Goal: Information Seeking & Learning: Learn about a topic

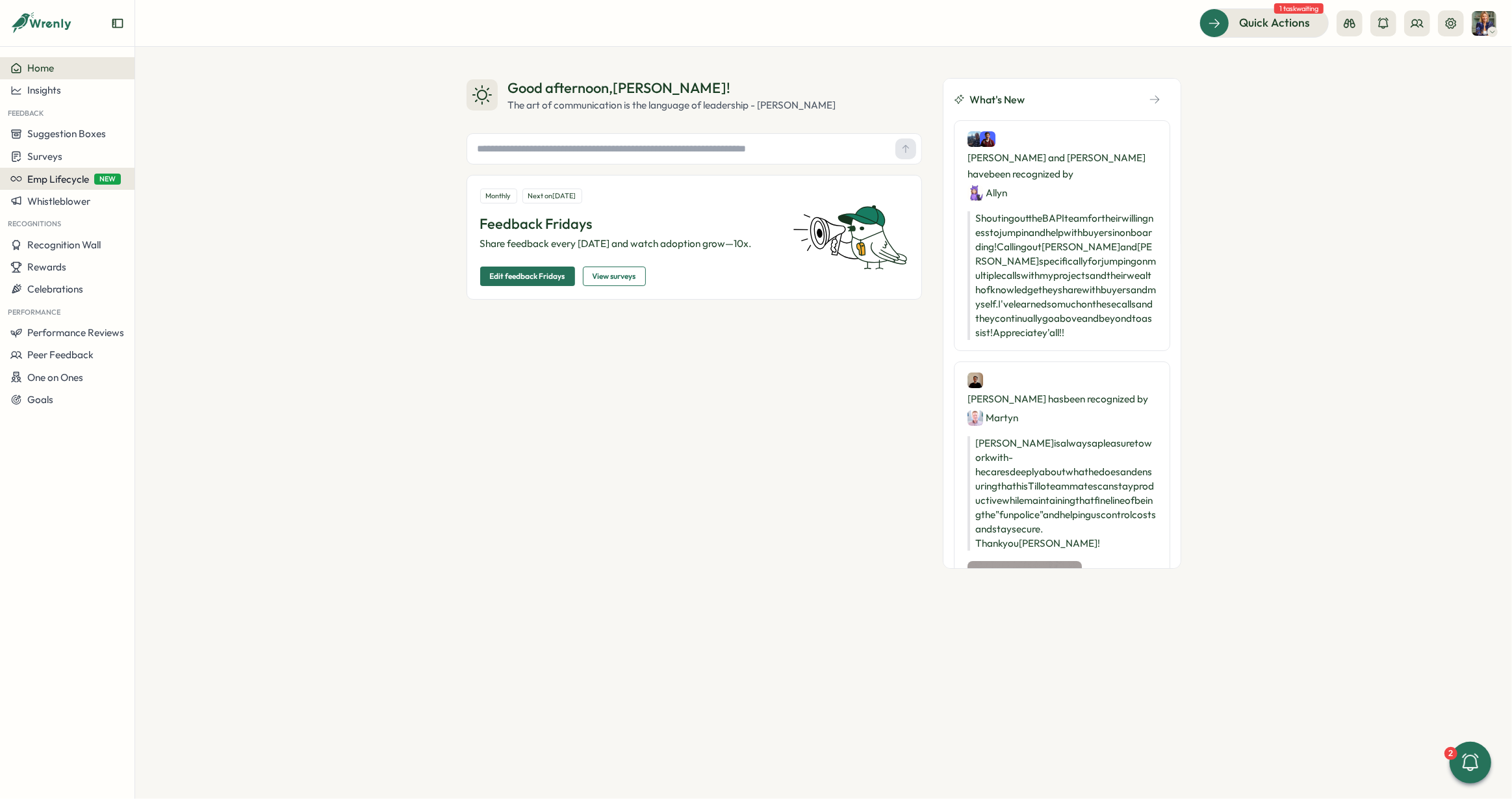
click at [75, 179] on span "Emp Lifecycle" at bounding box center [58, 179] width 61 height 12
click at [41, 181] on span "Emp Lifecycle" at bounding box center [58, 179] width 61 height 12
click at [57, 331] on span "Performance Reviews" at bounding box center [76, 332] width 97 height 12
click at [162, 311] on div "Reviews" at bounding box center [188, 308] width 101 height 15
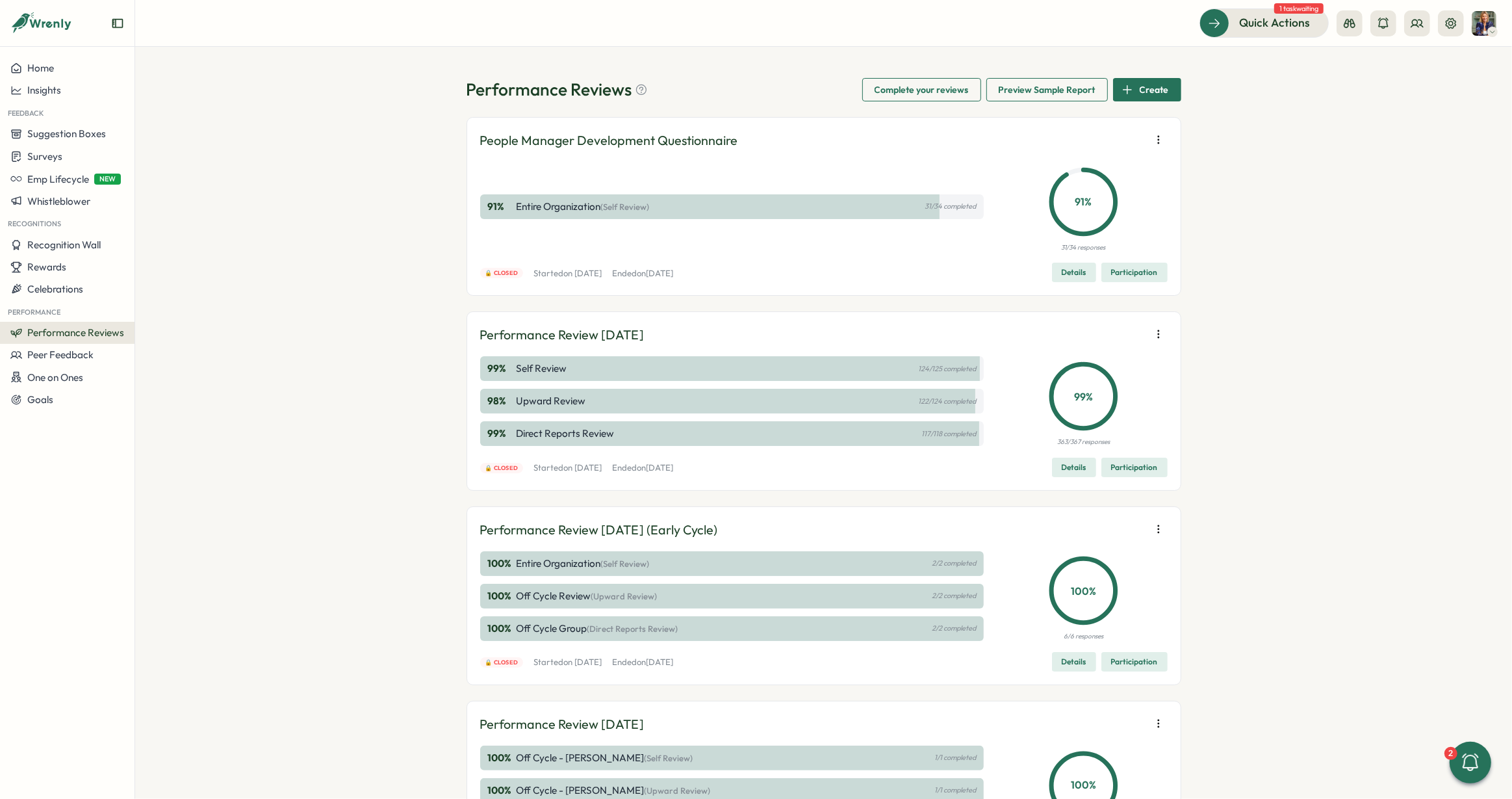
click at [1072, 401] on p "99 %" at bounding box center [1083, 396] width 63 height 17
click at [1075, 465] on span "Details" at bounding box center [1074, 467] width 25 height 18
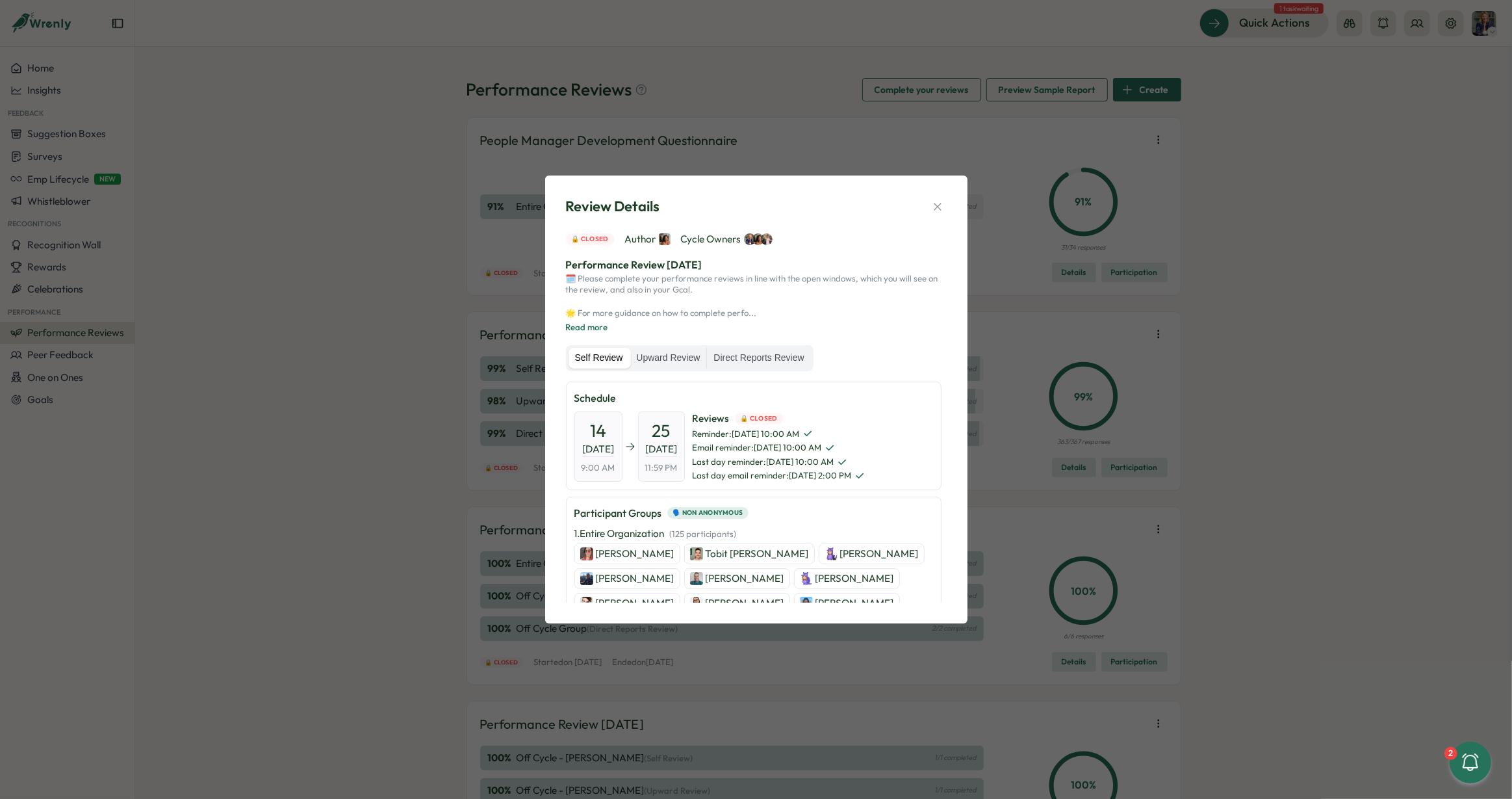
click at [648, 240] on span "Author" at bounding box center [648, 239] width 46 height 15
click at [668, 355] on label "Upward Review" at bounding box center [668, 358] width 77 height 21
click at [938, 204] on icon "button" at bounding box center [937, 206] width 7 height 7
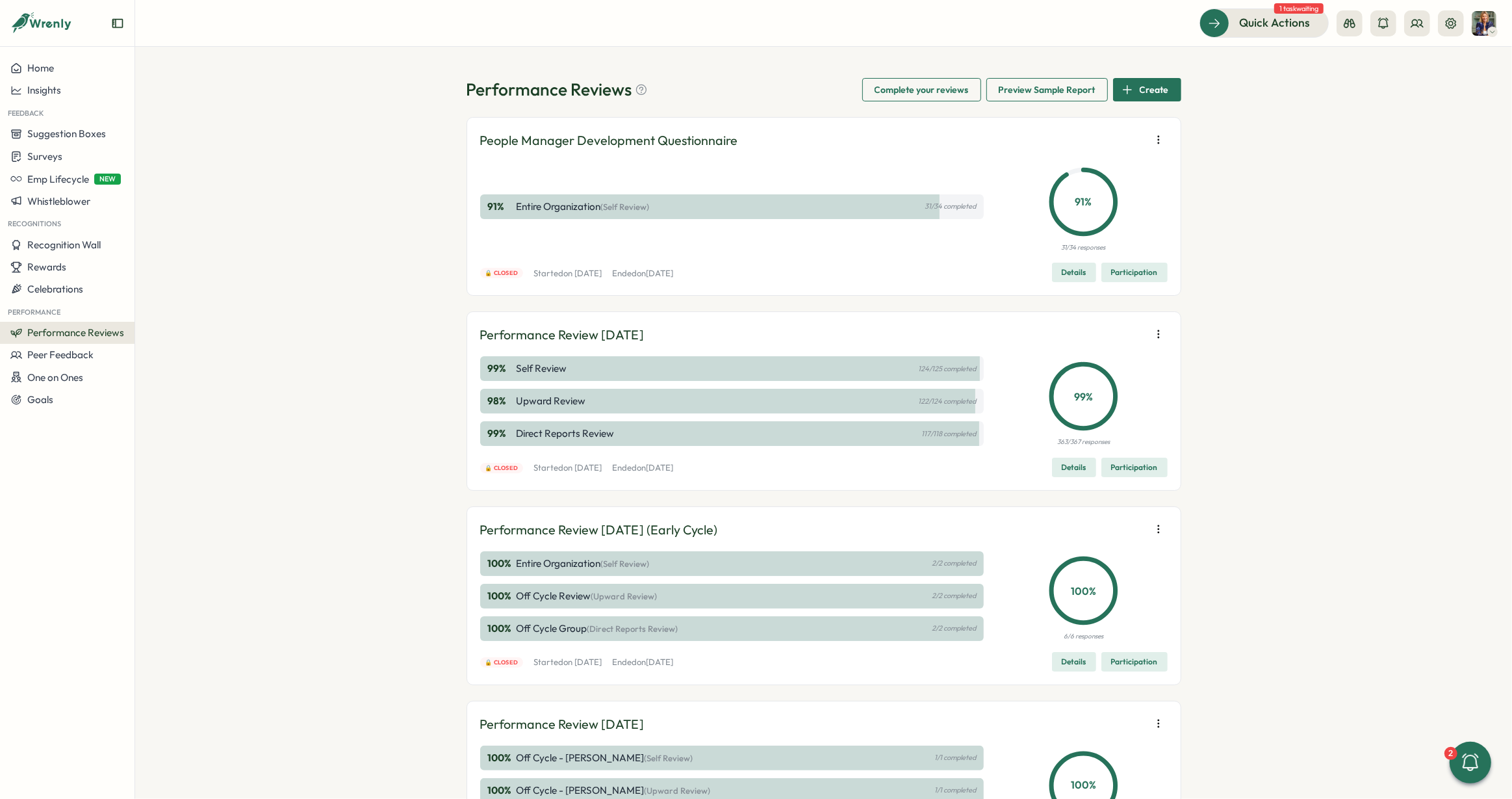
scroll to position [321, 0]
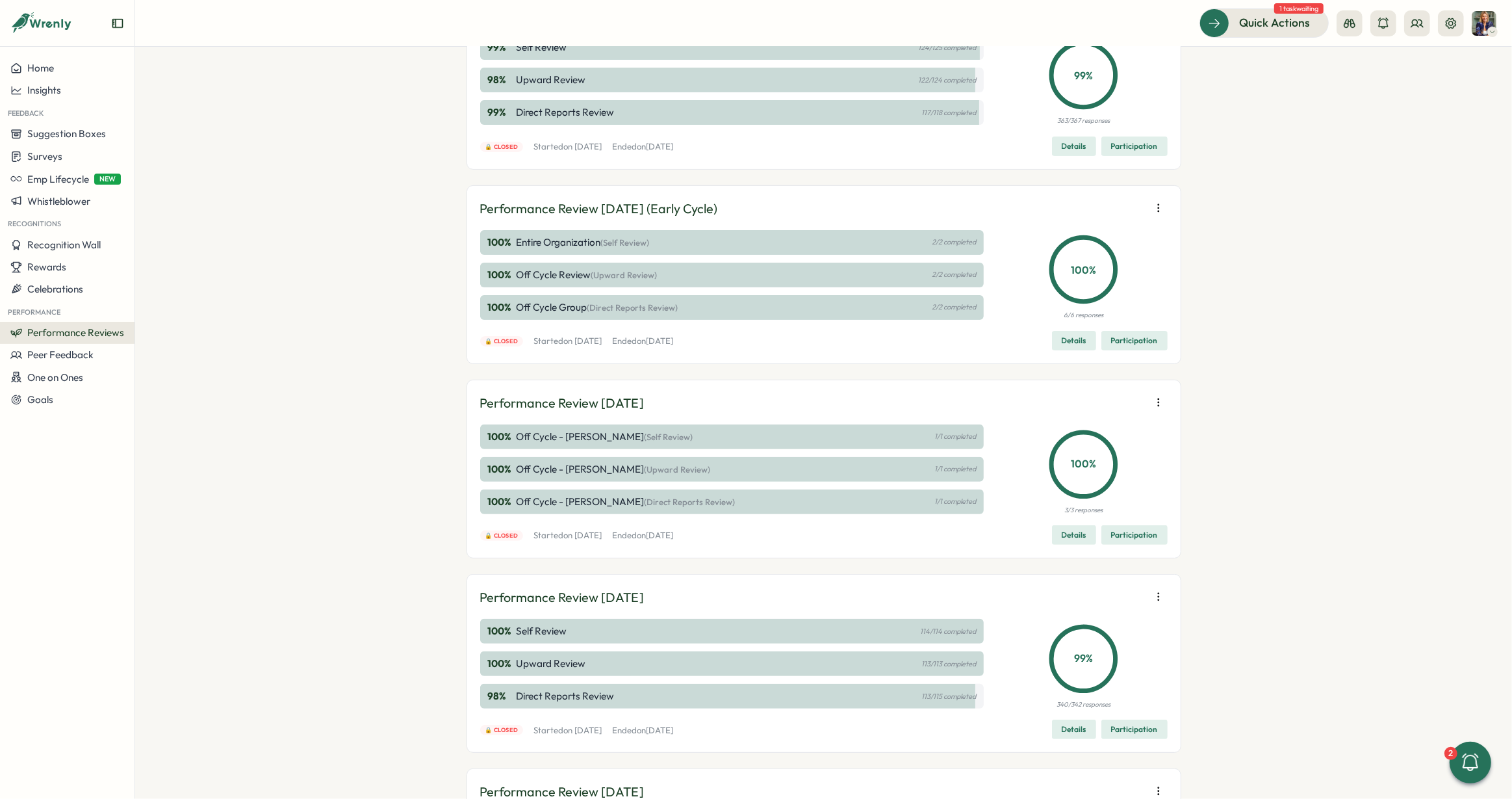
click at [1123, 344] on span "Participation" at bounding box center [1134, 340] width 47 height 18
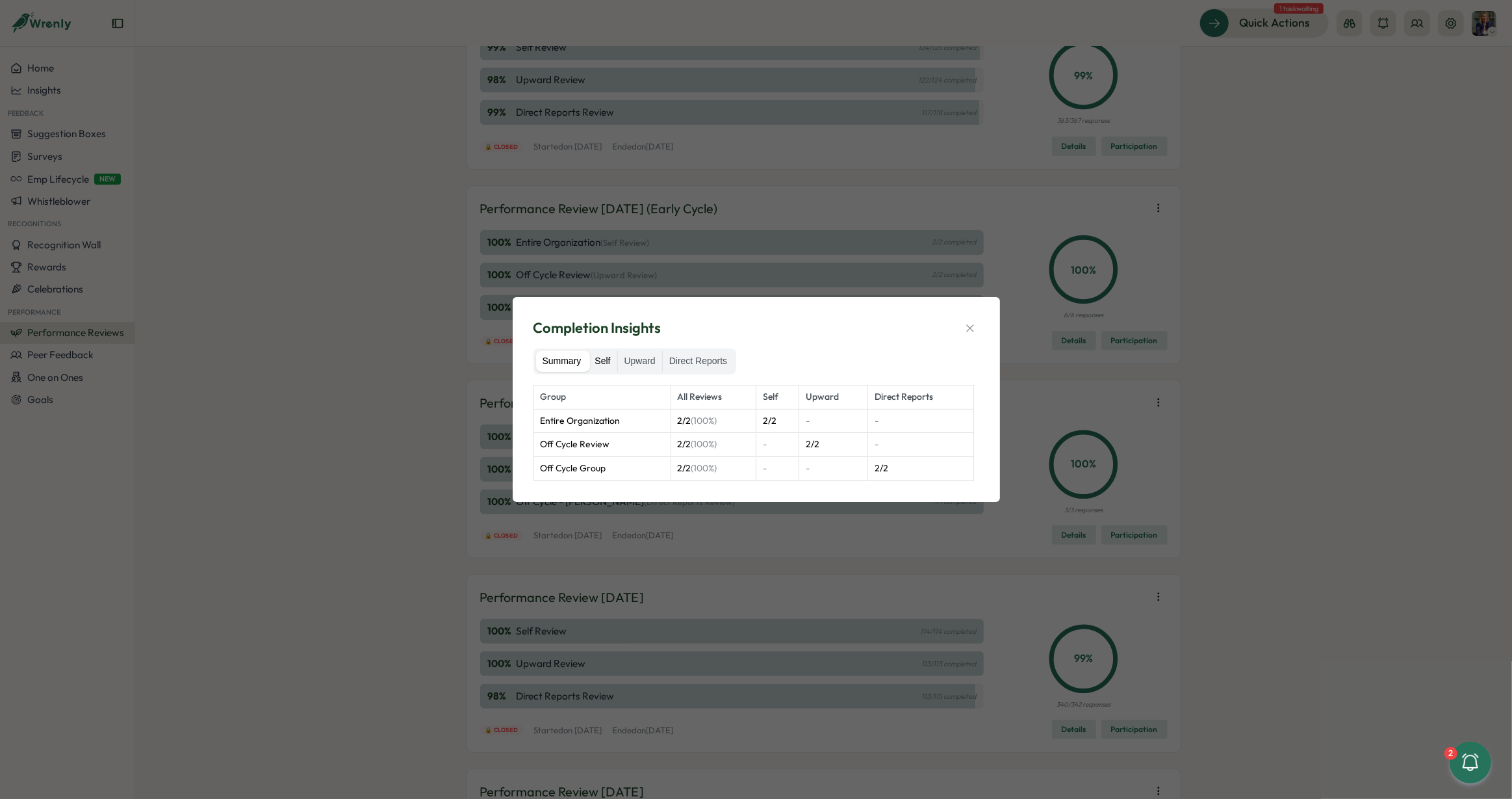
click at [603, 362] on label "Self" at bounding box center [602, 361] width 28 height 21
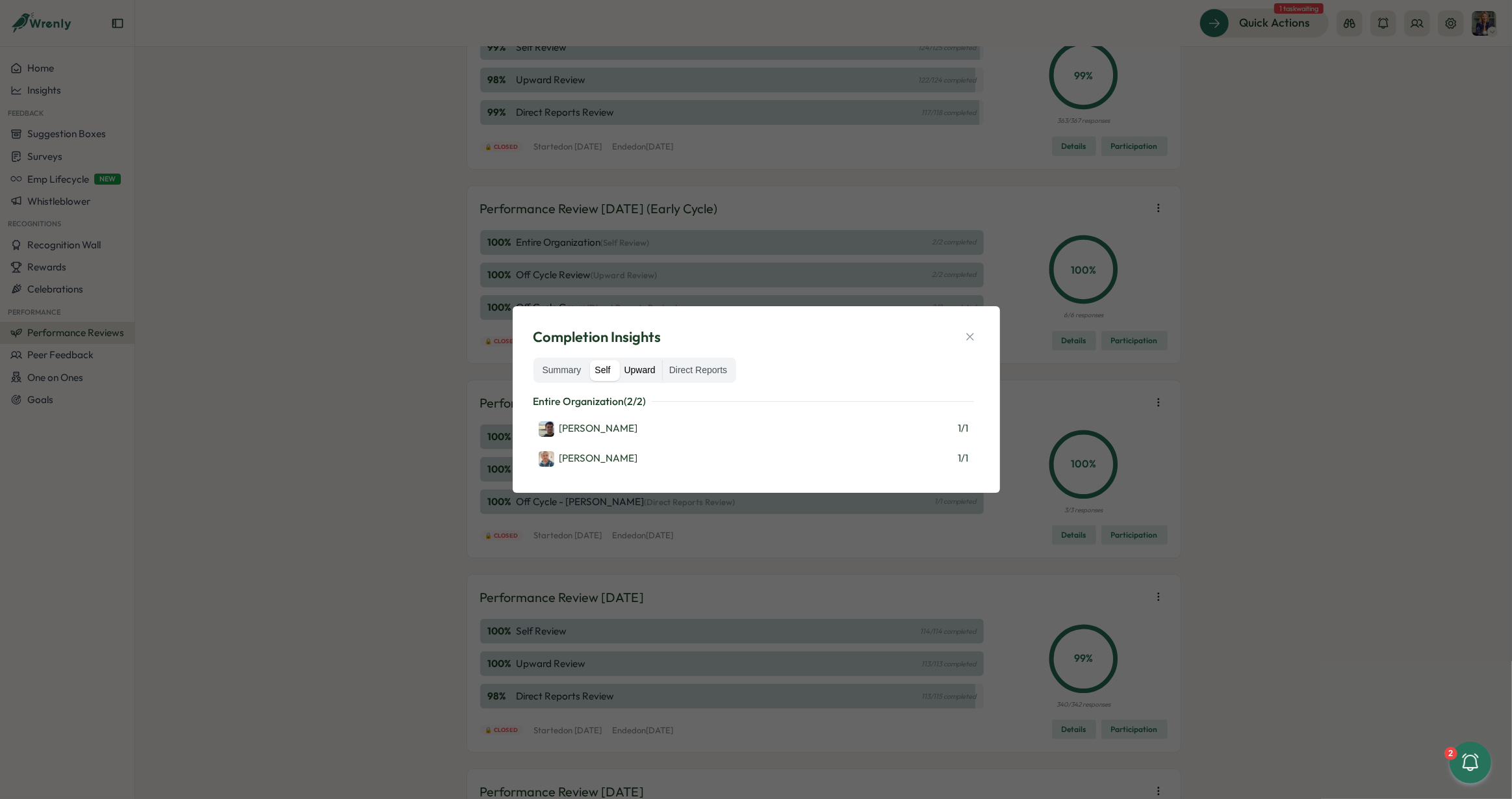
click at [654, 367] on label "Upward" at bounding box center [640, 370] width 44 height 21
click at [980, 334] on div "Completion Insights Summary Self Upward Direct Reports Off Cycle Review ( 2 / 2…" at bounding box center [756, 399] width 456 height 155
click at [967, 336] on icon "button" at bounding box center [970, 336] width 13 height 13
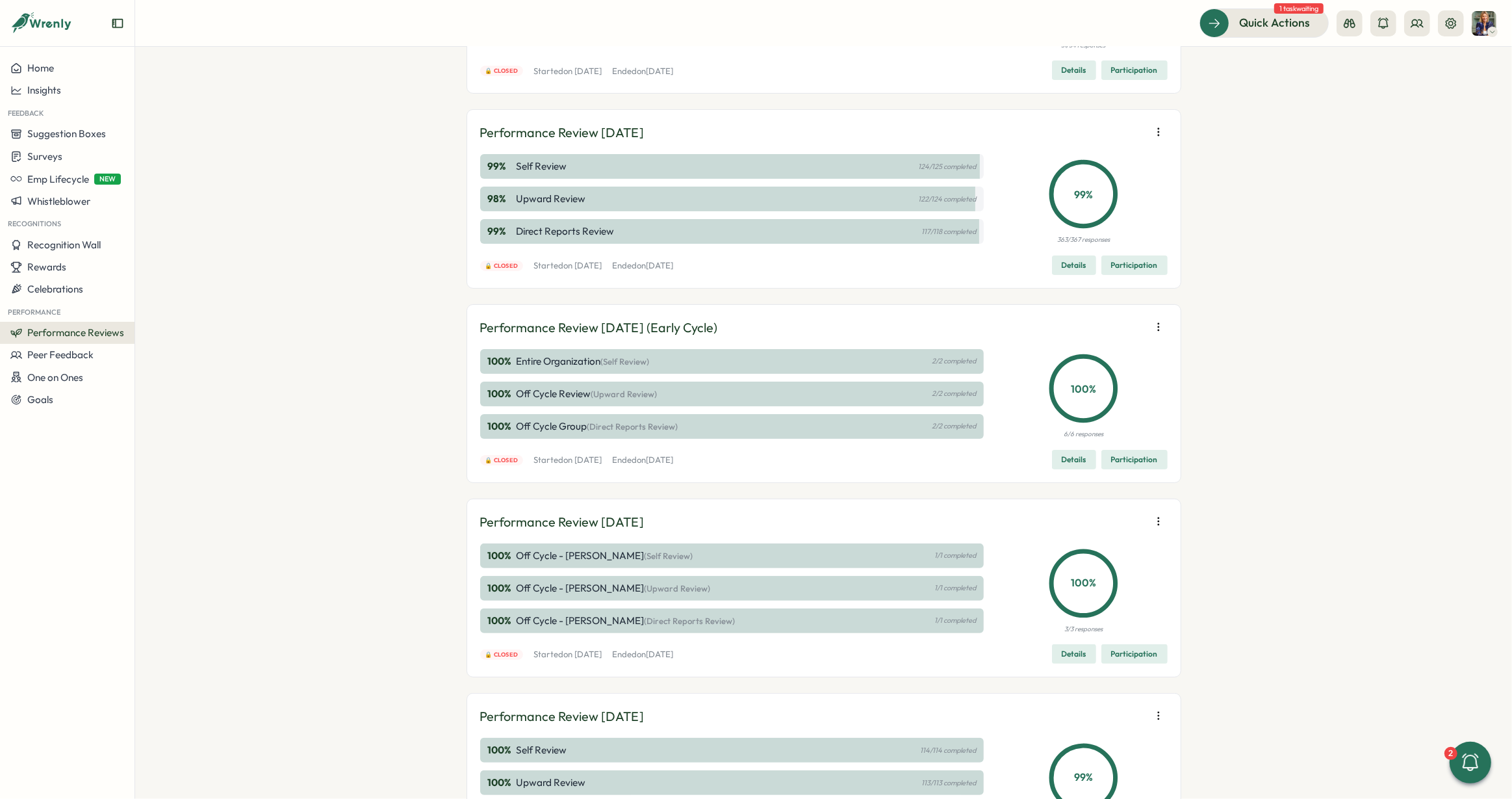
scroll to position [61, 0]
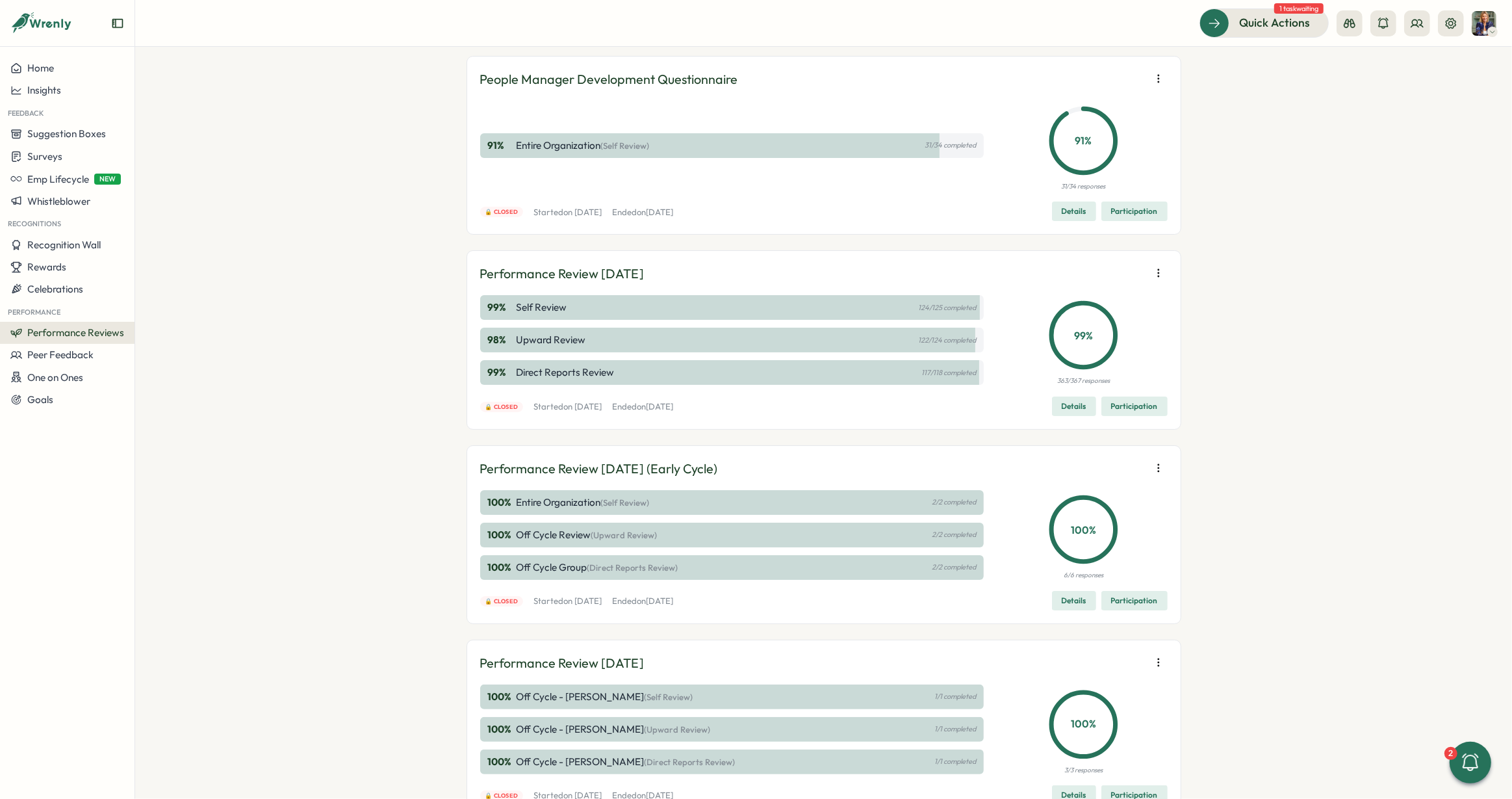
click at [1134, 405] on span "Participation" at bounding box center [1134, 406] width 47 height 18
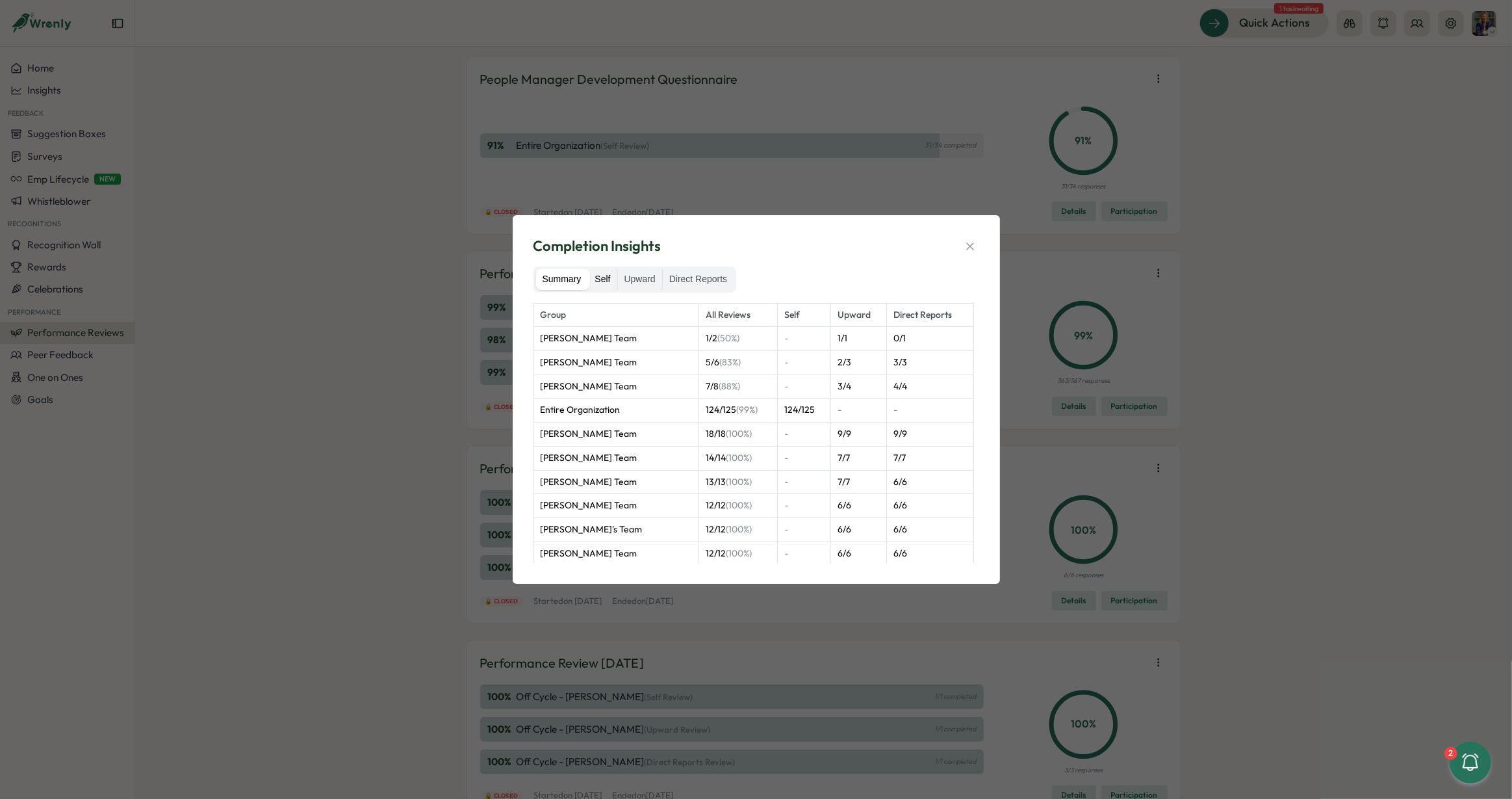
click at [609, 278] on label "Self" at bounding box center [602, 280] width 28 height 21
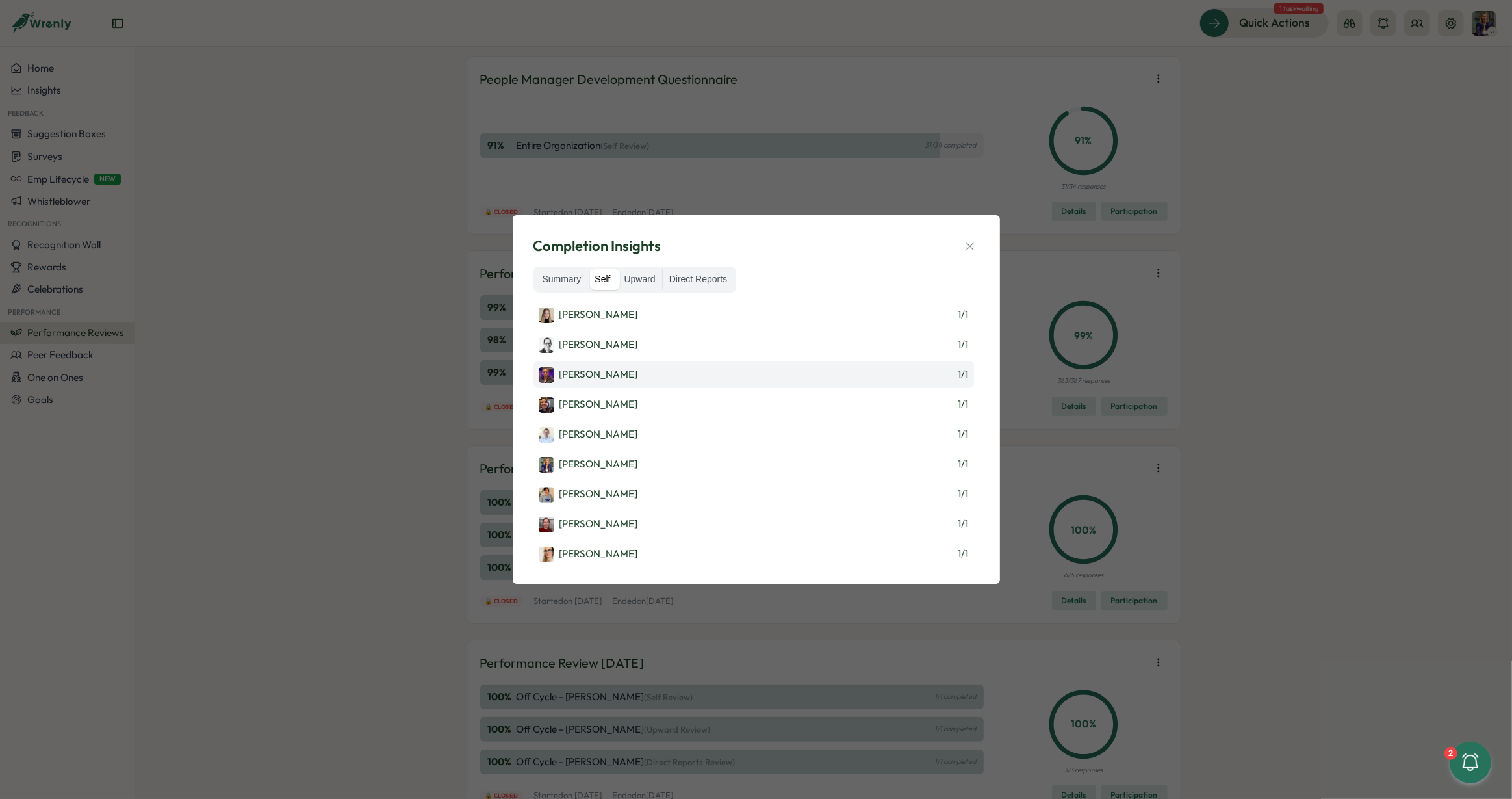
scroll to position [1434, 0]
click at [590, 366] on div "[PERSON_NAME]" at bounding box center [588, 369] width 99 height 16
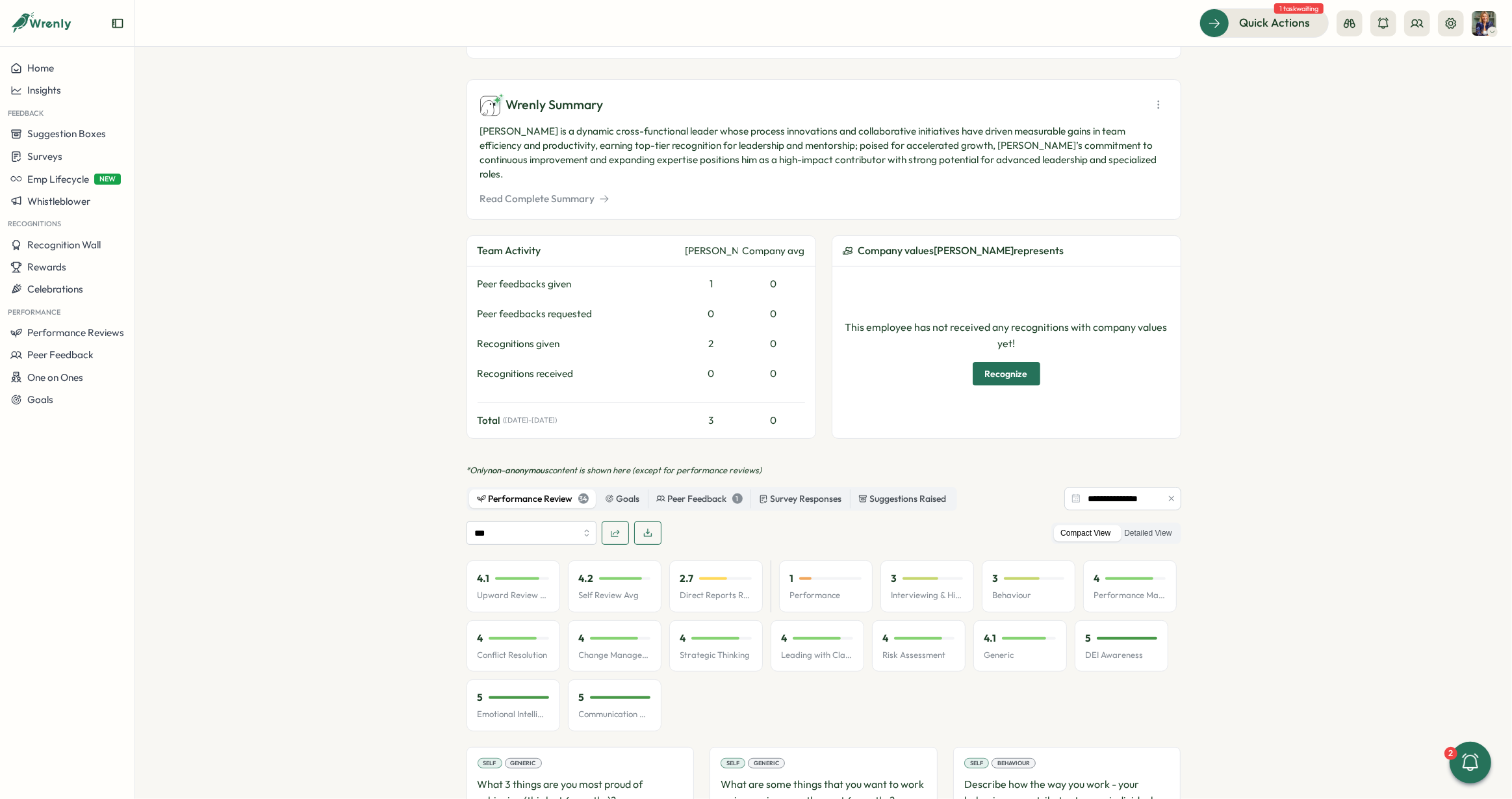
scroll to position [416, 0]
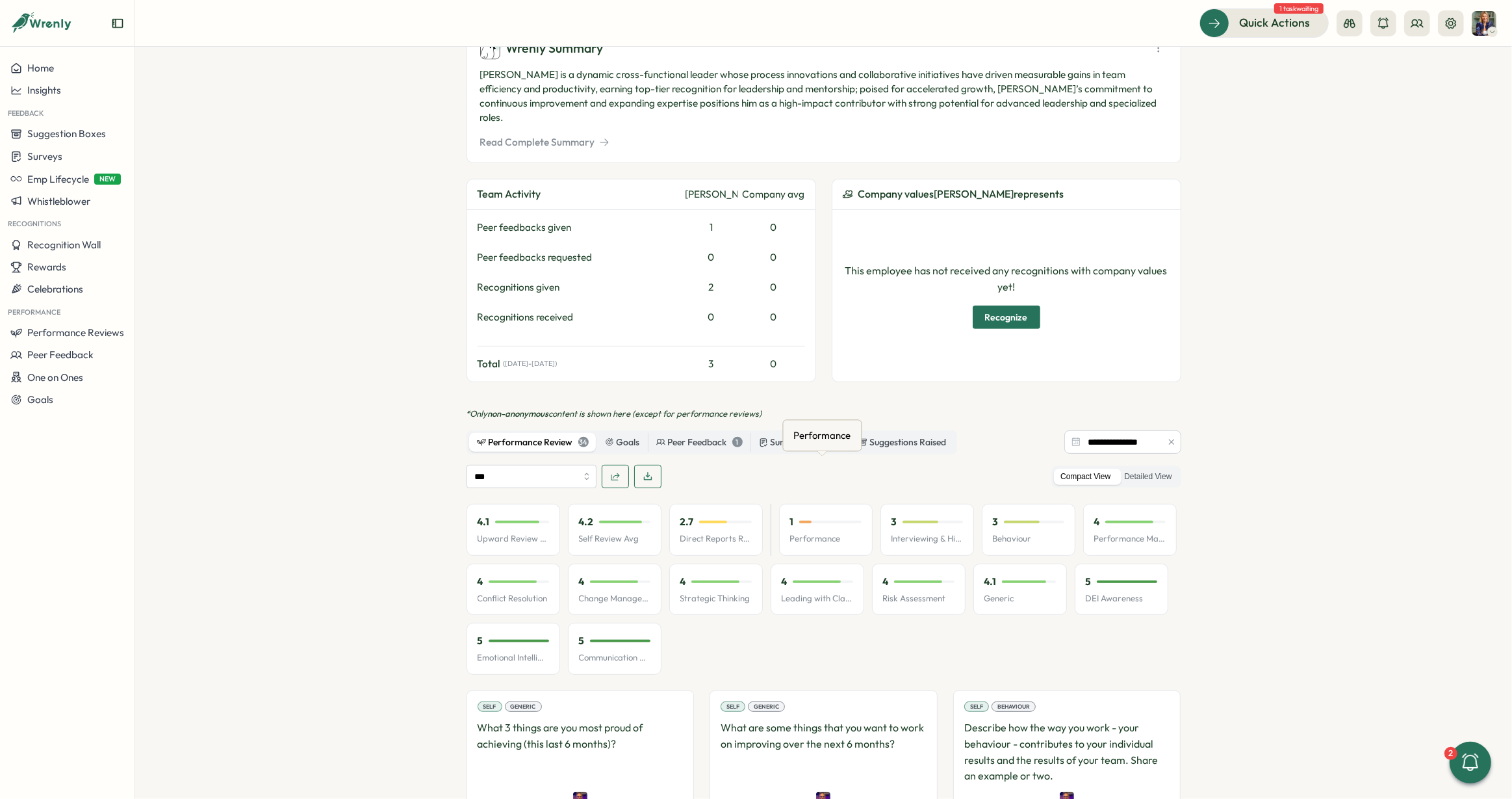
click at [817, 436] on div "Performance" at bounding box center [822, 434] width 62 height 20
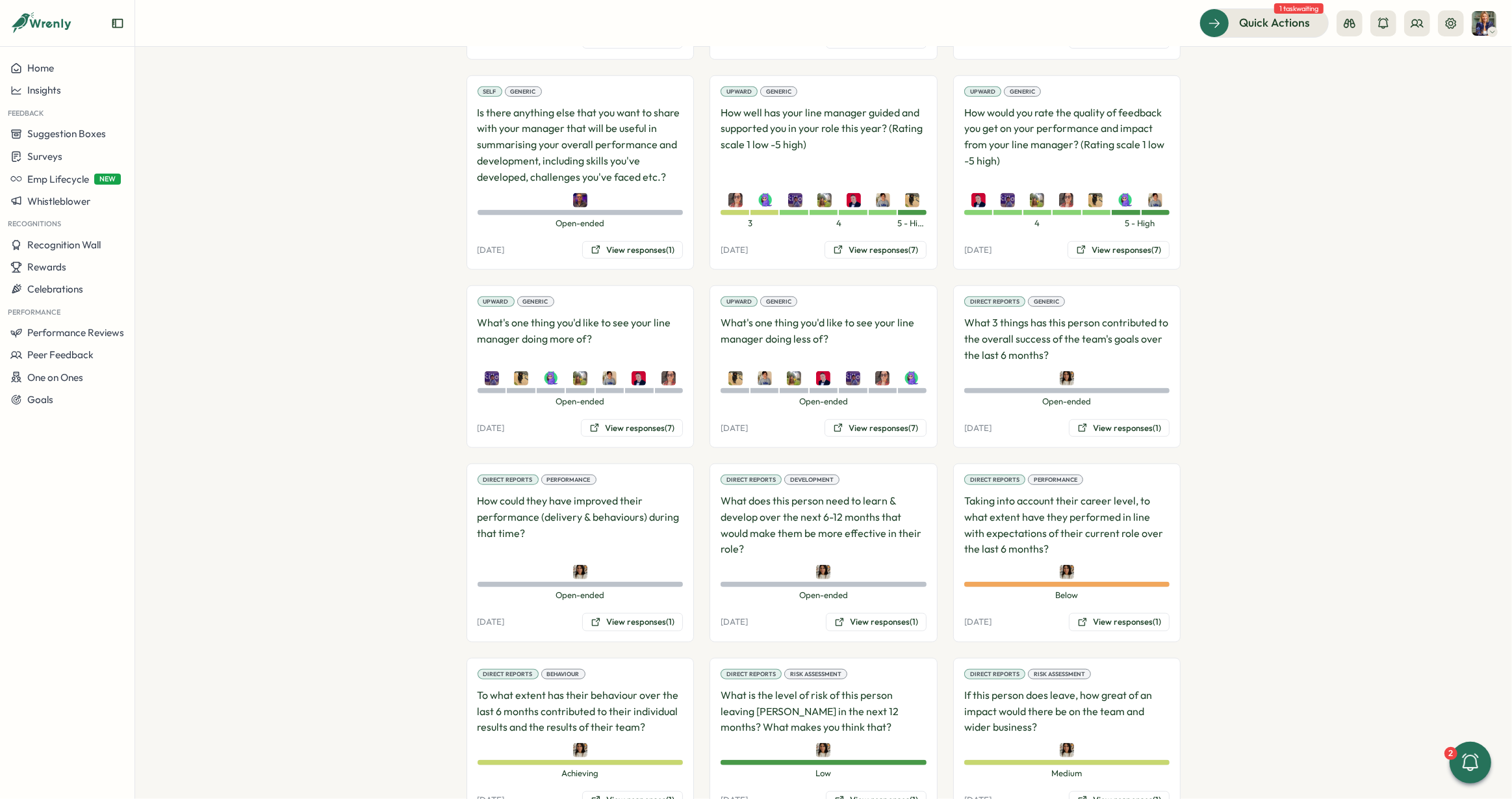
scroll to position [1264, 0]
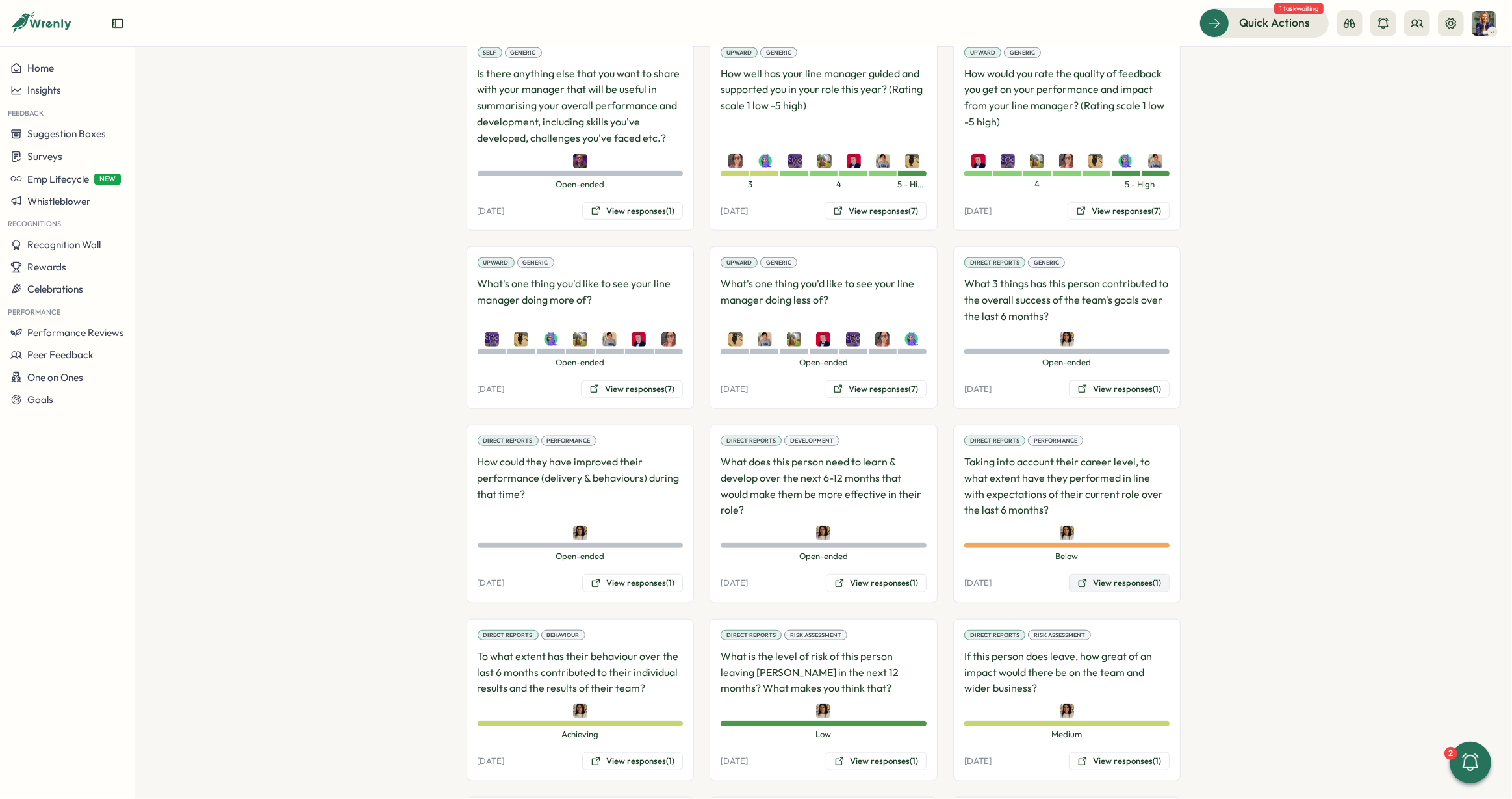
click at [1106, 574] on button "View responses (1)" at bounding box center [1119, 583] width 101 height 18
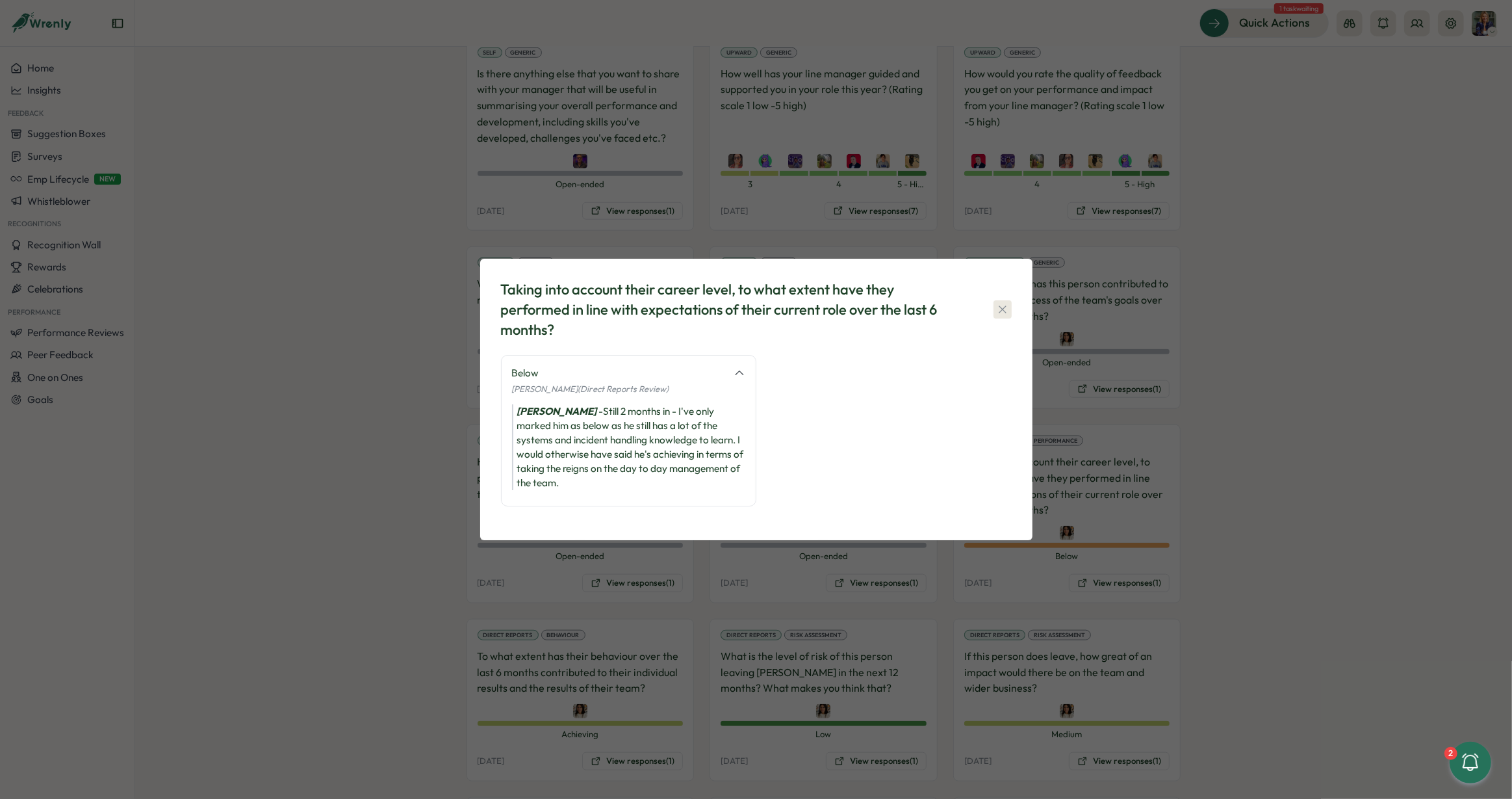
click at [1003, 307] on icon "button" at bounding box center [1002, 309] width 13 height 13
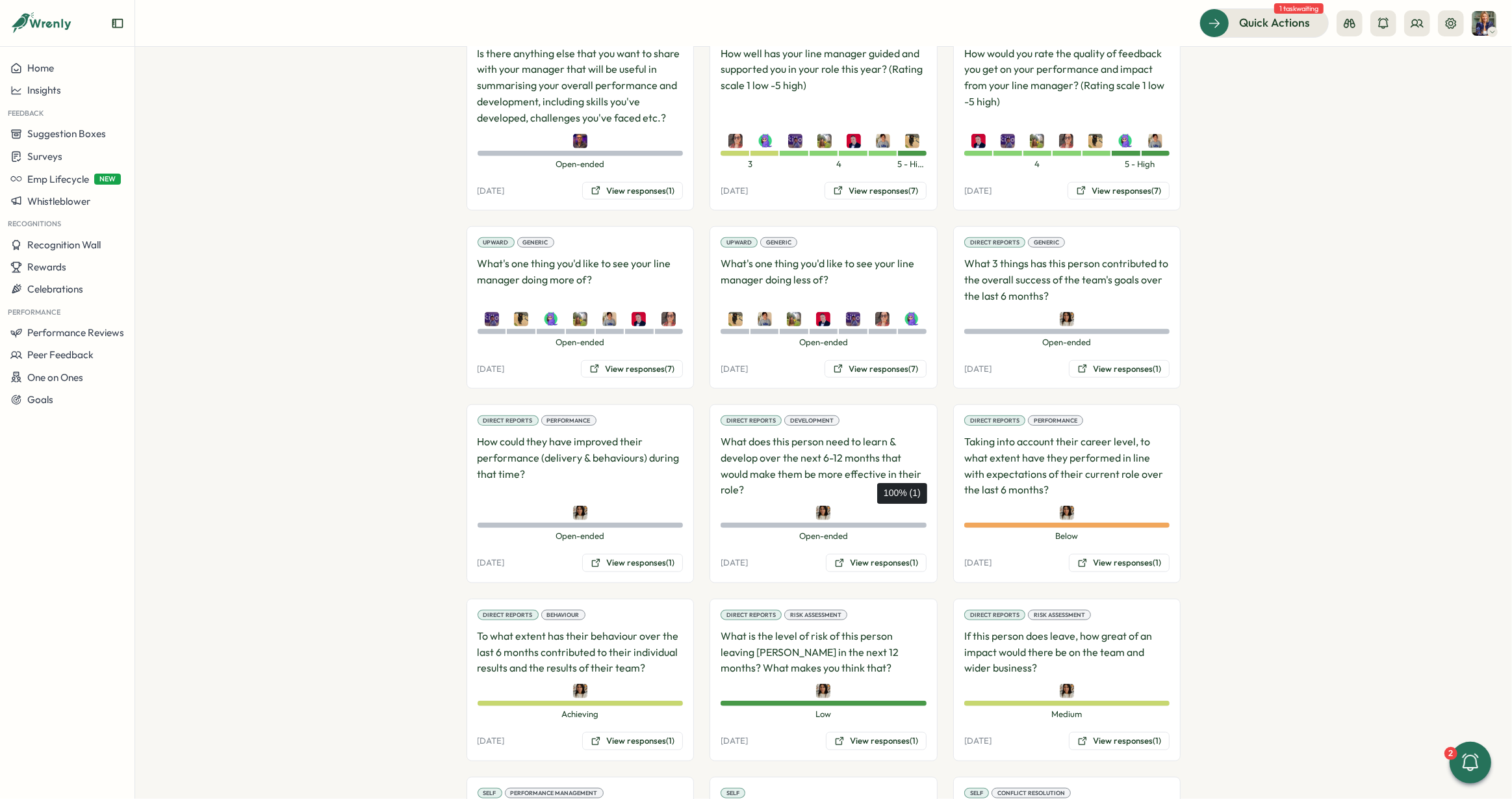
scroll to position [1338, 0]
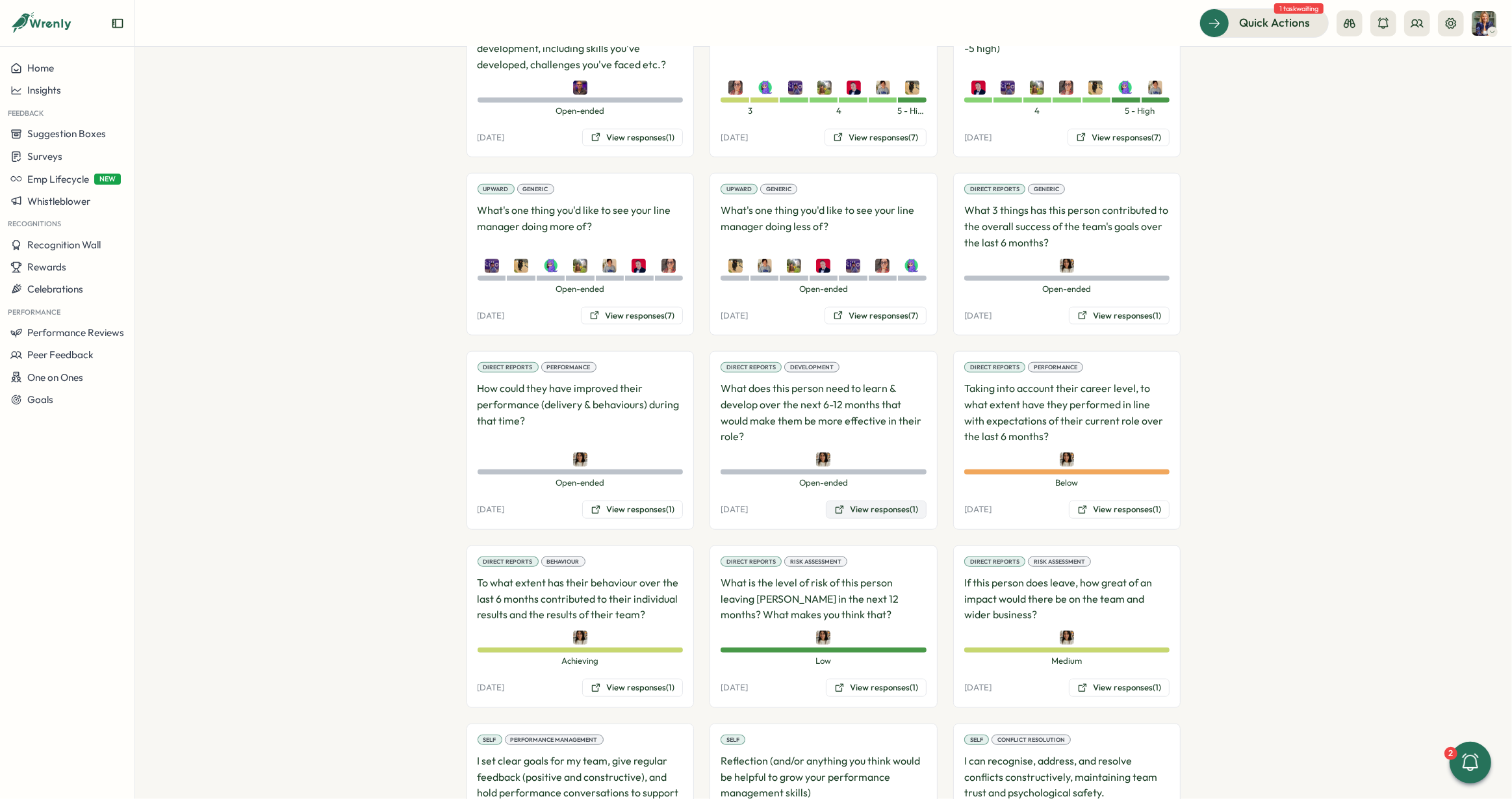
click at [862, 501] on button "View responses (1)" at bounding box center [876, 510] width 101 height 18
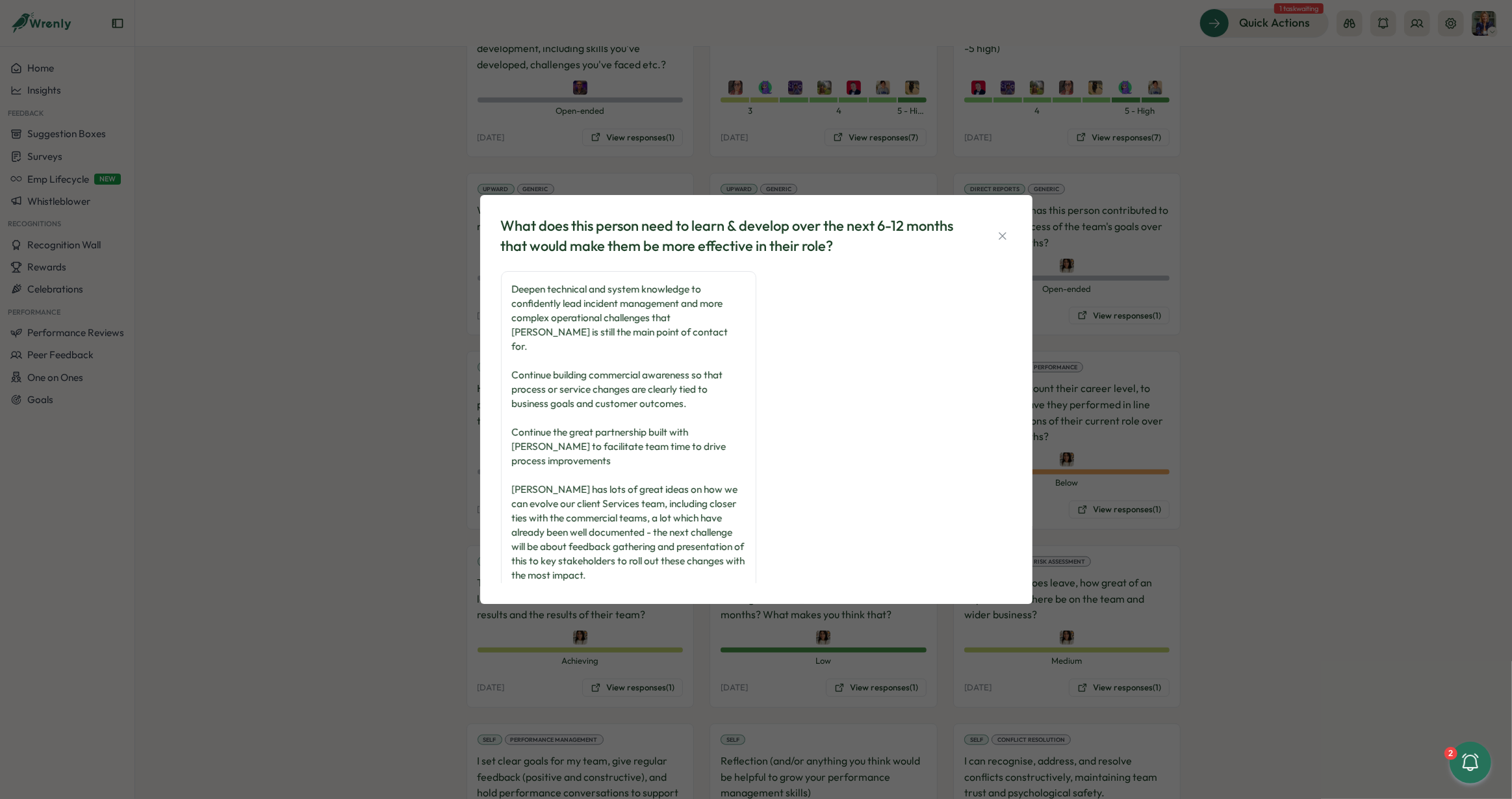
click at [1003, 237] on icon "button" at bounding box center [1002, 235] width 7 height 7
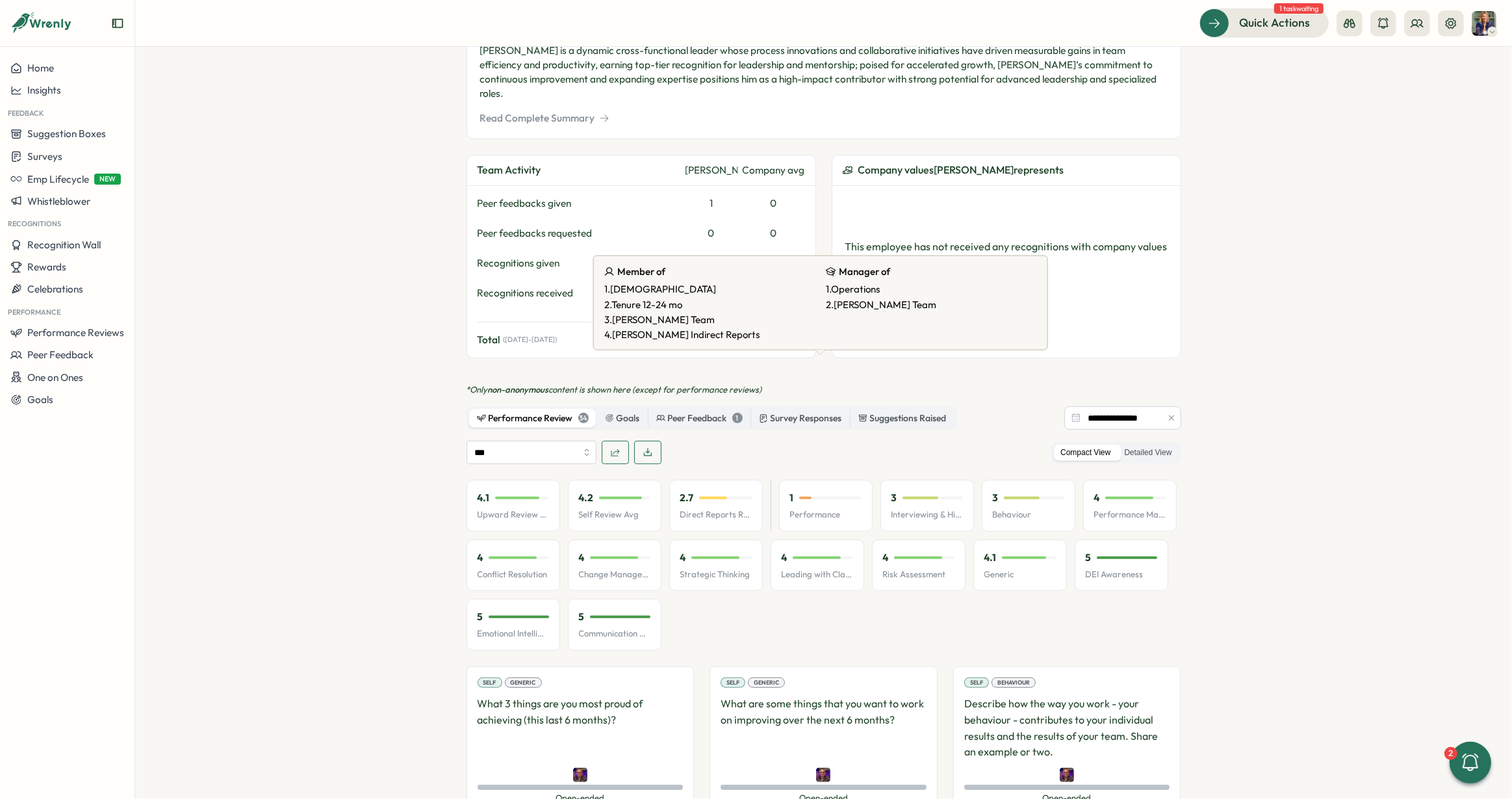
scroll to position [0, 0]
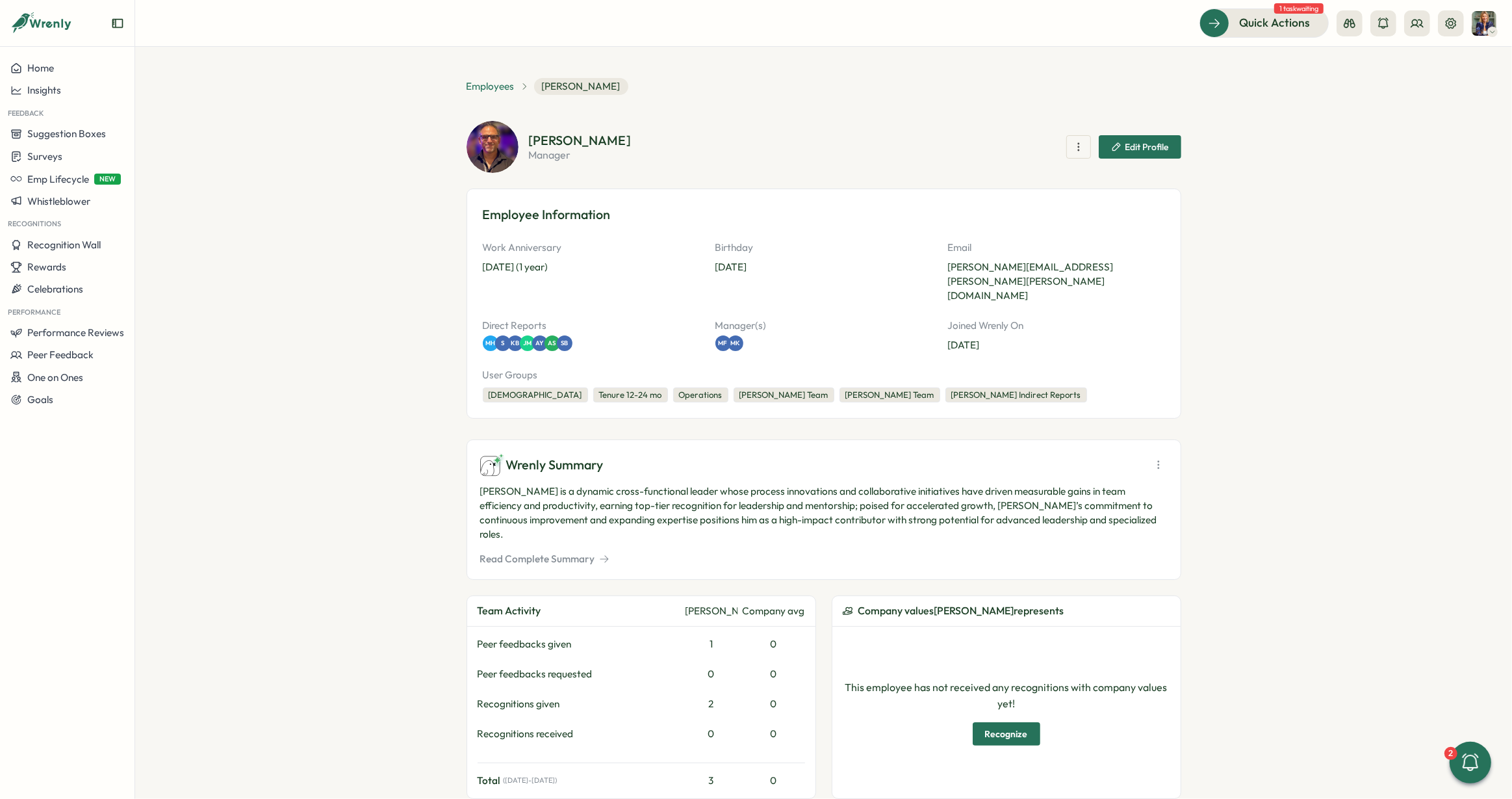
click at [498, 88] on span "Employees" at bounding box center [491, 86] width 48 height 15
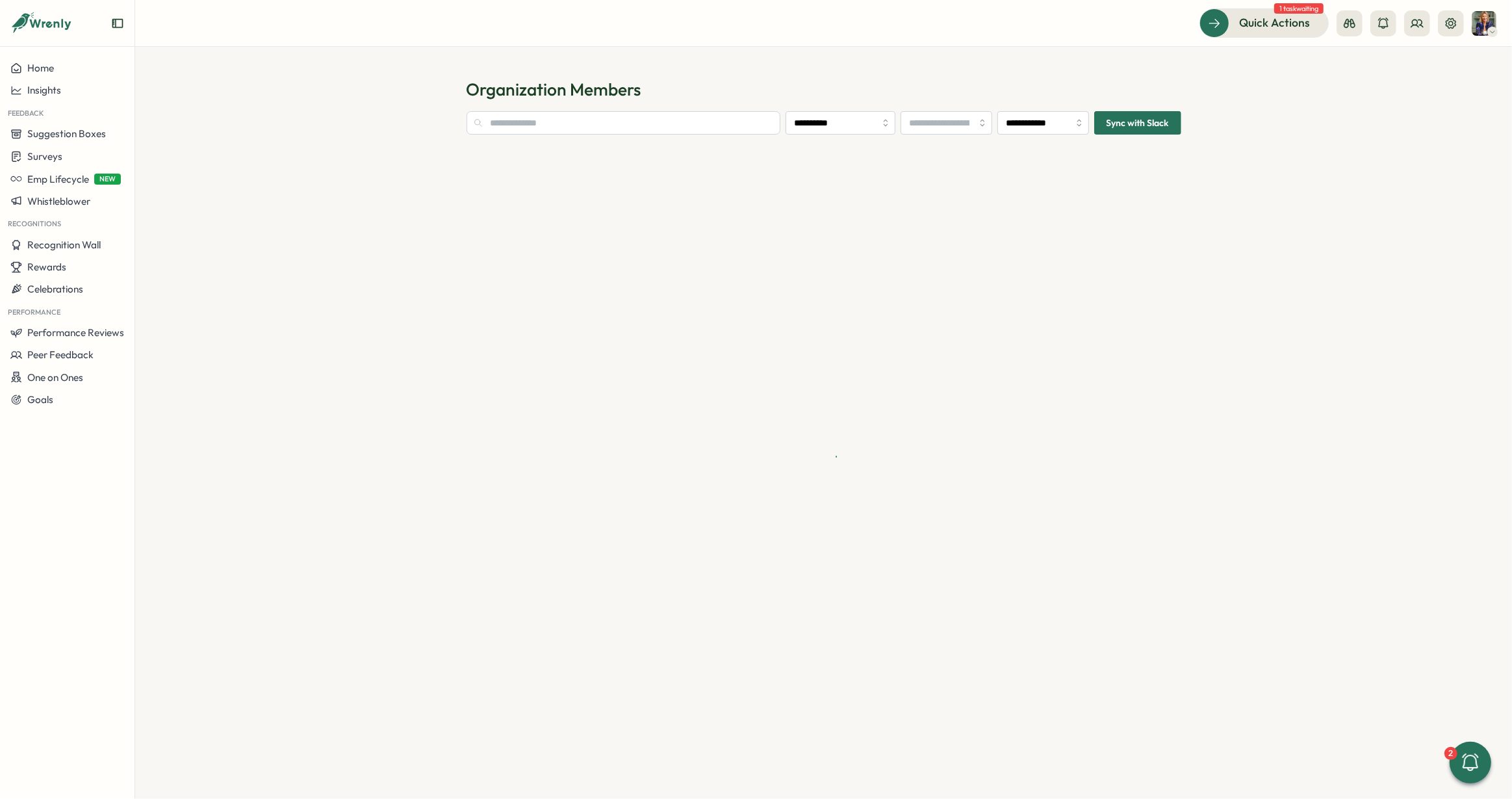
type input "**********"
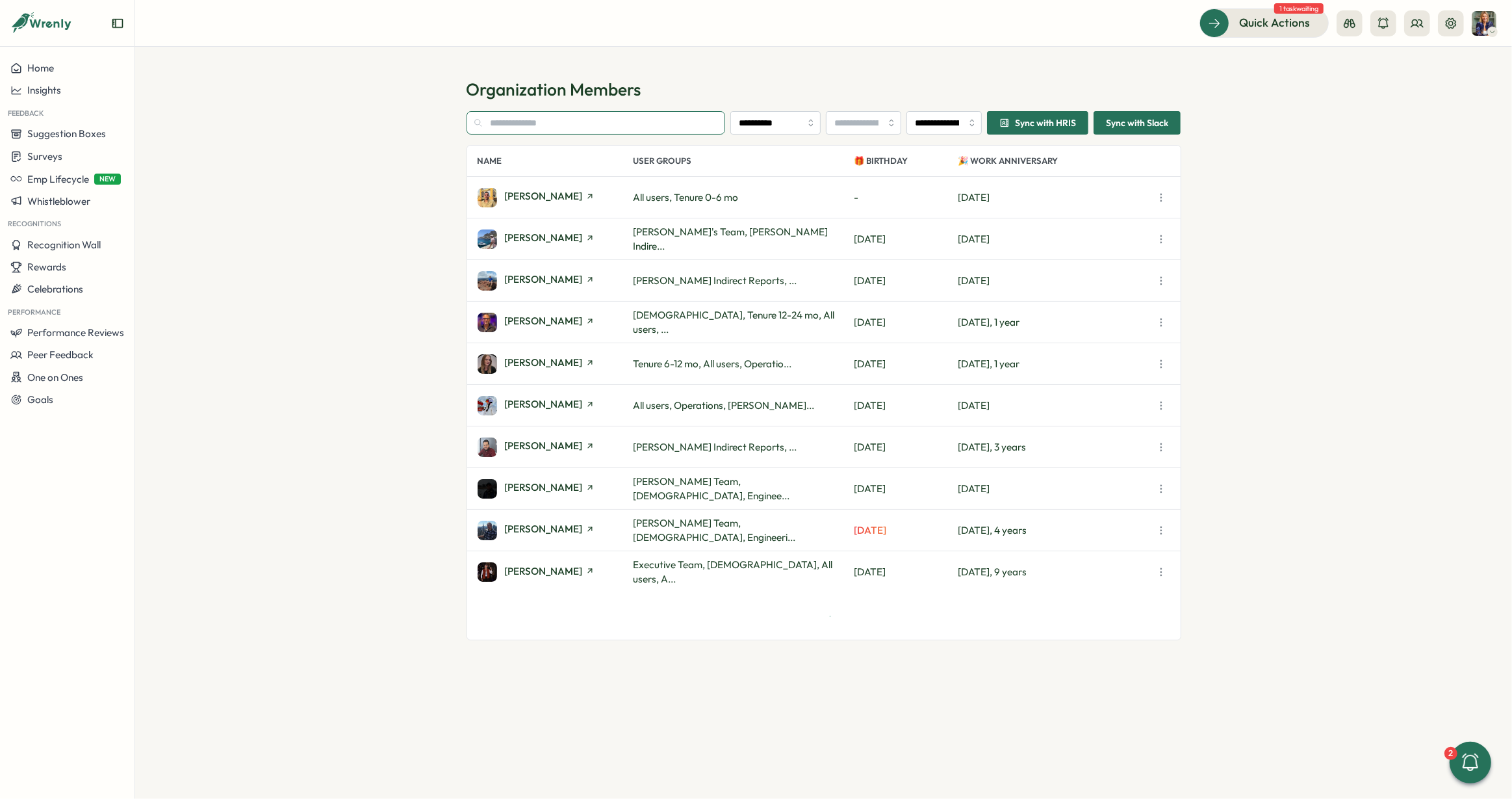
click at [574, 127] on input "text" at bounding box center [596, 123] width 259 height 23
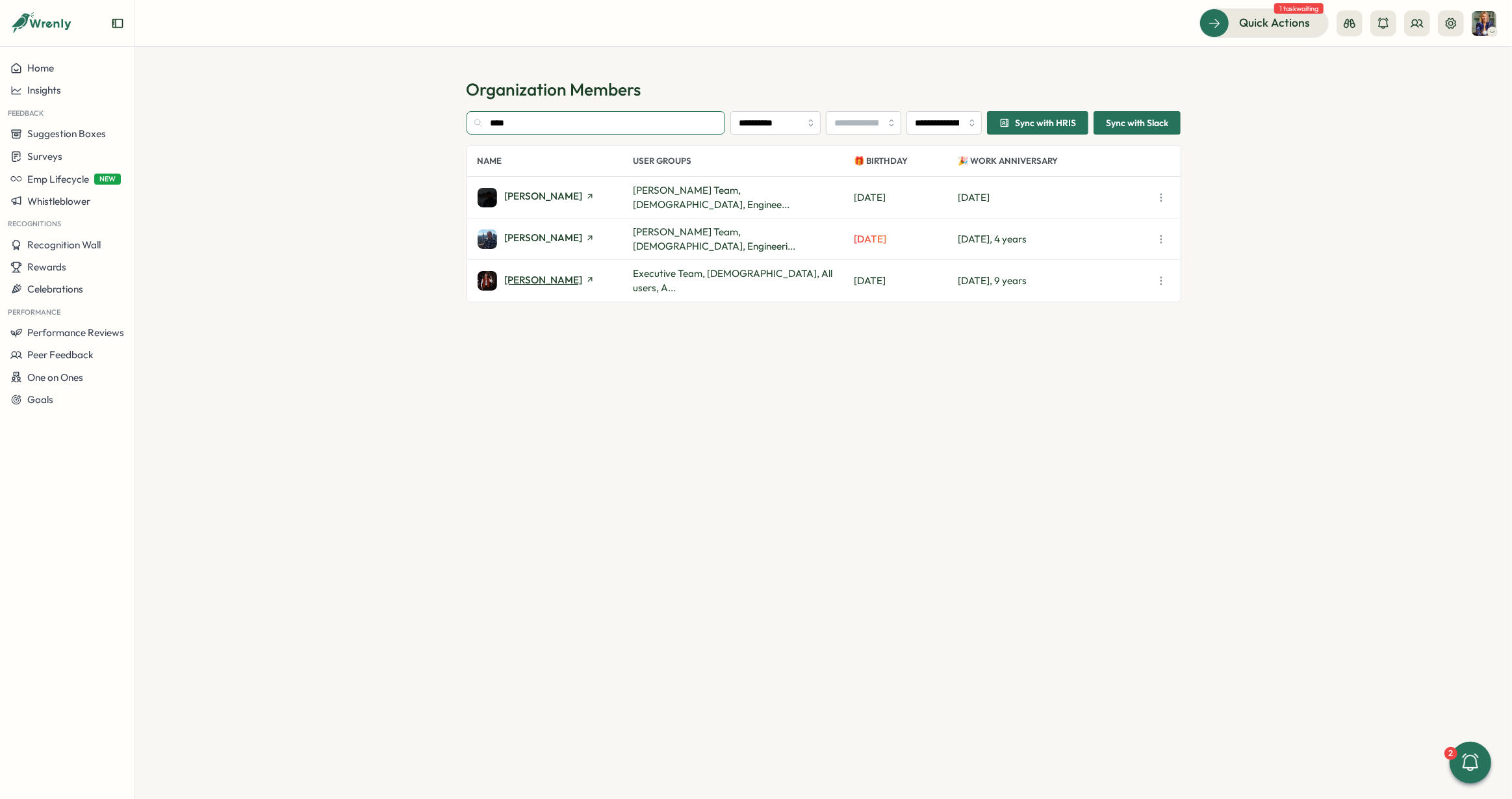
type input "****"
click at [546, 279] on span "[PERSON_NAME]" at bounding box center [543, 280] width 78 height 10
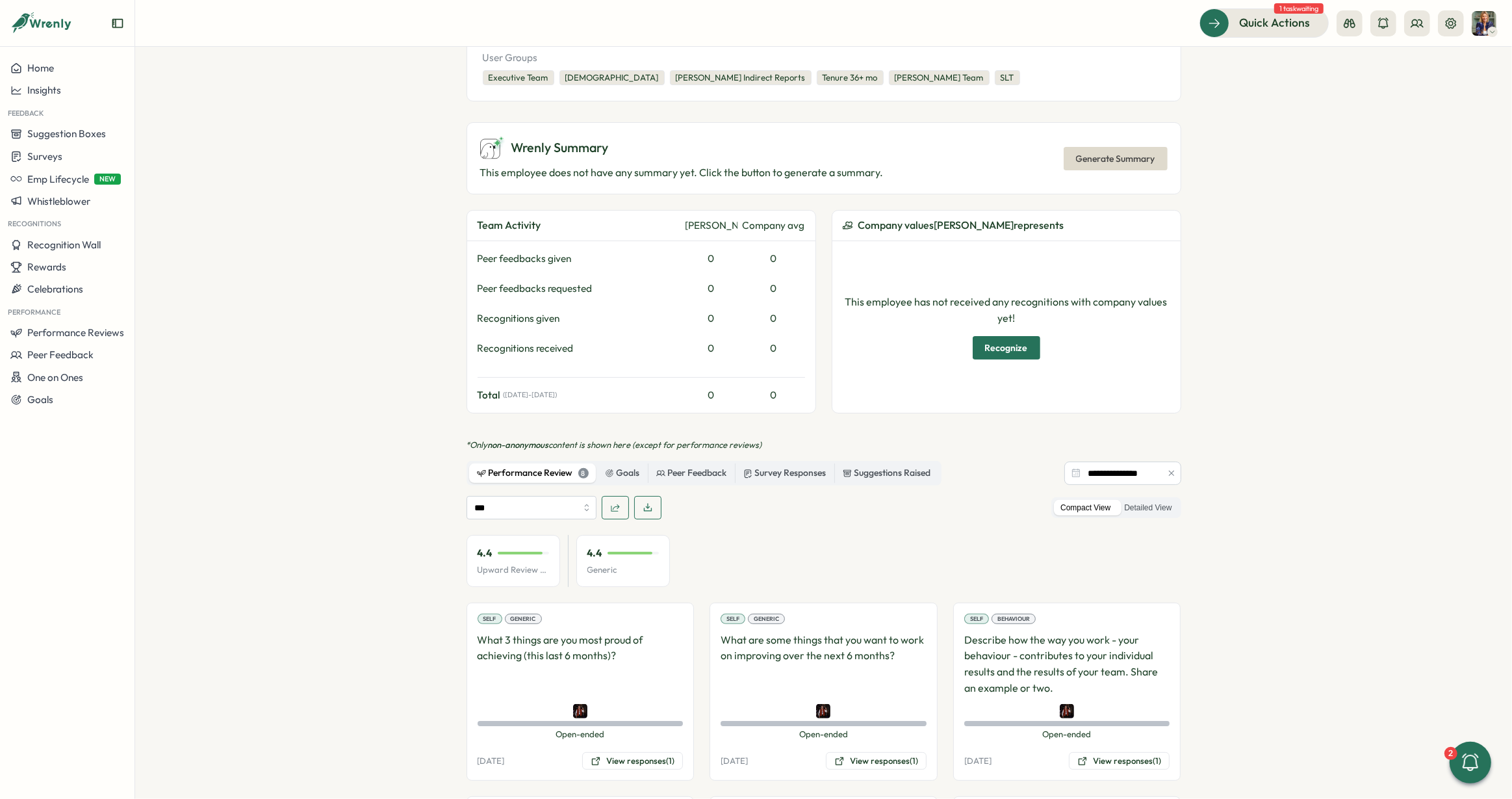
scroll to position [305, 0]
click at [697, 464] on div "Peer Feedback" at bounding box center [692, 471] width 71 height 15
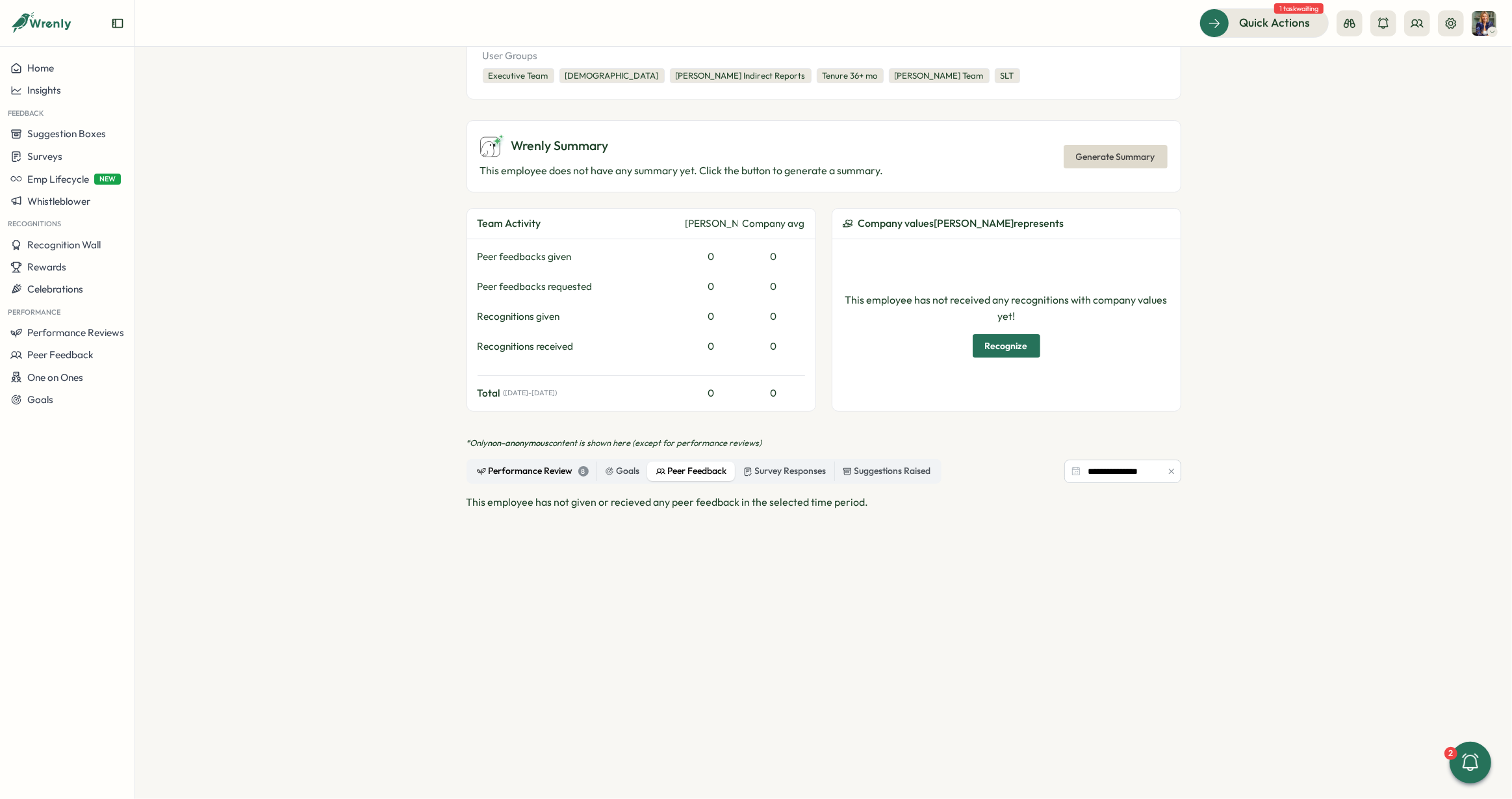
click at [507, 464] on div "Performance Review 8" at bounding box center [533, 471] width 112 height 15
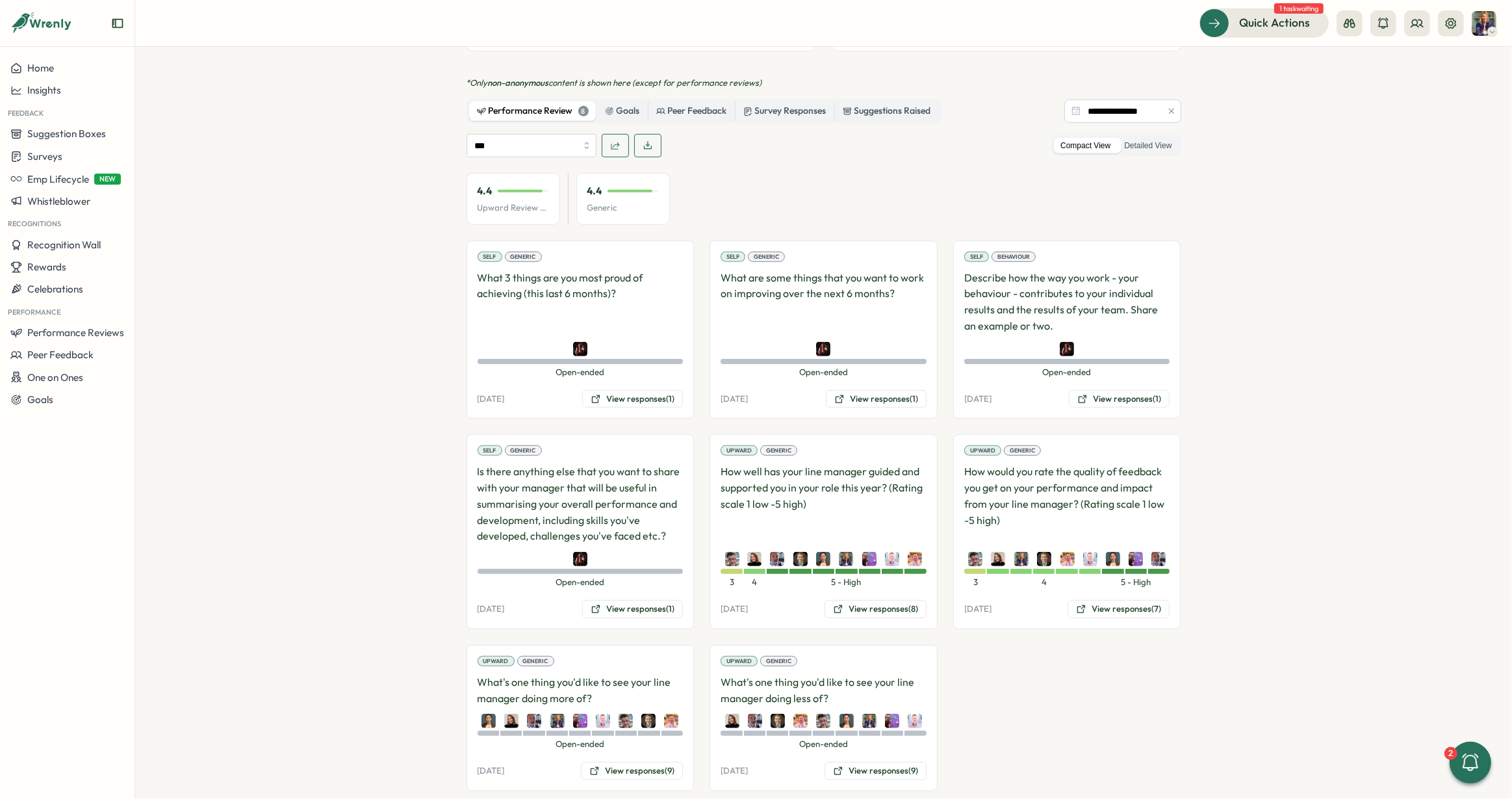
scroll to position [671, 0]
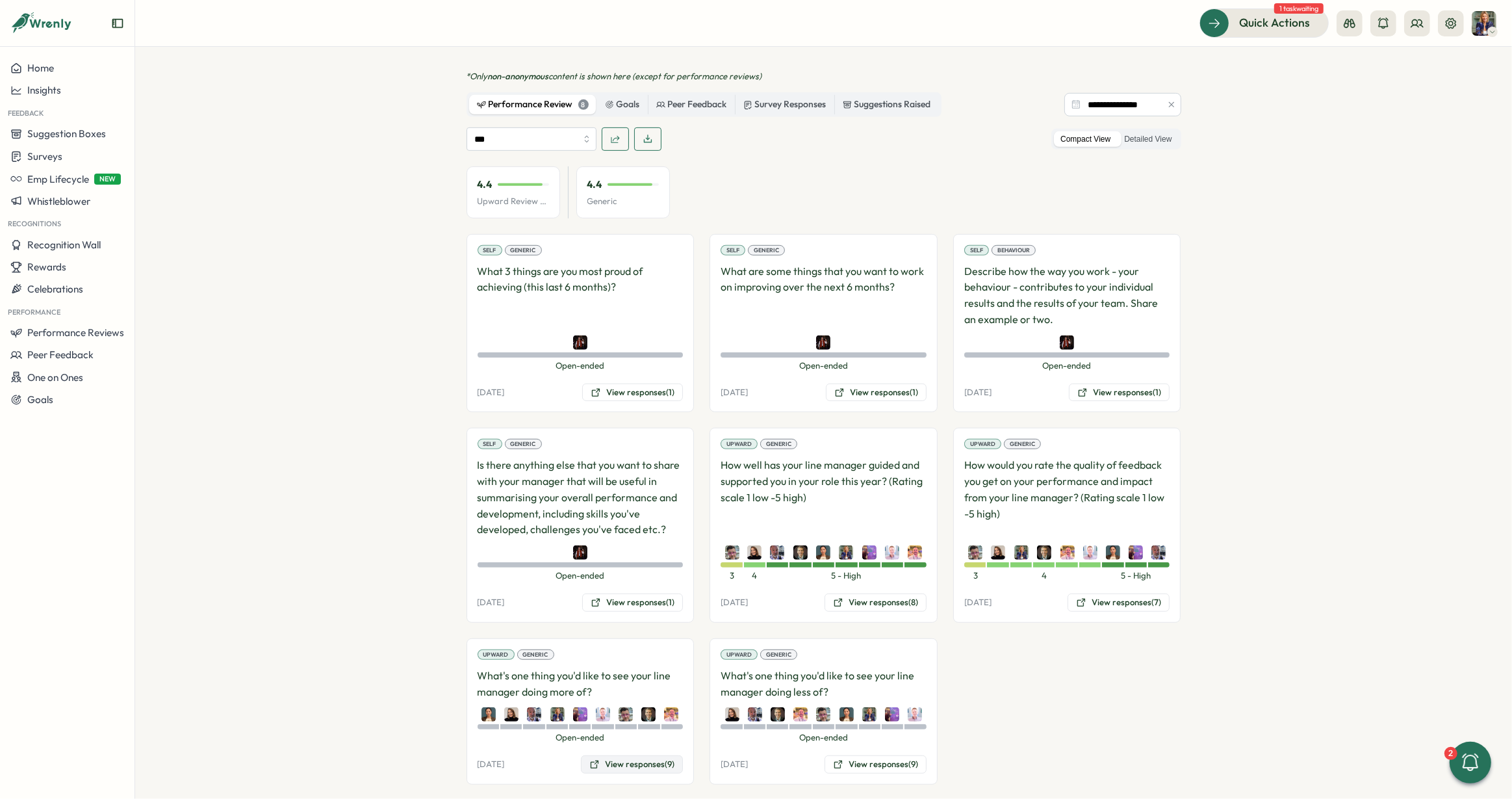
click at [646, 755] on button "View responses (9)" at bounding box center [632, 764] width 102 height 18
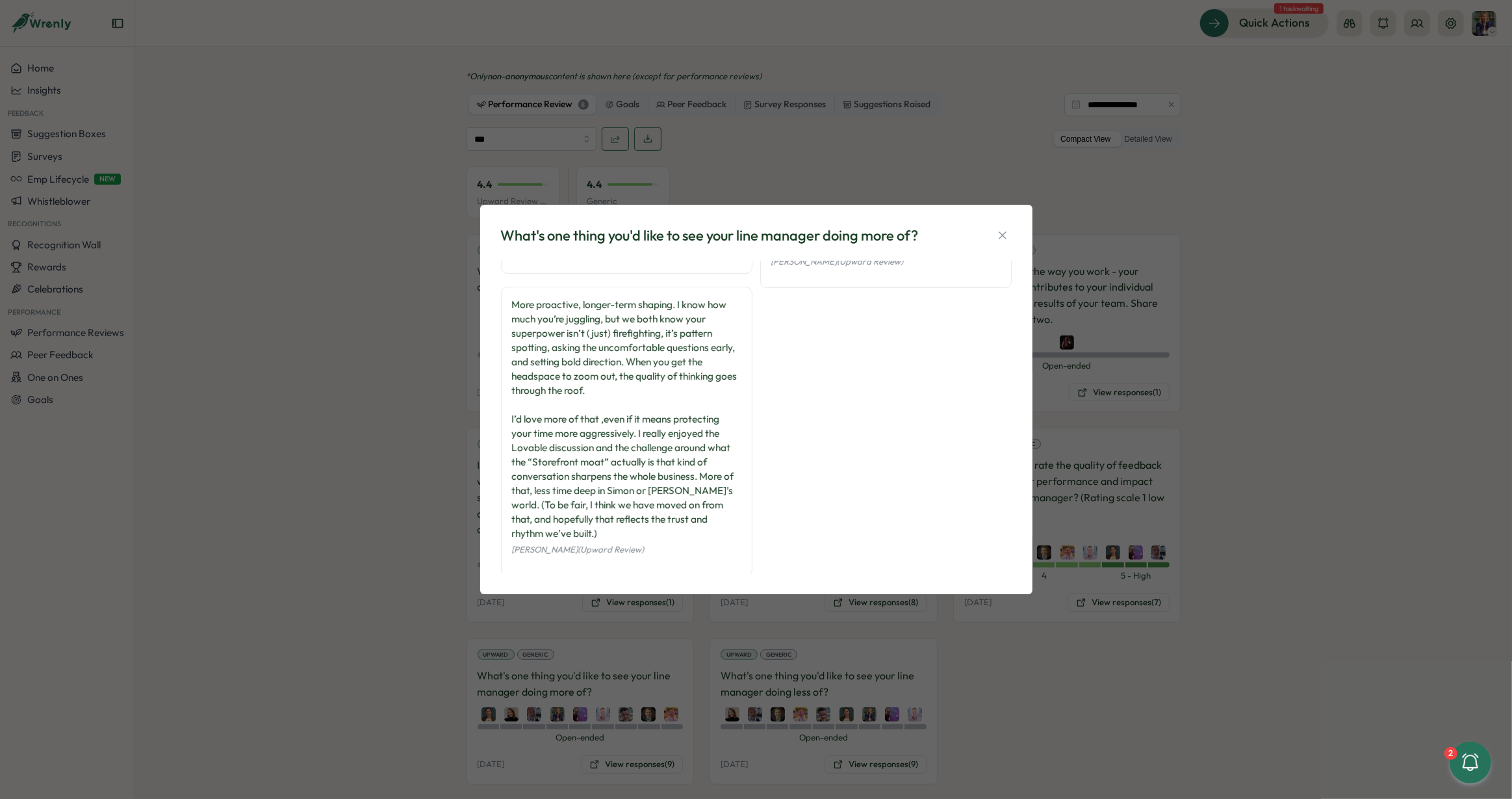
scroll to position [682, 0]
click at [999, 237] on icon "button" at bounding box center [1002, 235] width 13 height 13
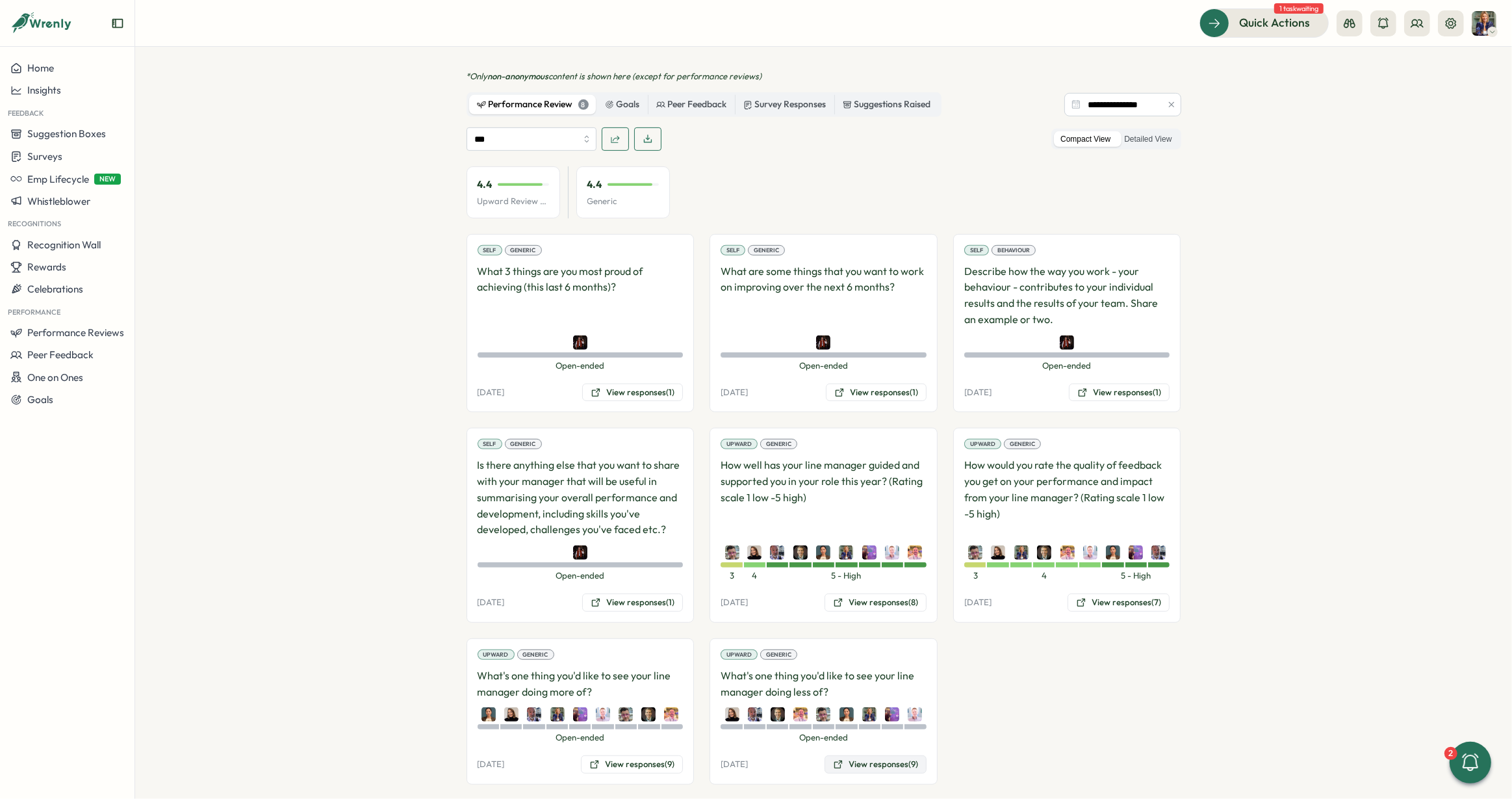
click at [880, 755] on button "View responses (9)" at bounding box center [875, 764] width 102 height 18
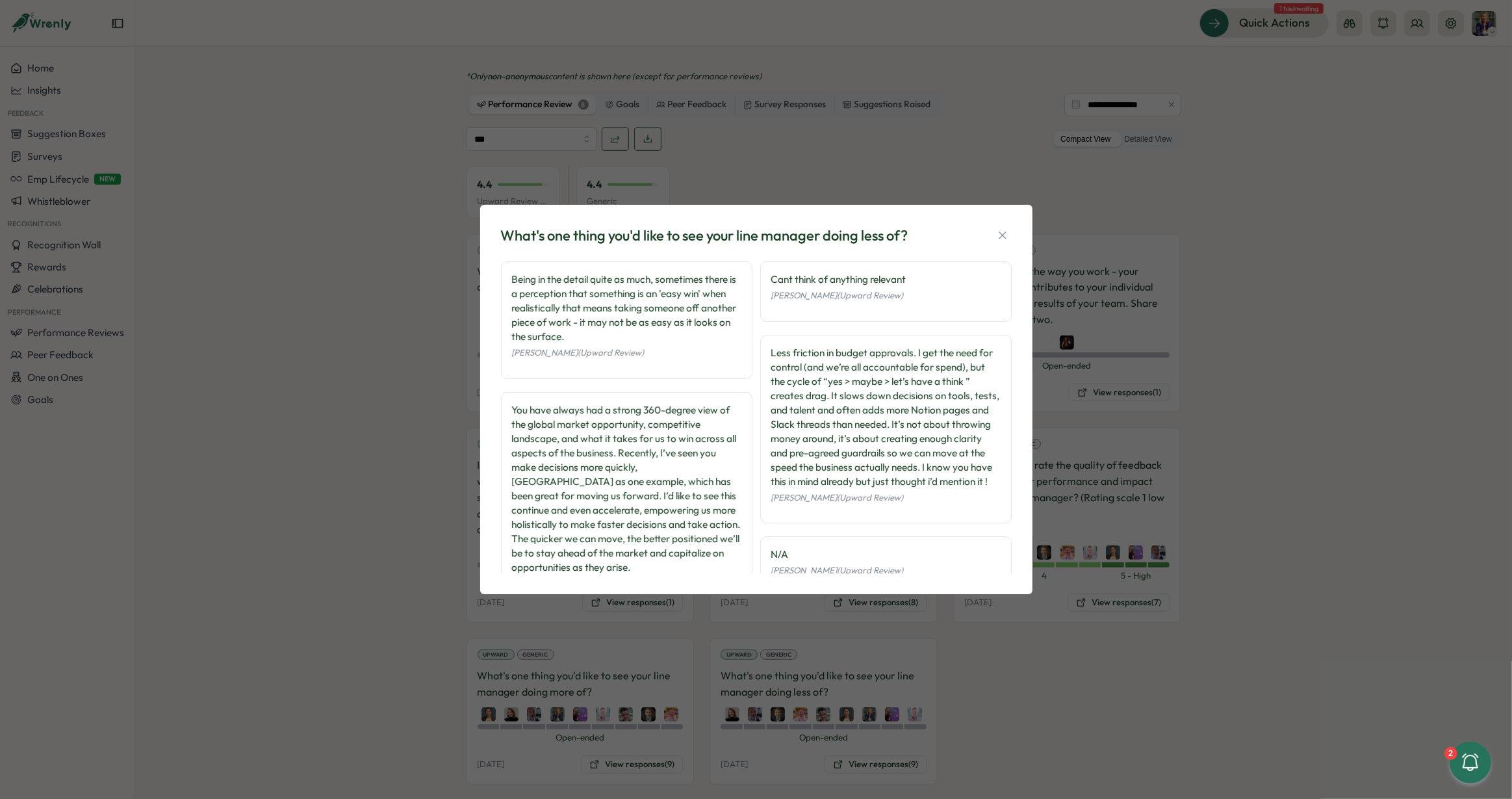
click at [1009, 240] on button "button" at bounding box center [1002, 235] width 18 height 18
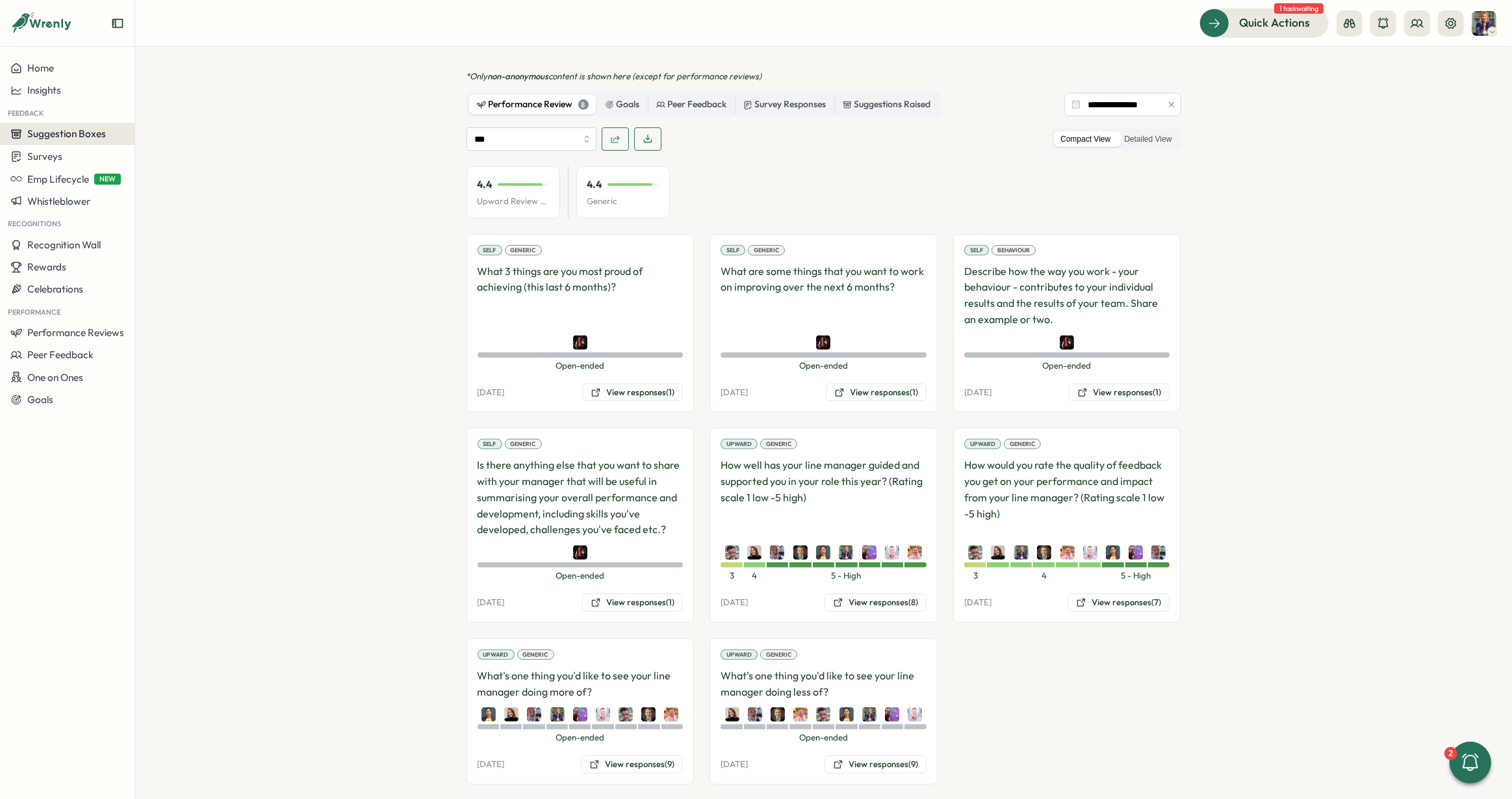
click at [70, 135] on span "Suggestion Boxes" at bounding box center [67, 133] width 79 height 12
click at [68, 154] on div "Surveys" at bounding box center [67, 156] width 114 height 12
click at [174, 135] on div "Insights" at bounding box center [186, 132] width 97 height 15
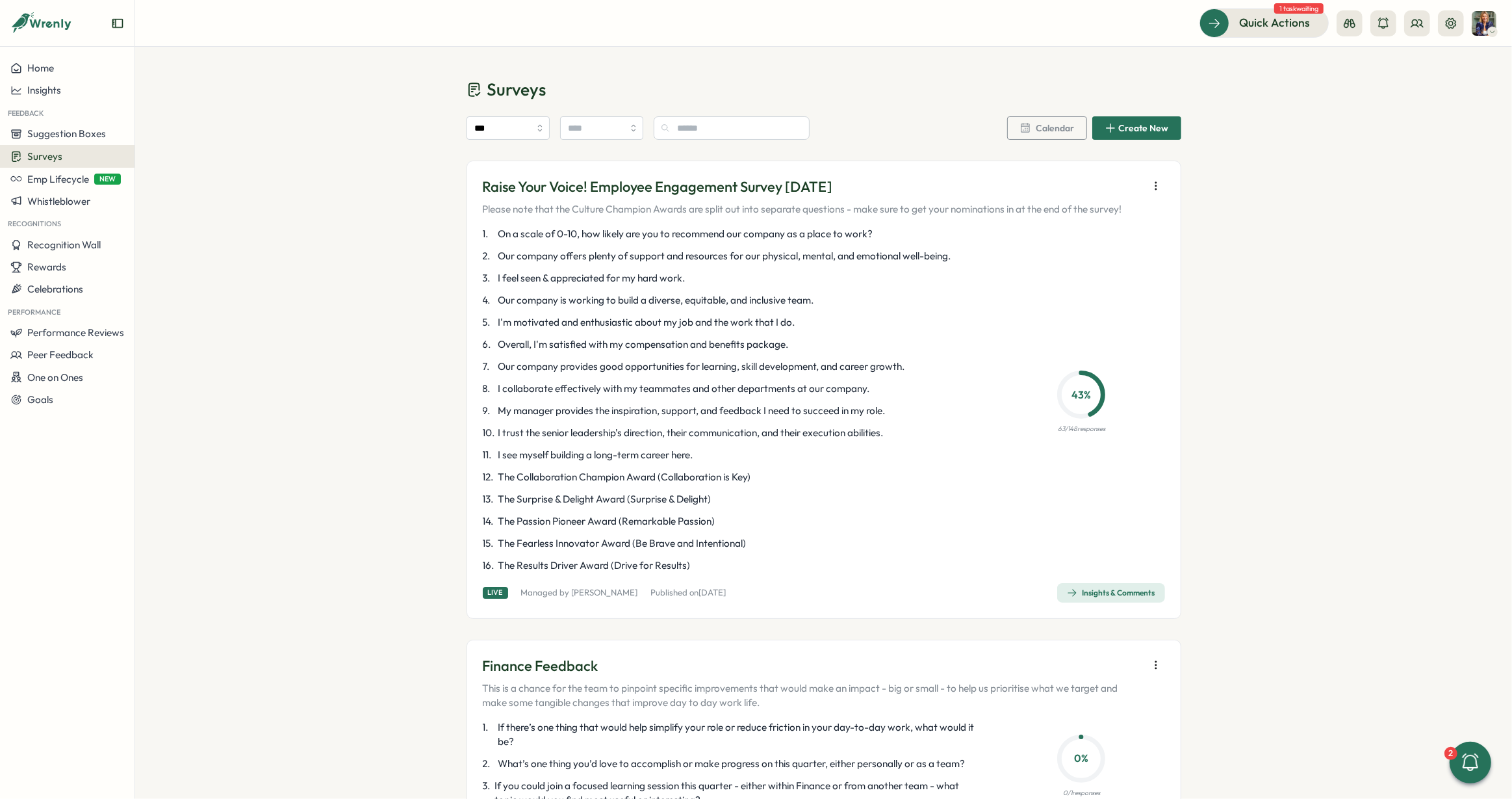
click at [1109, 590] on div "Insights & Comments" at bounding box center [1111, 593] width 88 height 10
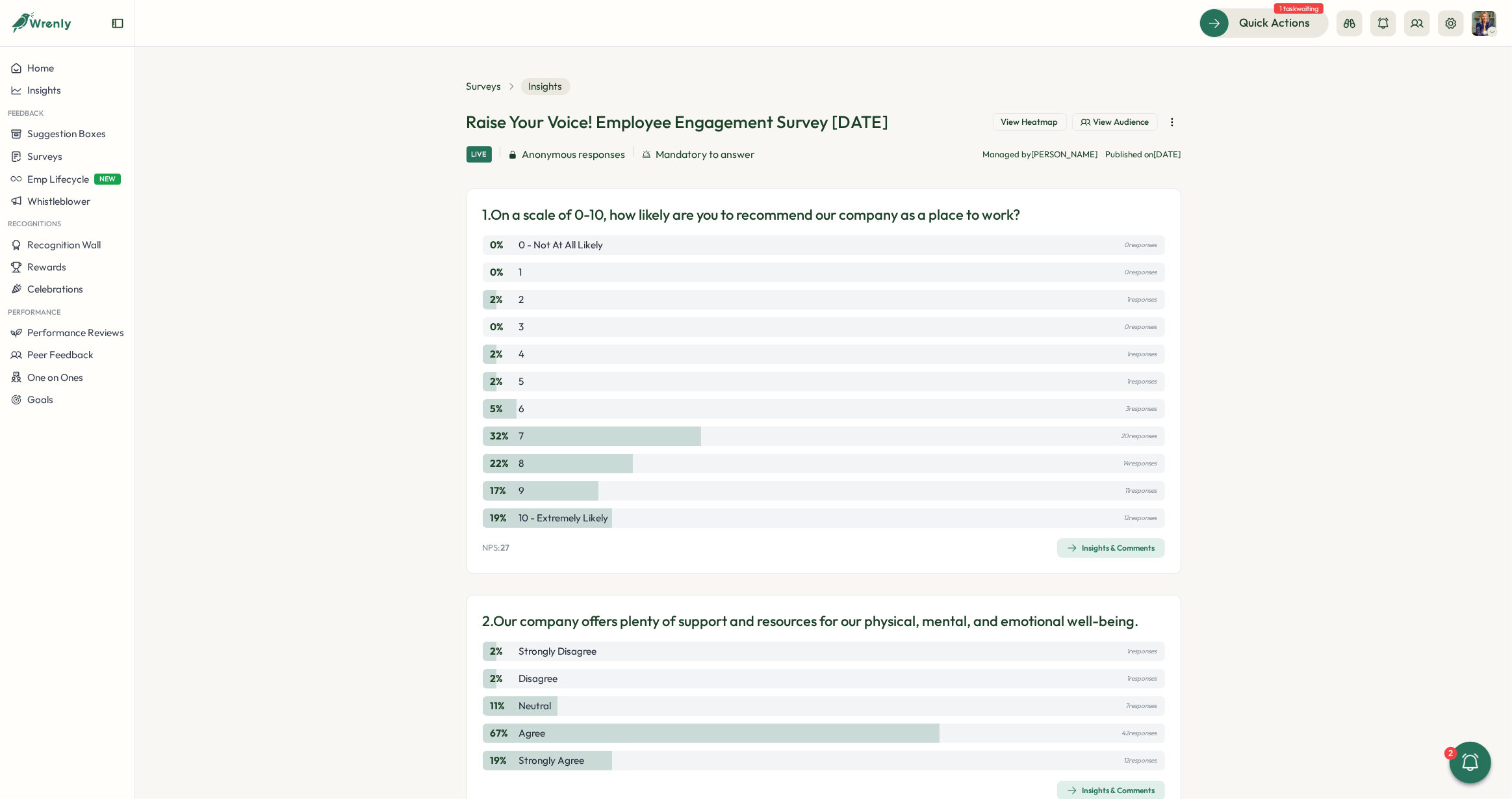
click at [491, 295] on p "2 %" at bounding box center [504, 299] width 26 height 15
click at [491, 298] on p "2 %" at bounding box center [504, 299] width 26 height 15
click at [1084, 543] on div "Insights & Comments" at bounding box center [1111, 548] width 88 height 10
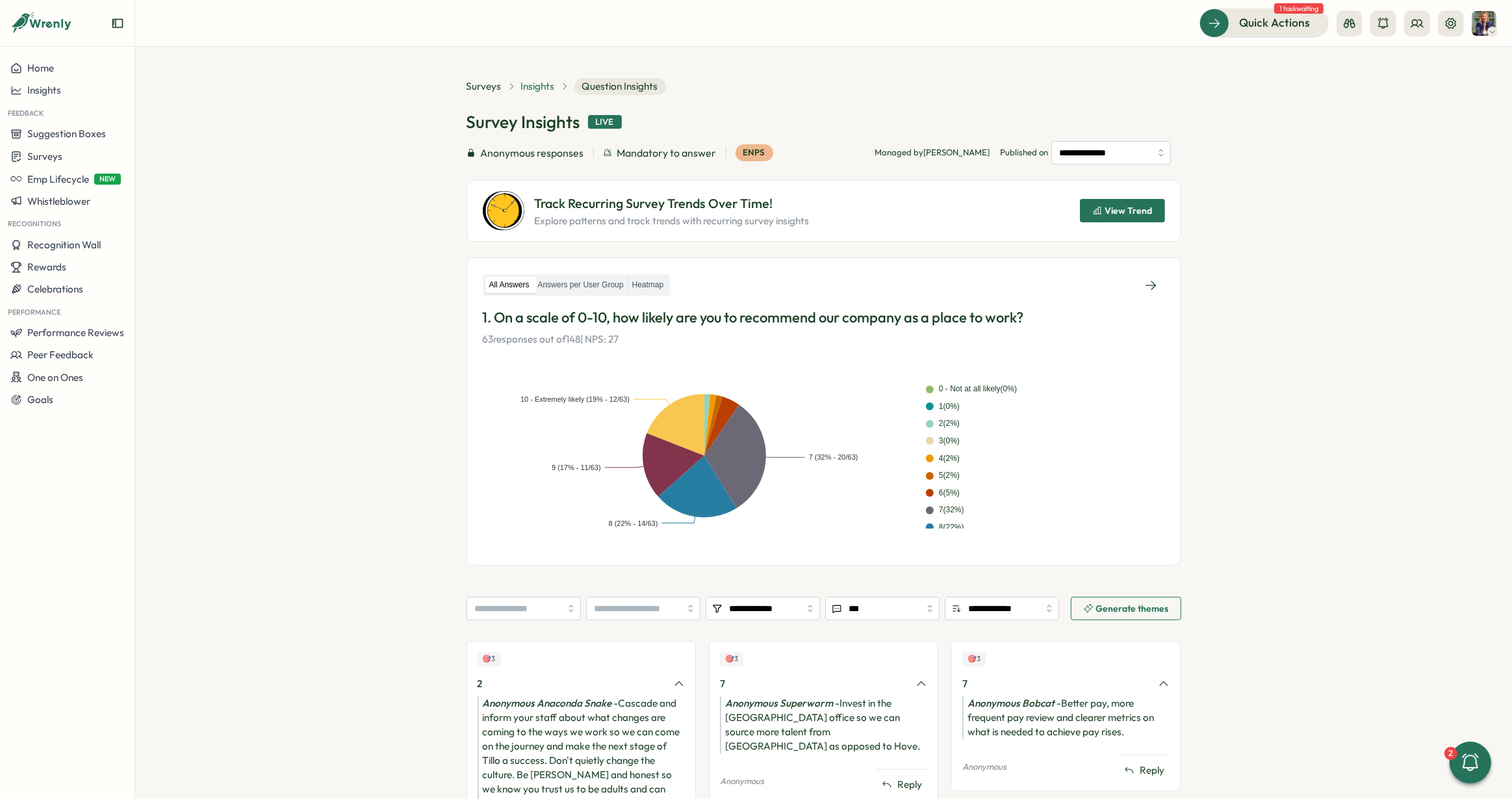
click at [541, 85] on span "Insights" at bounding box center [538, 86] width 34 height 15
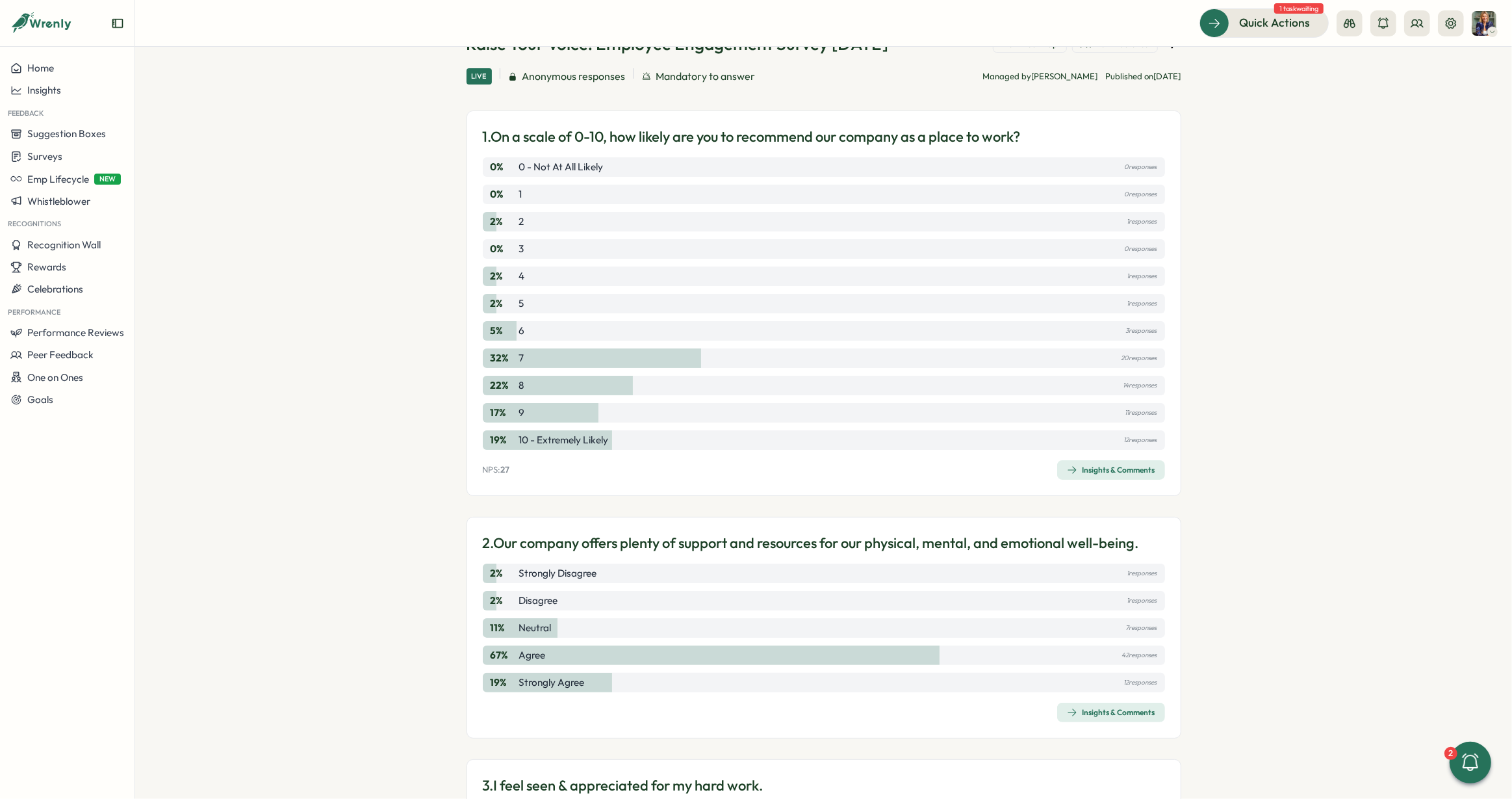
scroll to position [220, 0]
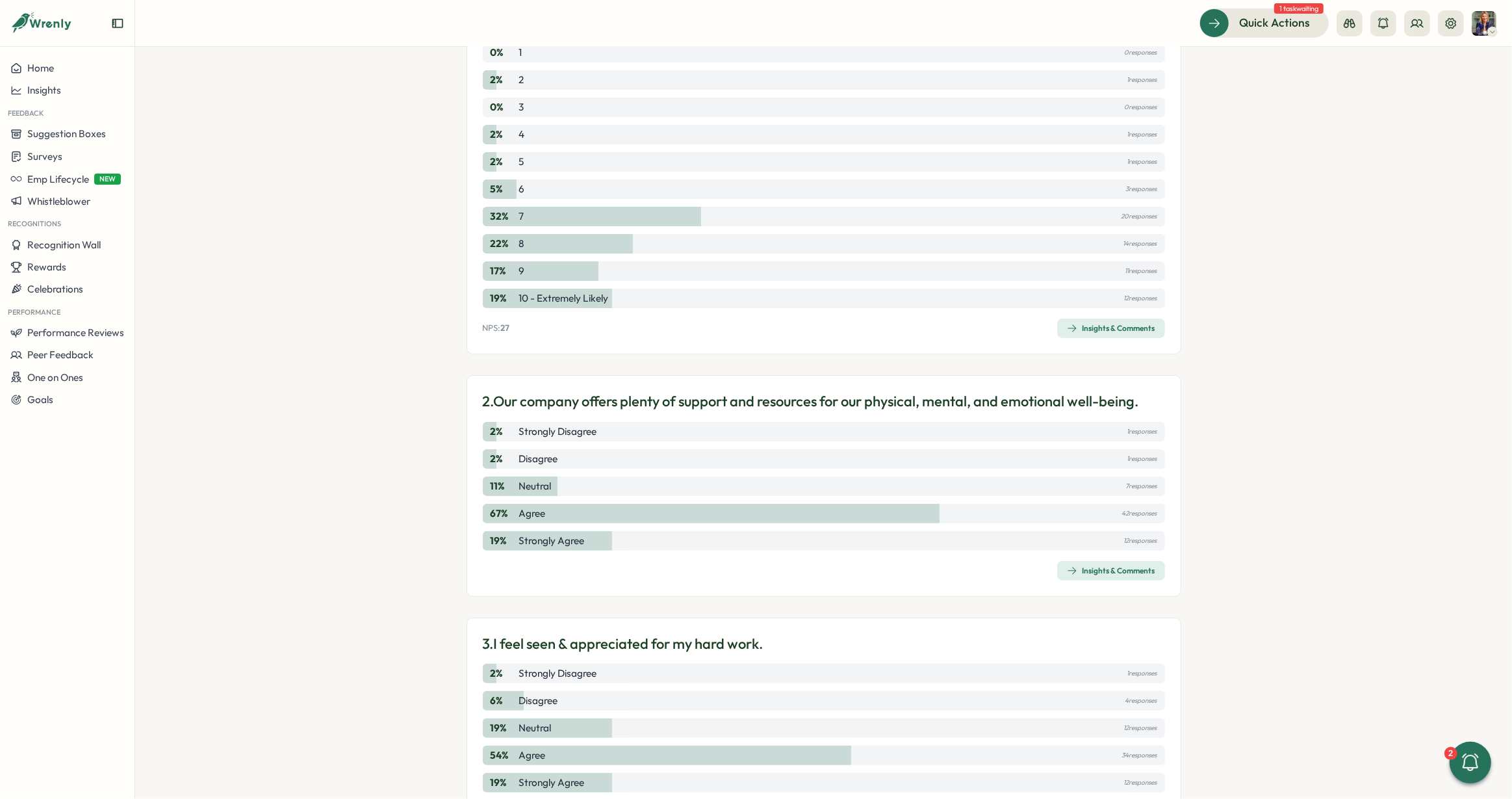
click at [1098, 572] on div "Insights & Comments" at bounding box center [1111, 570] width 88 height 10
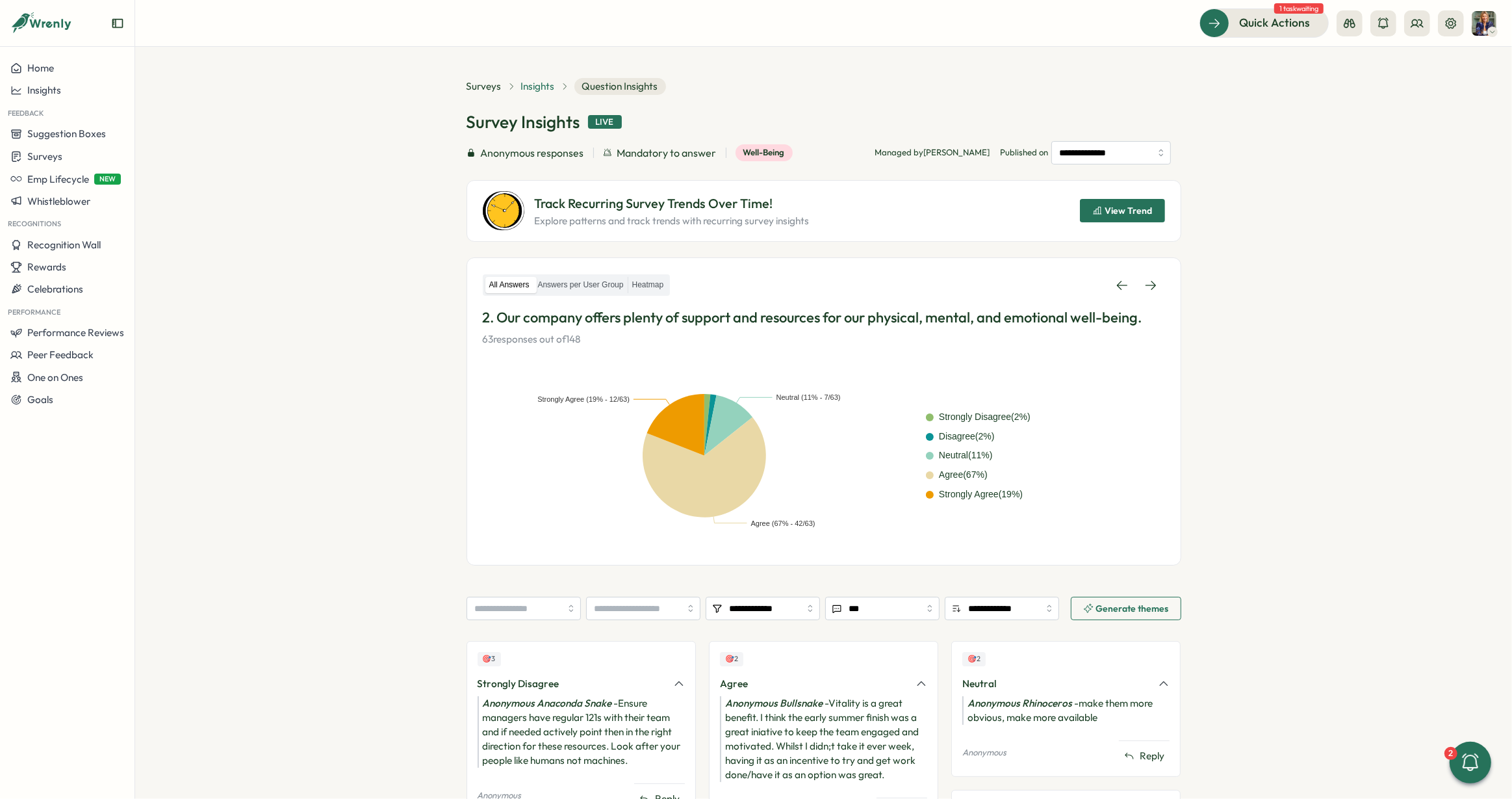
click at [536, 90] on span "Insights" at bounding box center [538, 86] width 34 height 15
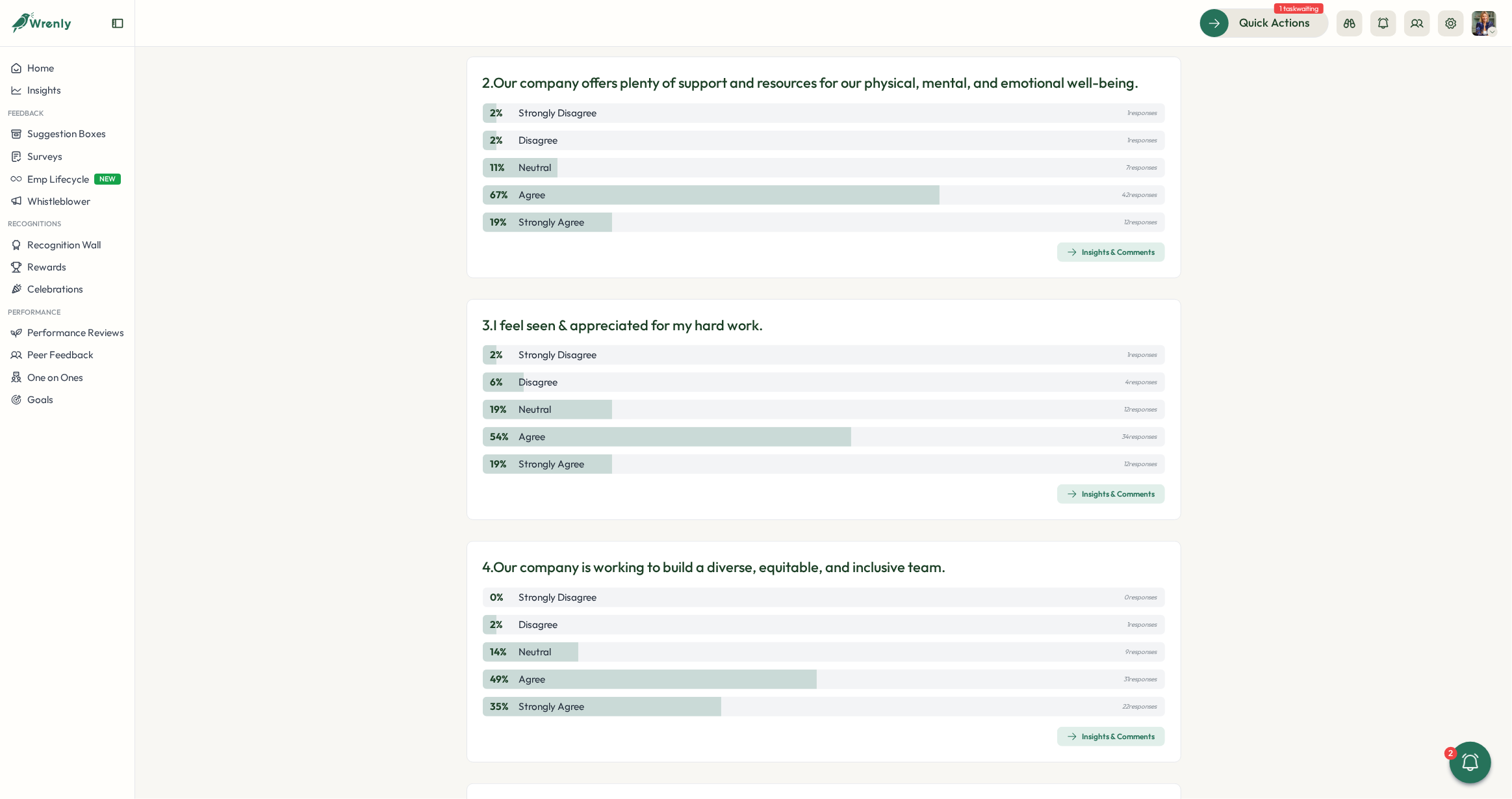
scroll to position [541, 0]
click at [1088, 486] on div "Insights & Comments" at bounding box center [1111, 491] width 88 height 10
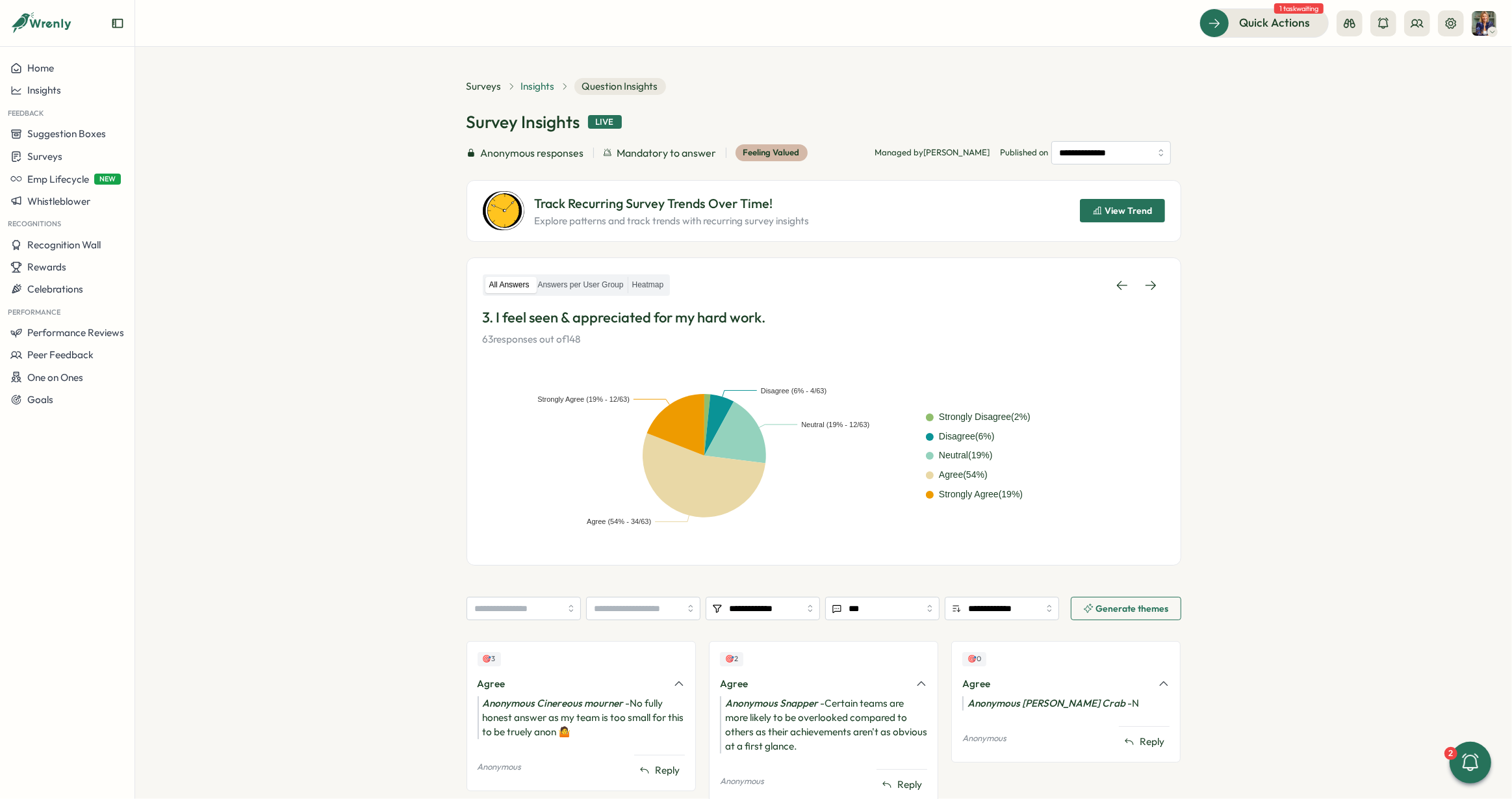
click at [542, 84] on span "Insights" at bounding box center [538, 86] width 34 height 15
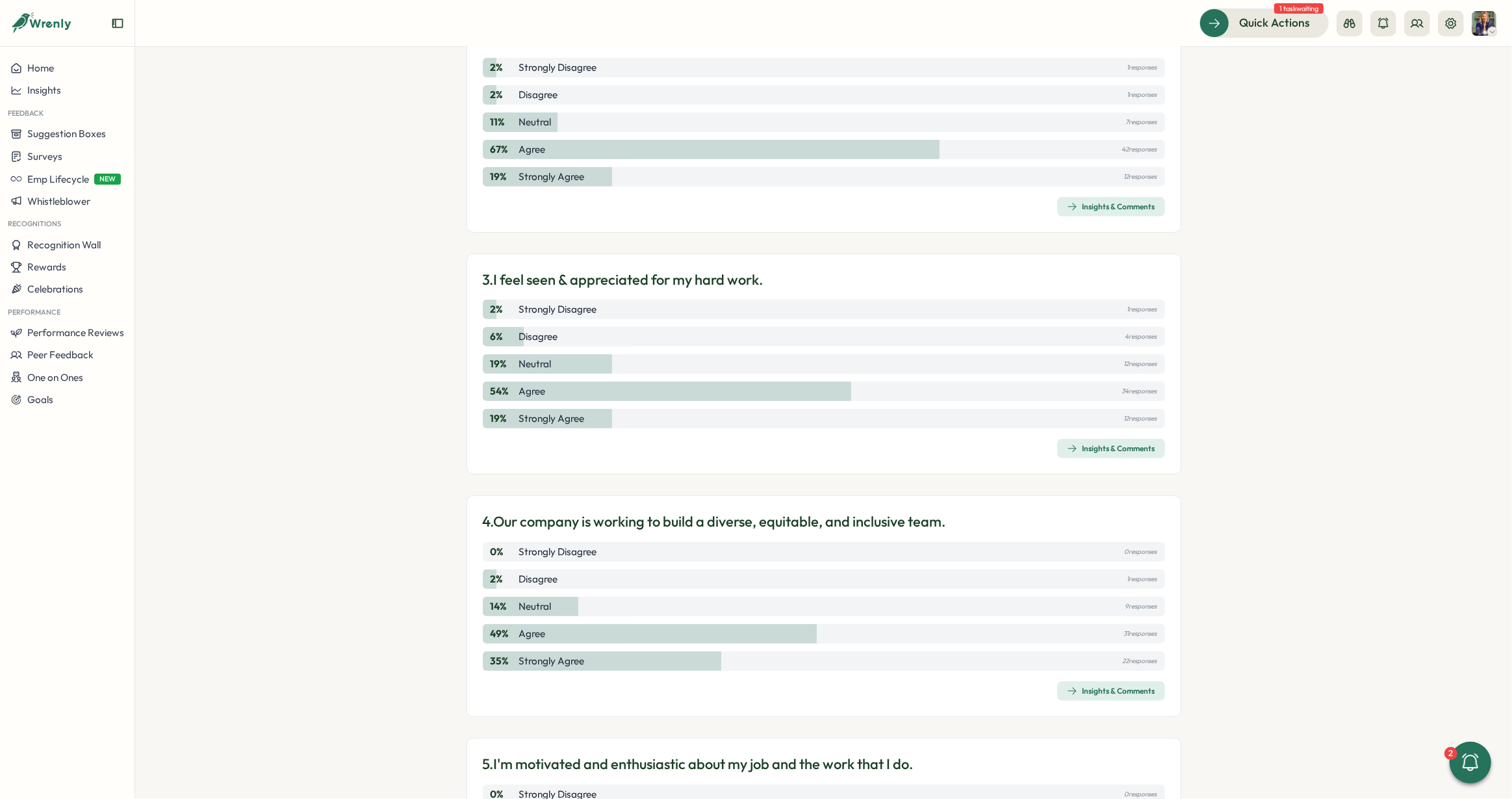
scroll to position [708, 0]
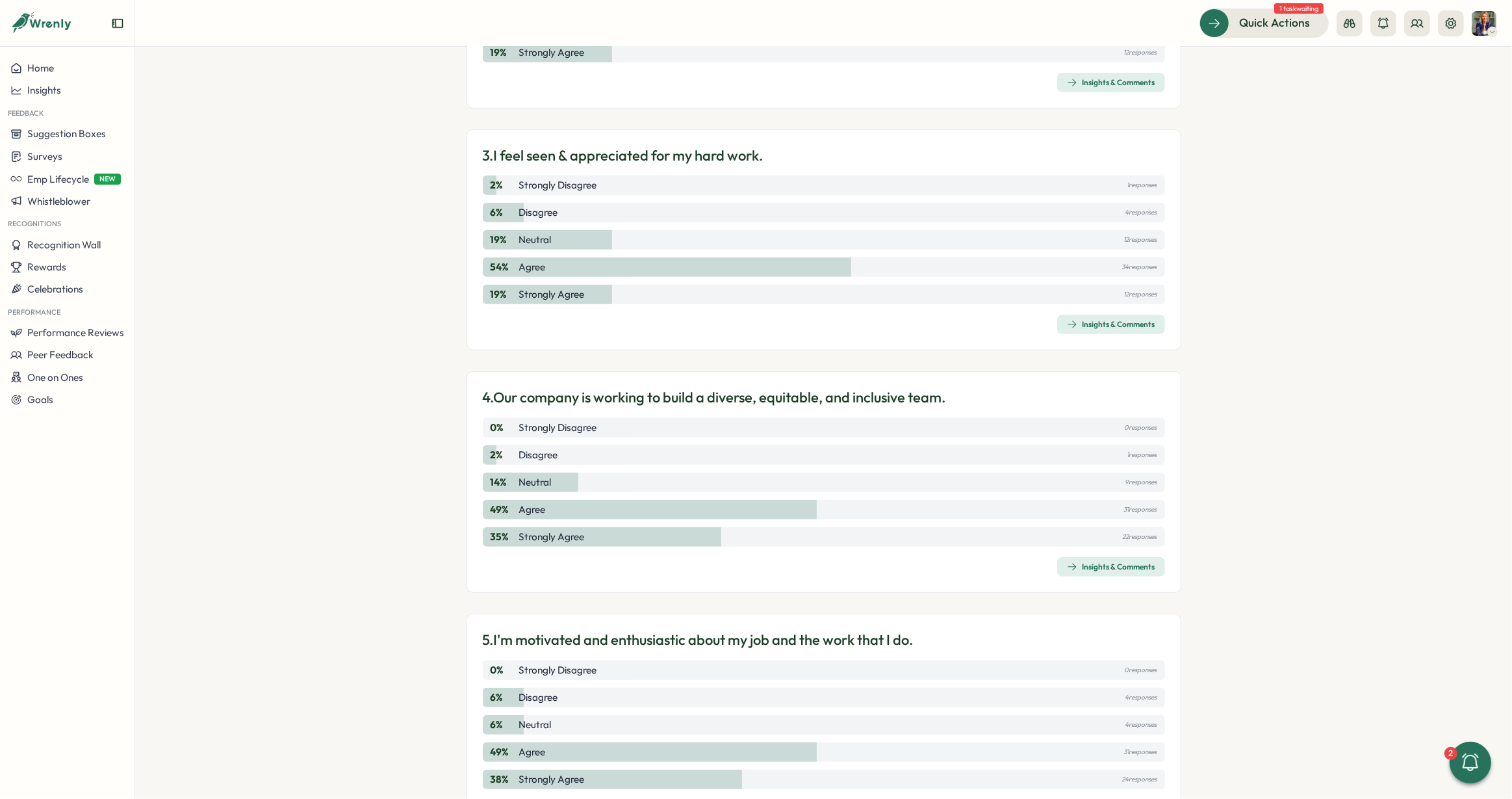
click at [1100, 570] on span "Insights & Comments" at bounding box center [1111, 566] width 88 height 18
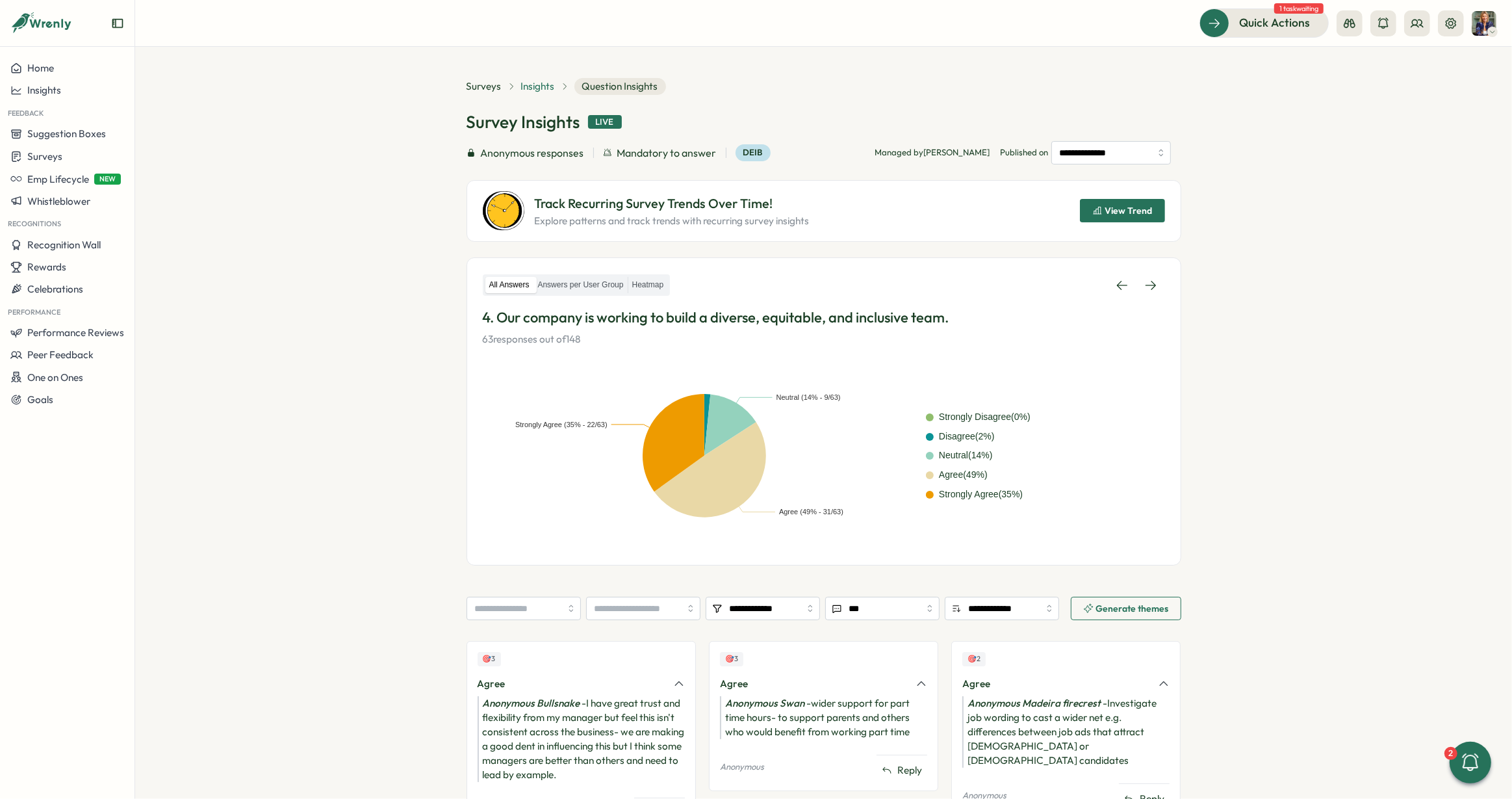
click at [544, 81] on span "Insights" at bounding box center [538, 86] width 34 height 15
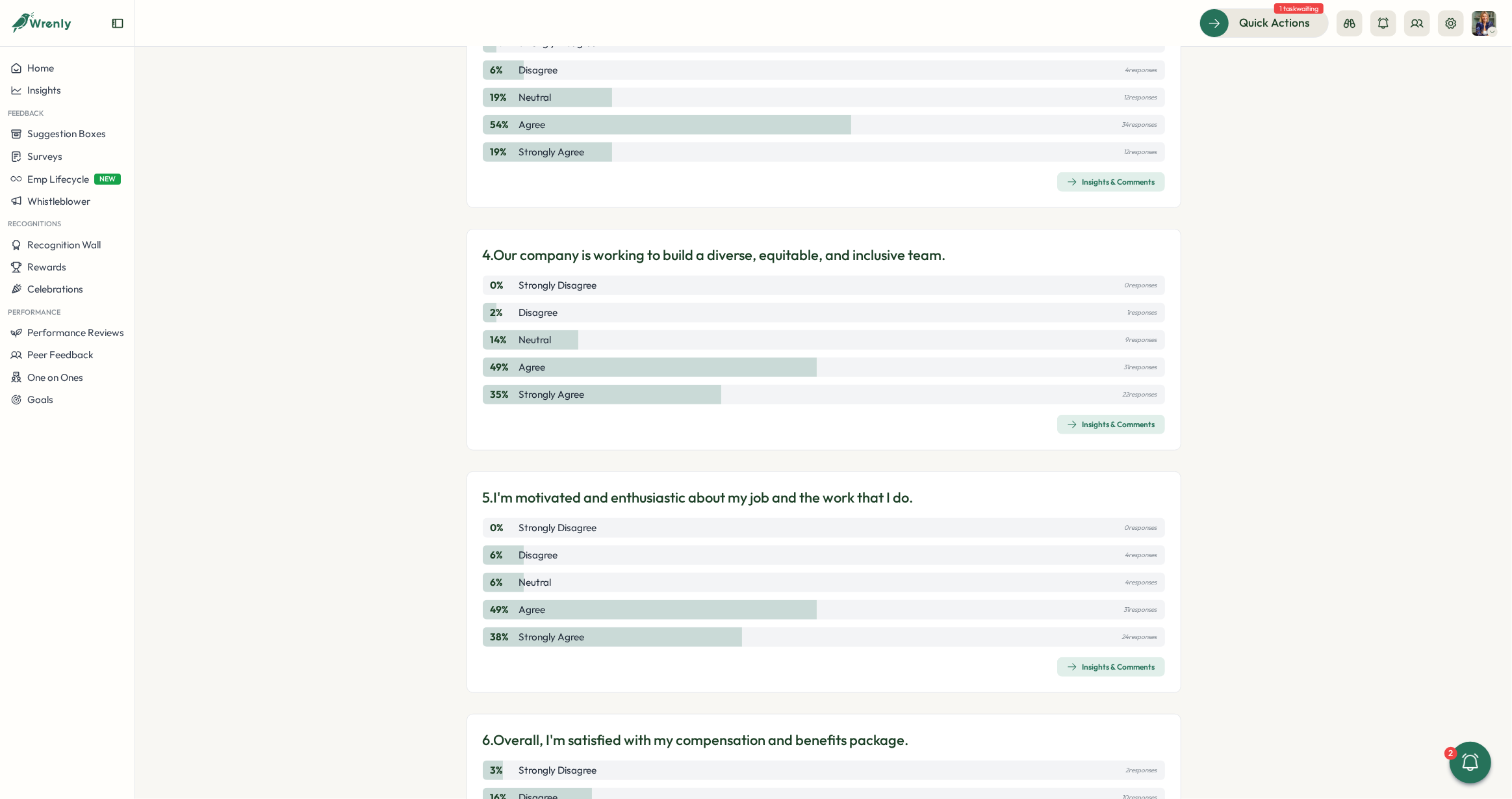
scroll to position [865, 0]
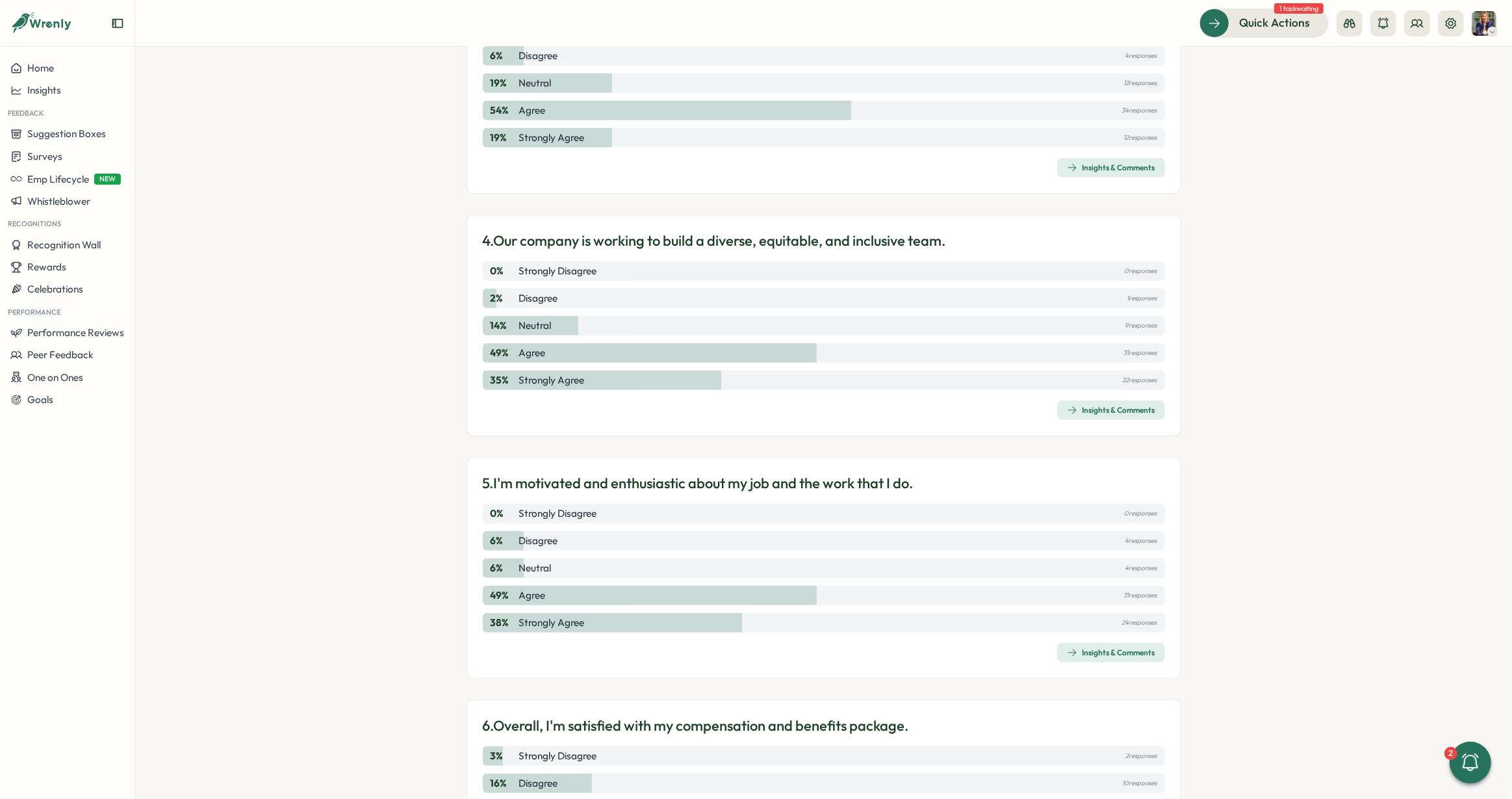
click at [1094, 657] on span "Insights & Comments" at bounding box center [1111, 653] width 88 height 18
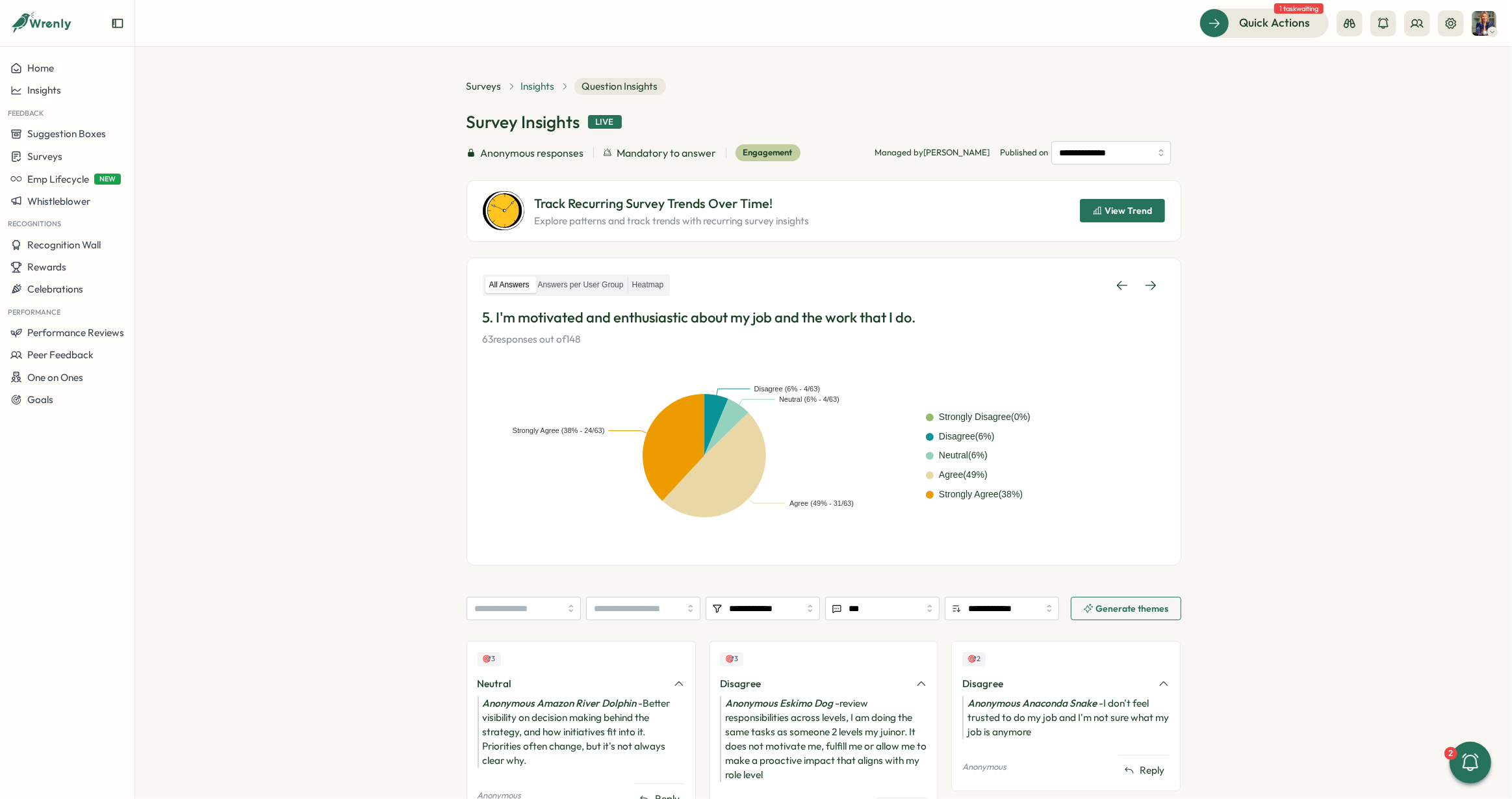
click at [532, 89] on span "Insights" at bounding box center [538, 86] width 34 height 15
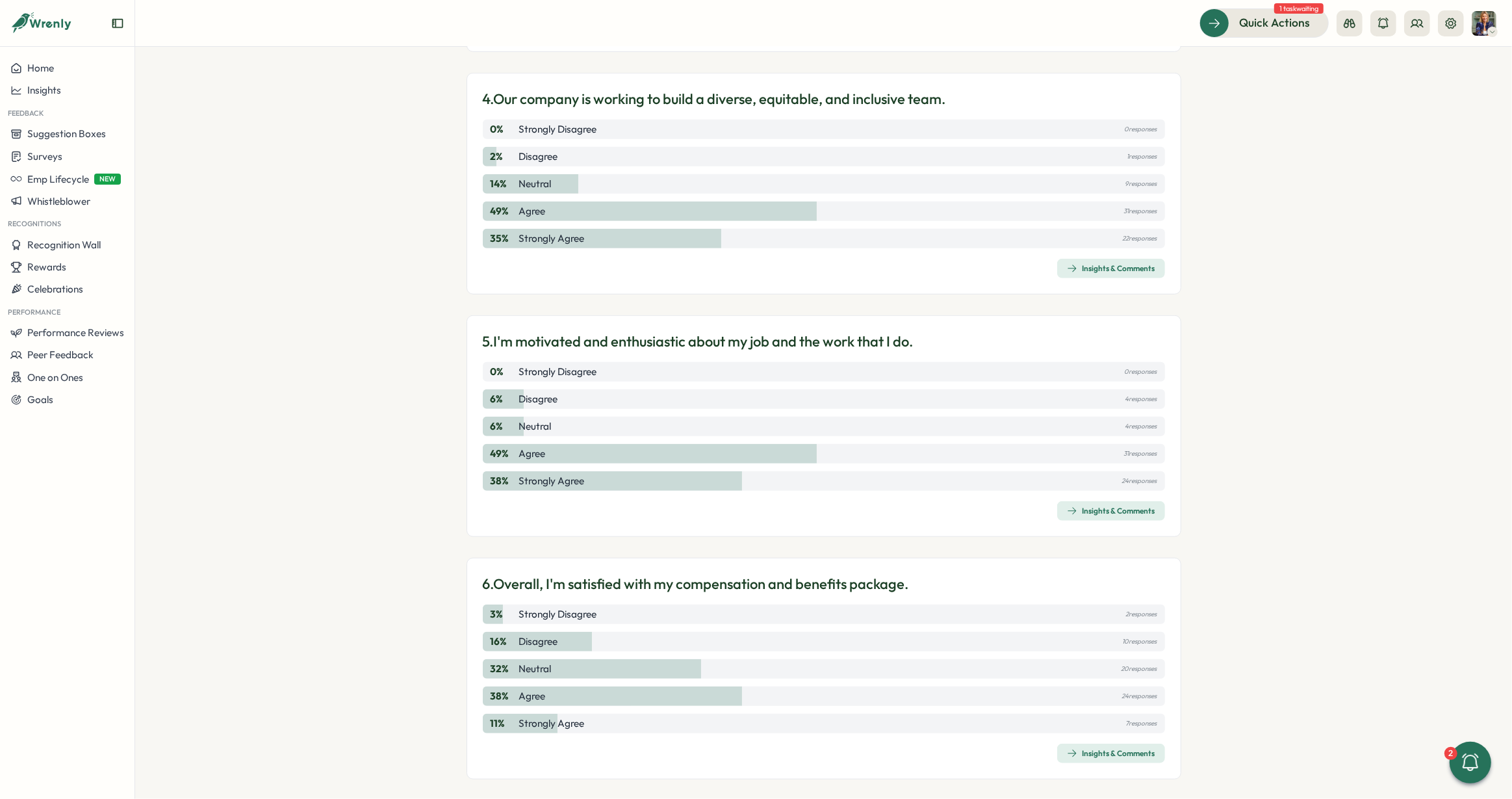
scroll to position [1148, 0]
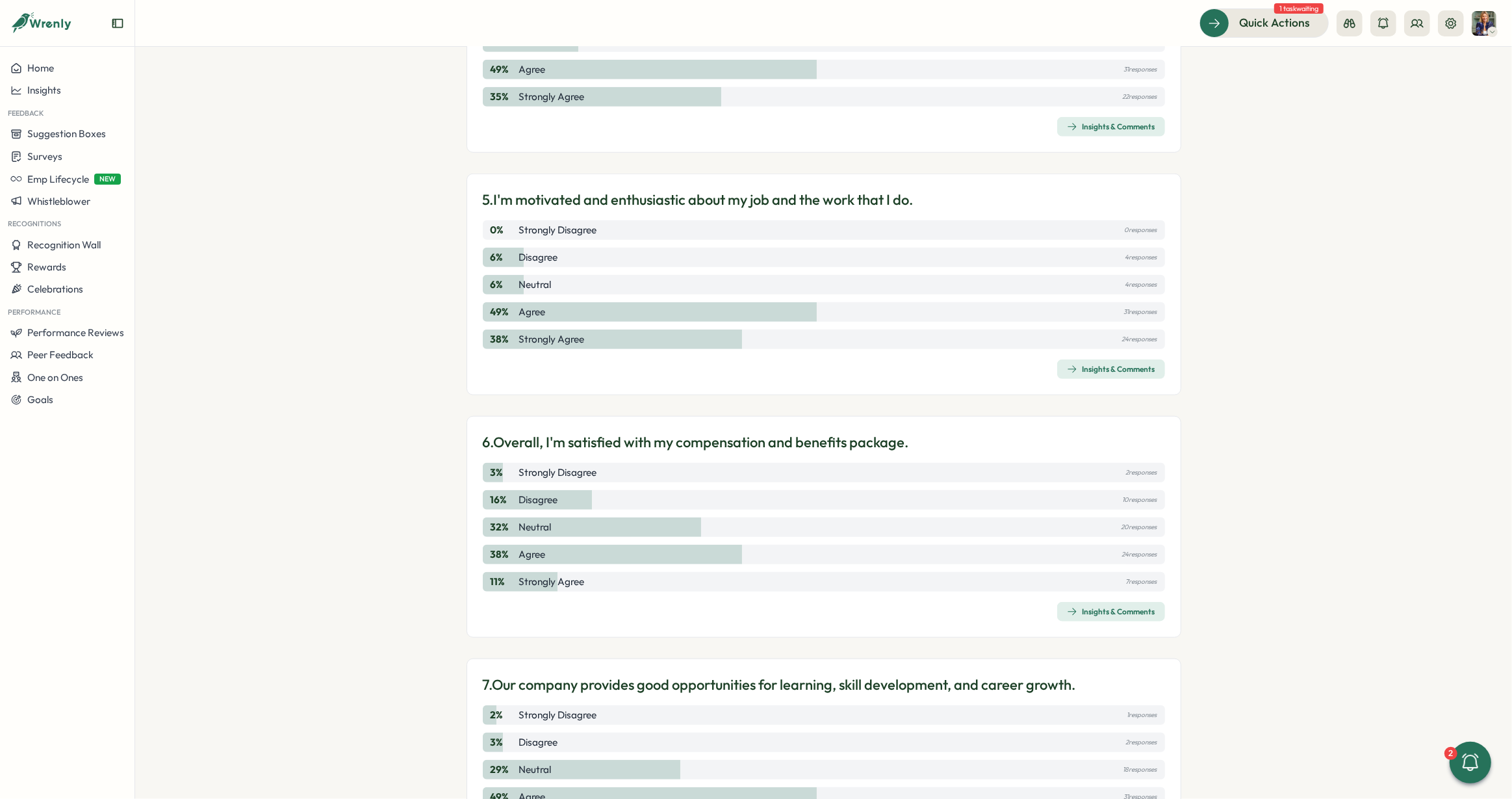
click at [1104, 608] on div "Insights & Comments" at bounding box center [1111, 611] width 88 height 10
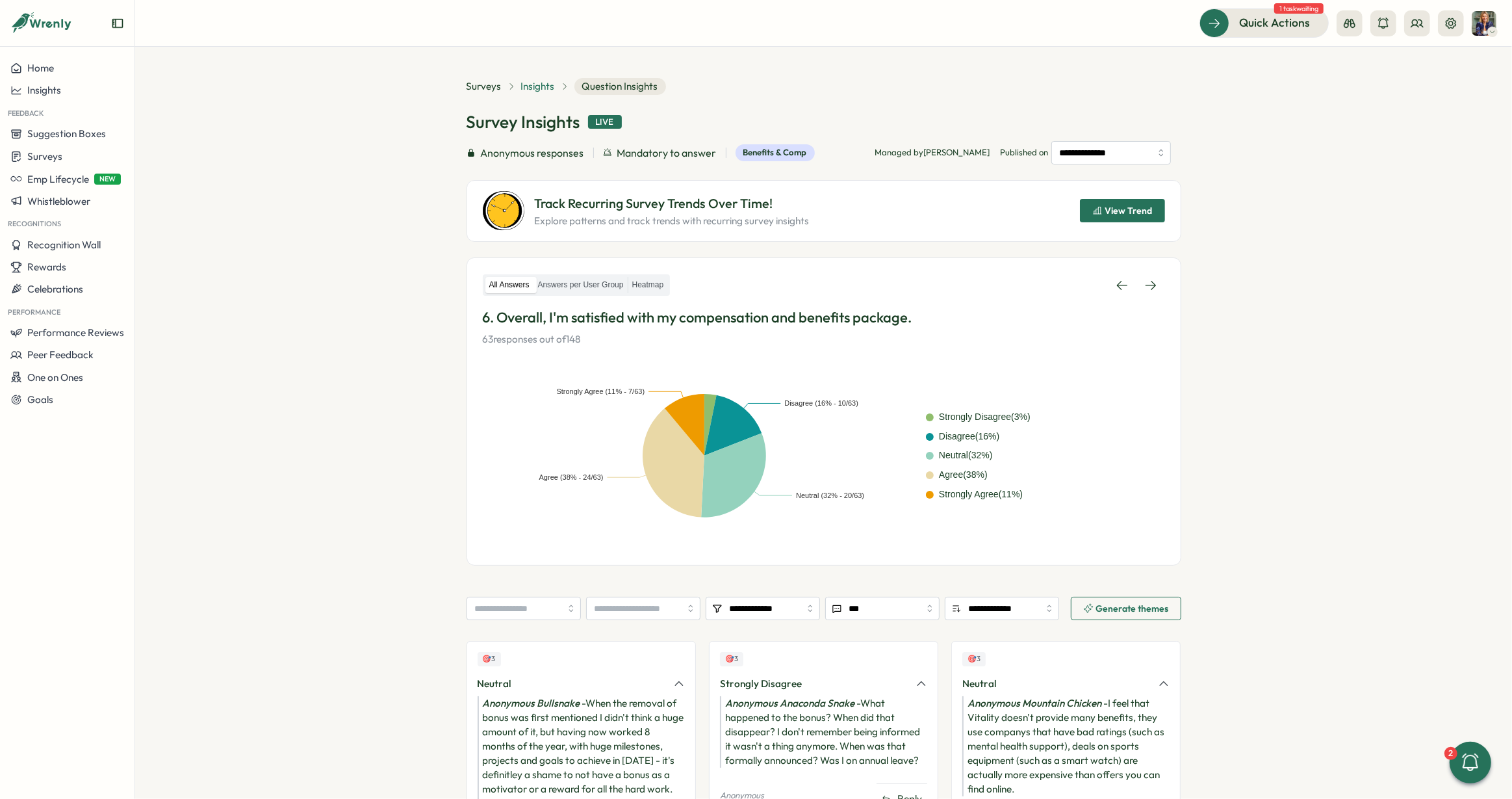
click at [545, 79] on span "Insights" at bounding box center [538, 86] width 34 height 15
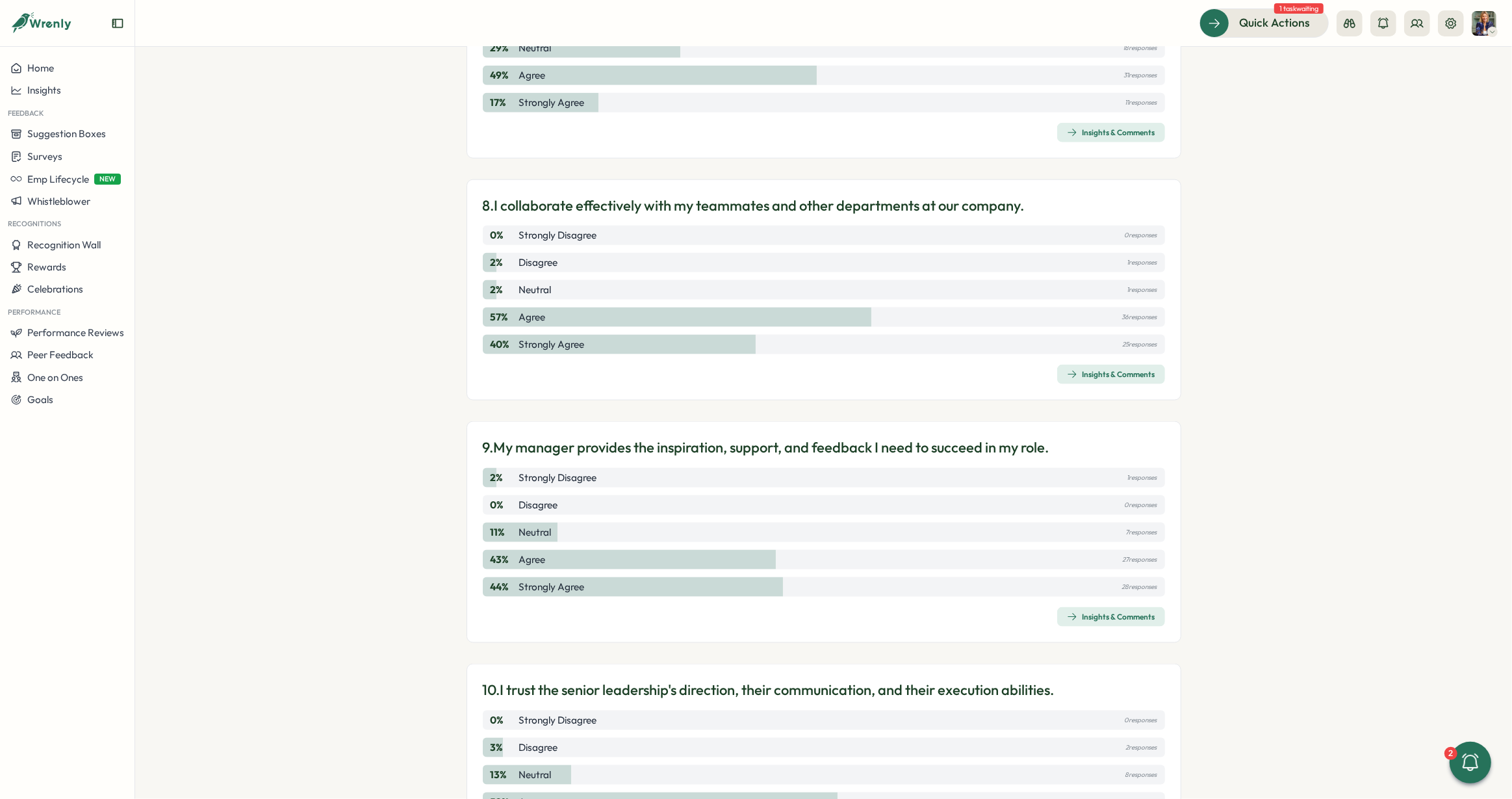
scroll to position [1896, 0]
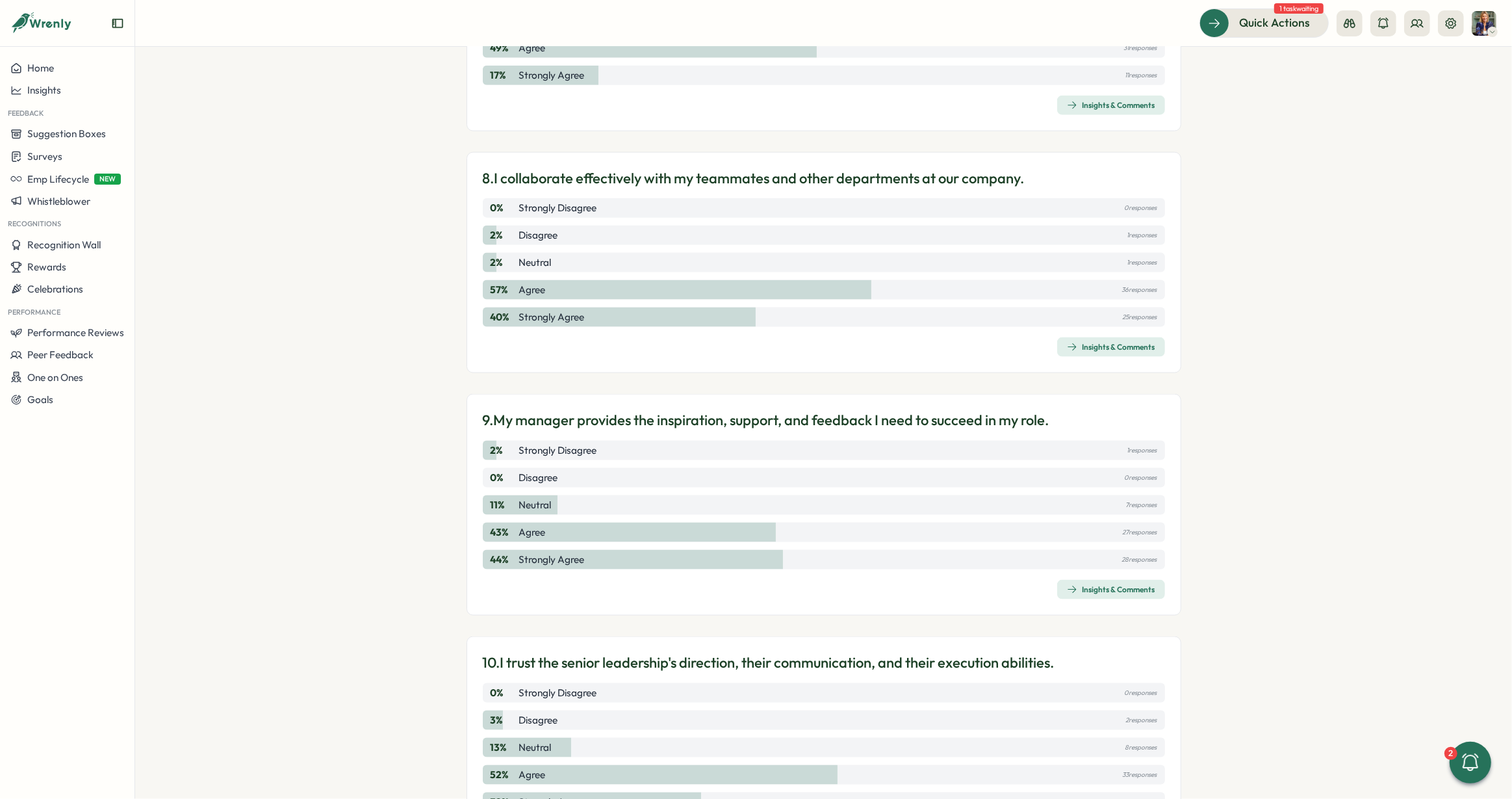
click at [1078, 581] on span "Insights & Comments" at bounding box center [1111, 589] width 88 height 18
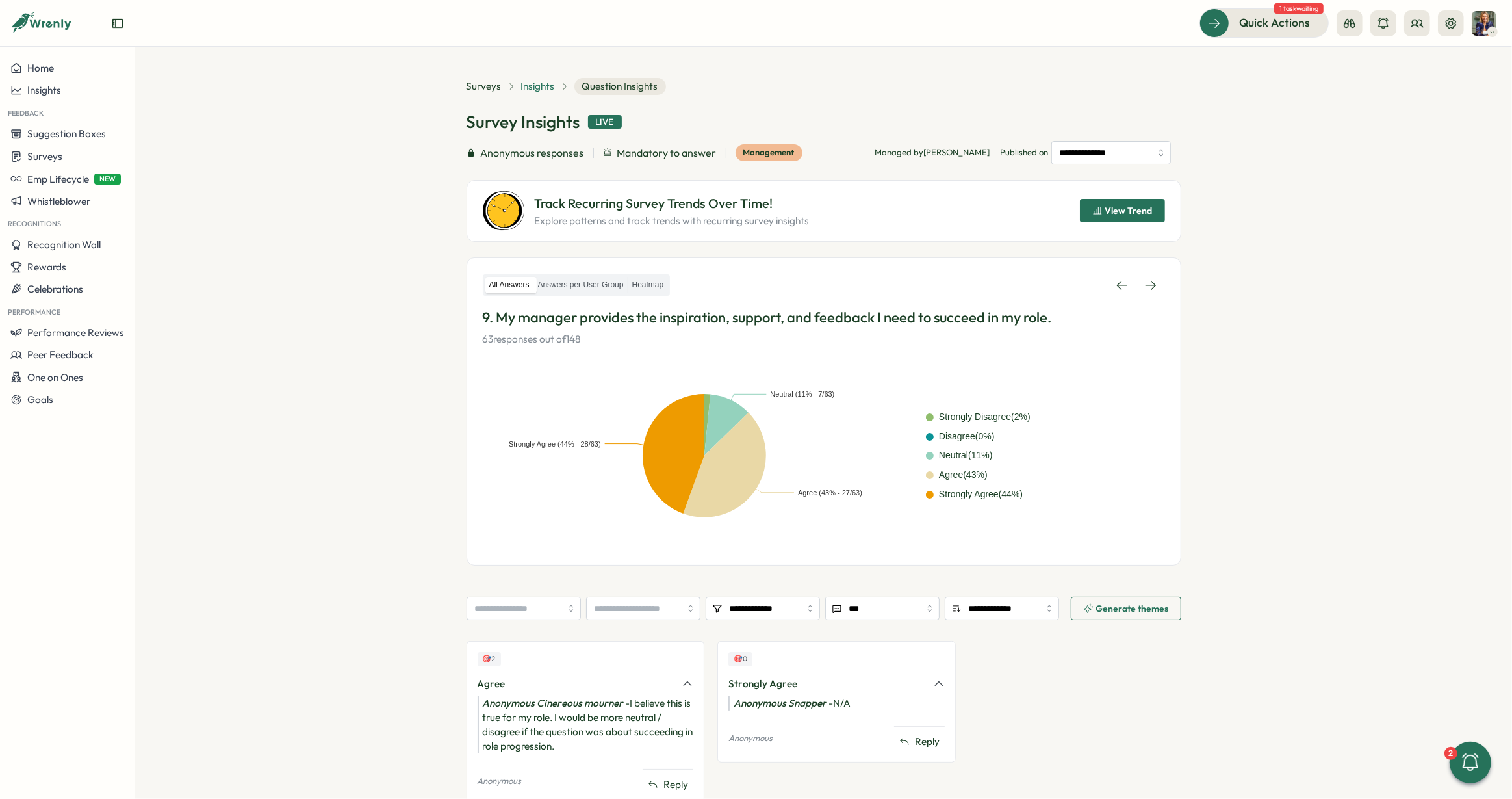
click at [536, 90] on span "Insights" at bounding box center [538, 86] width 34 height 15
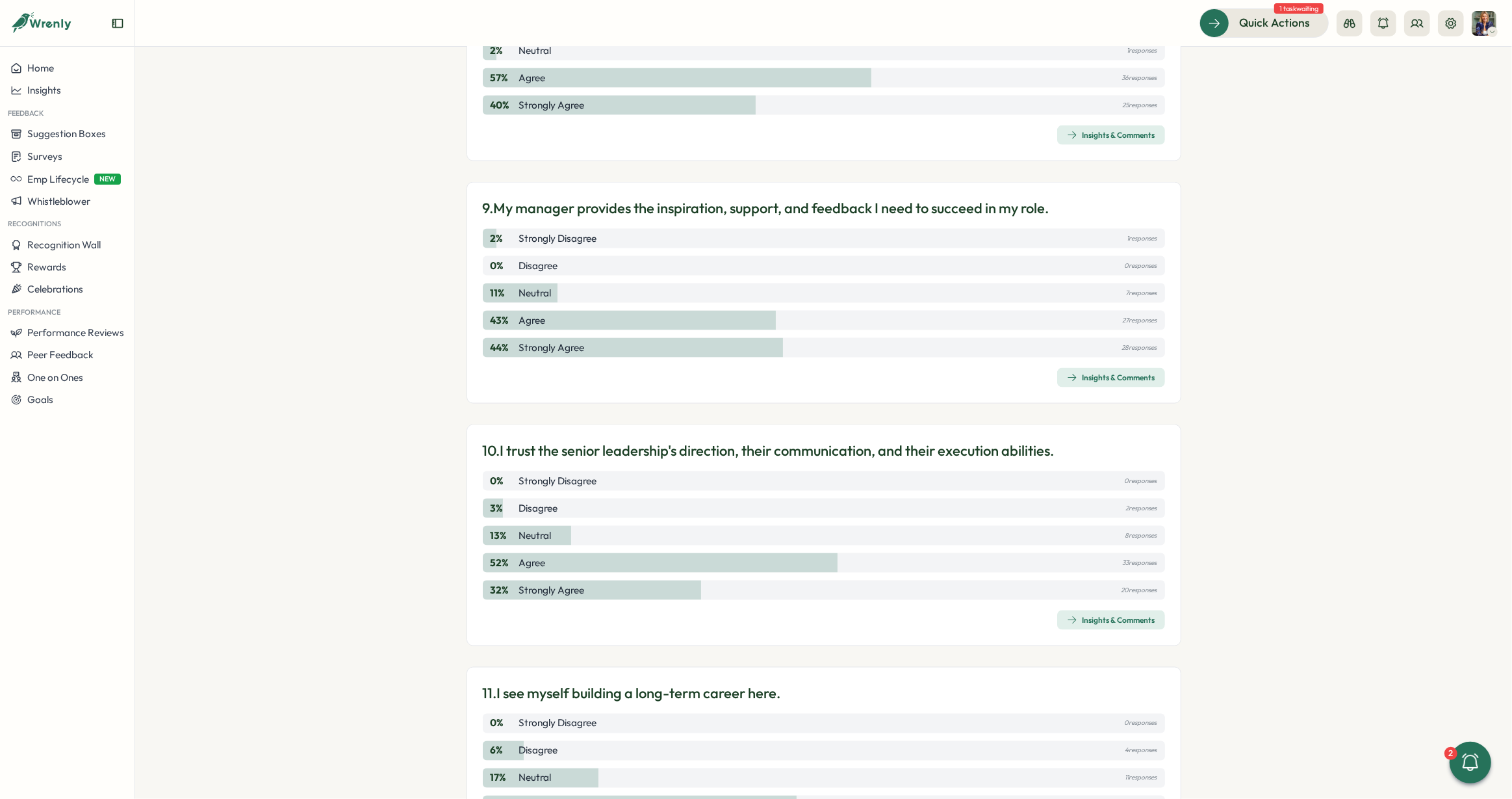
scroll to position [2109, 0]
click at [1089, 614] on div "Insights & Comments" at bounding box center [1111, 619] width 88 height 10
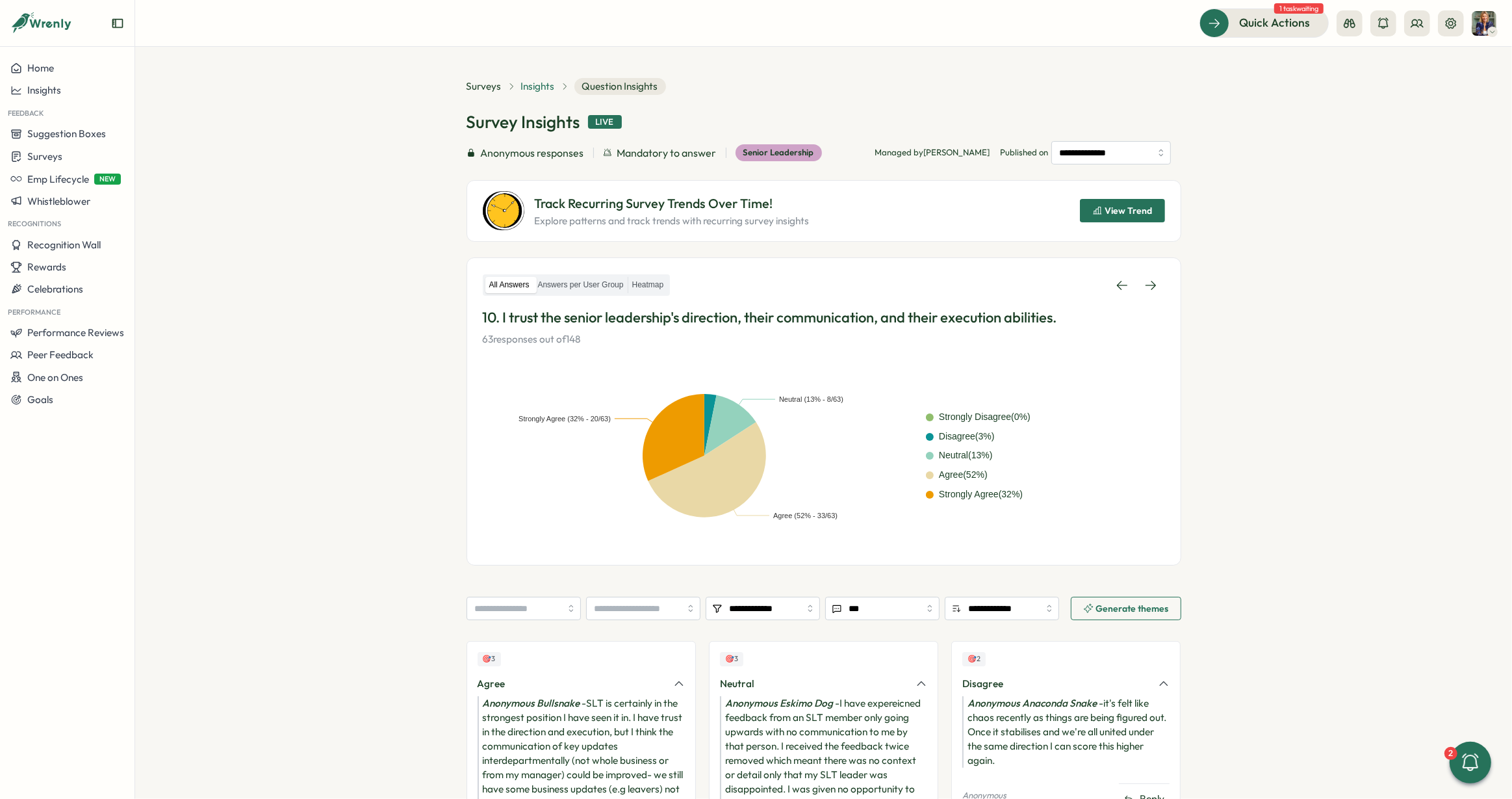
click at [521, 88] on span "Insights" at bounding box center [538, 86] width 34 height 15
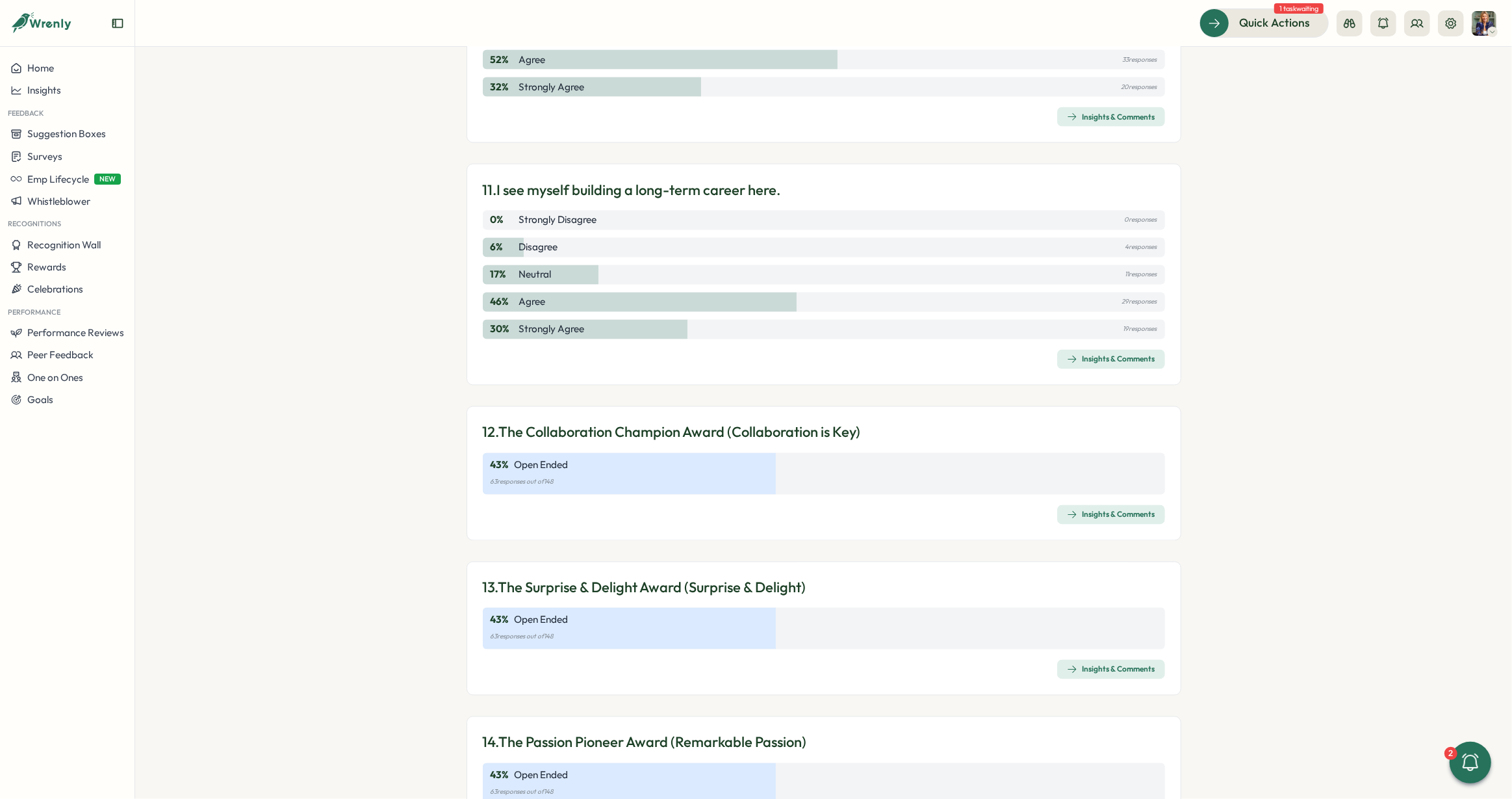
scroll to position [2657, 0]
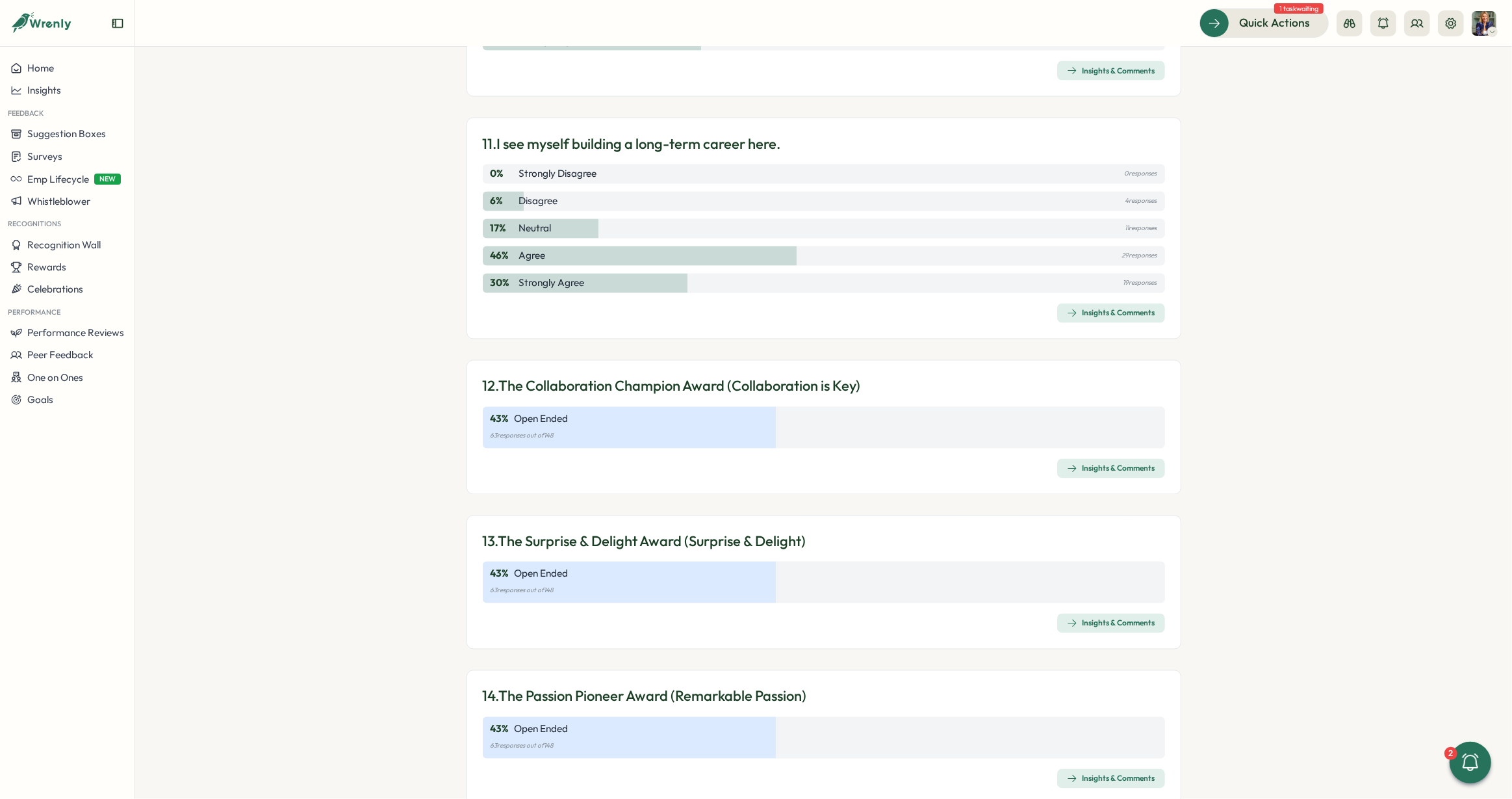
click at [1097, 311] on div "Insights & Comments" at bounding box center [1111, 313] width 88 height 10
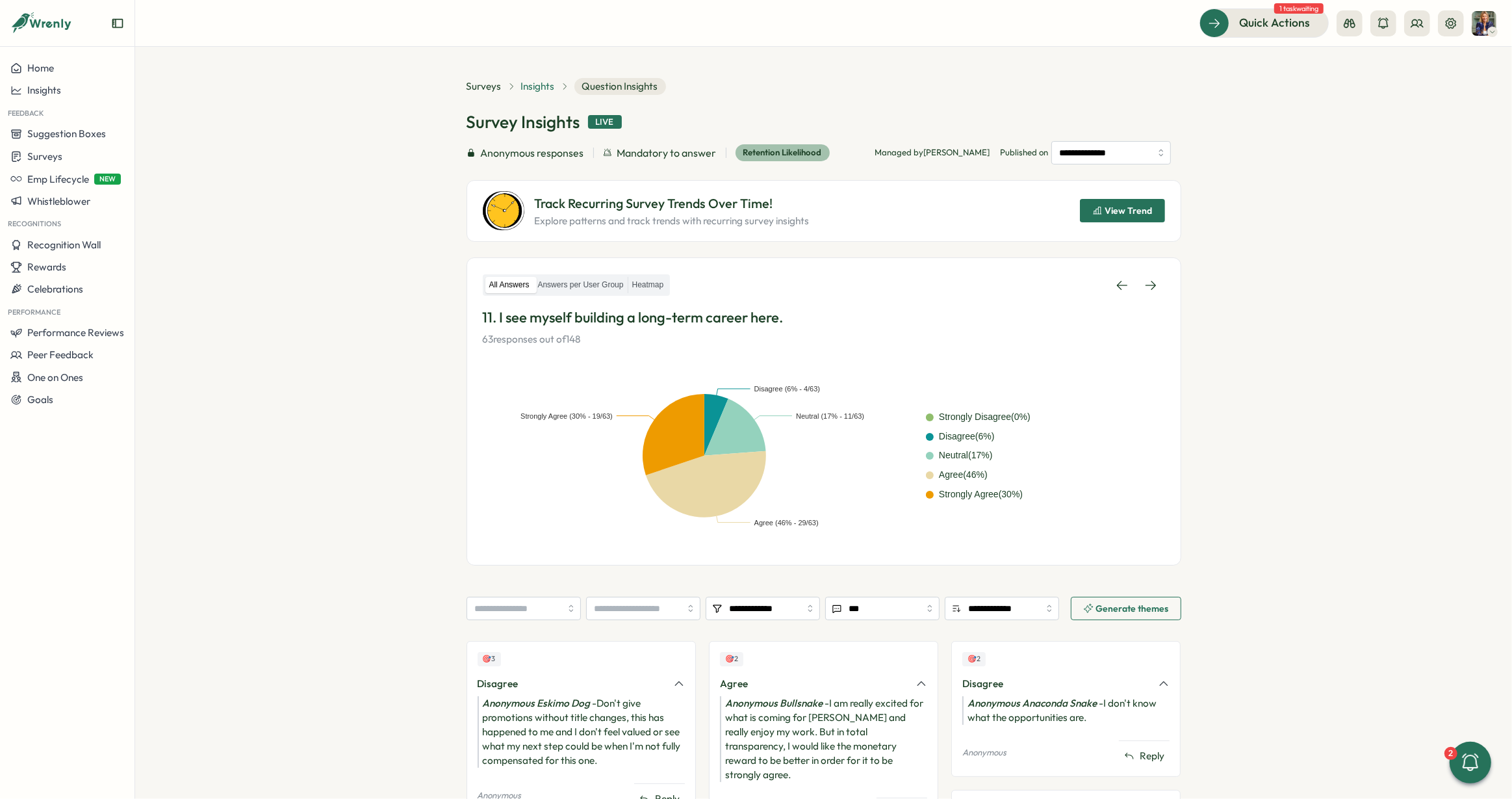
click at [536, 84] on span "Insights" at bounding box center [538, 86] width 34 height 15
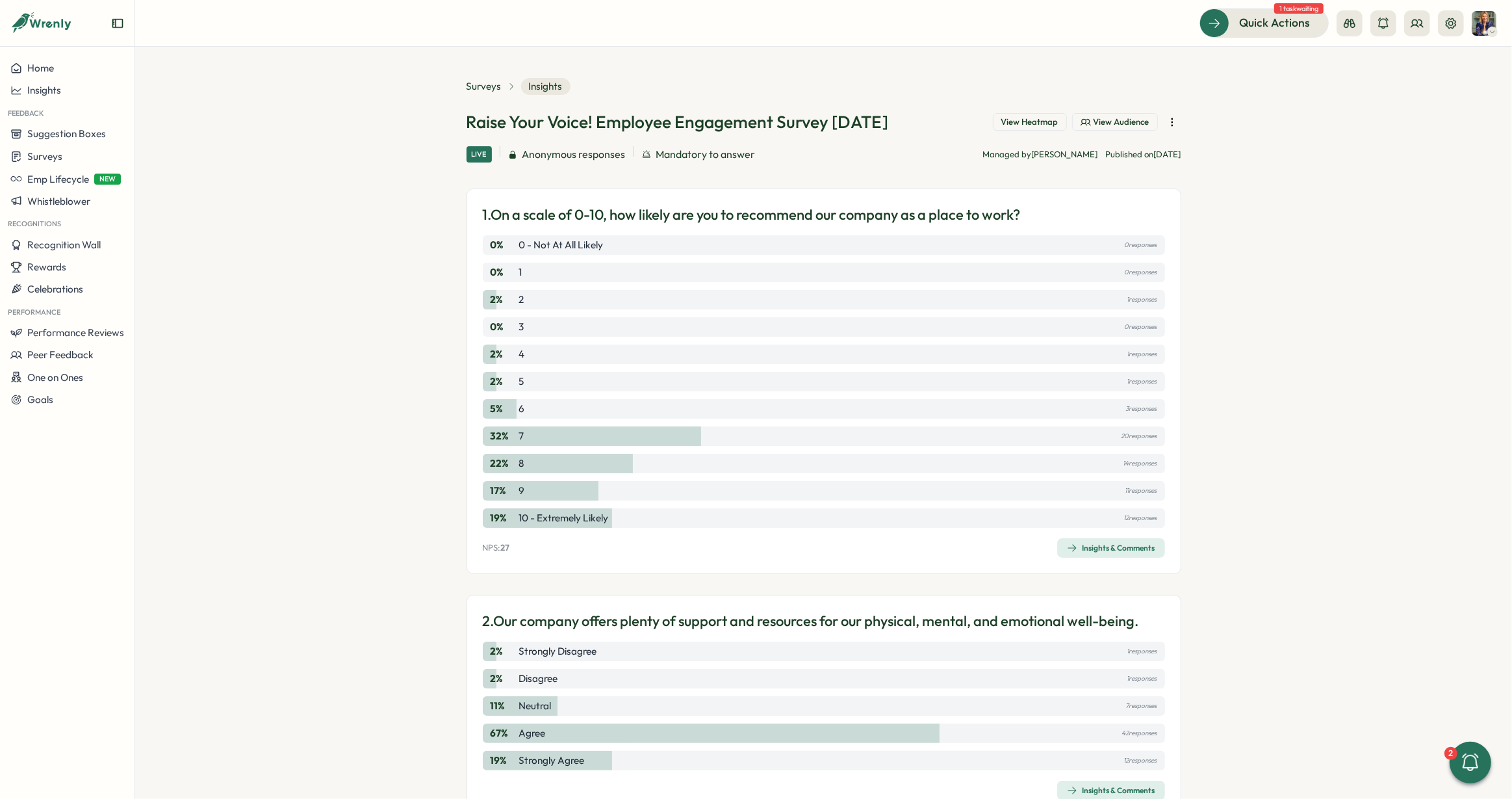
click at [1034, 119] on span "View Heatmap" at bounding box center [1029, 122] width 57 height 12
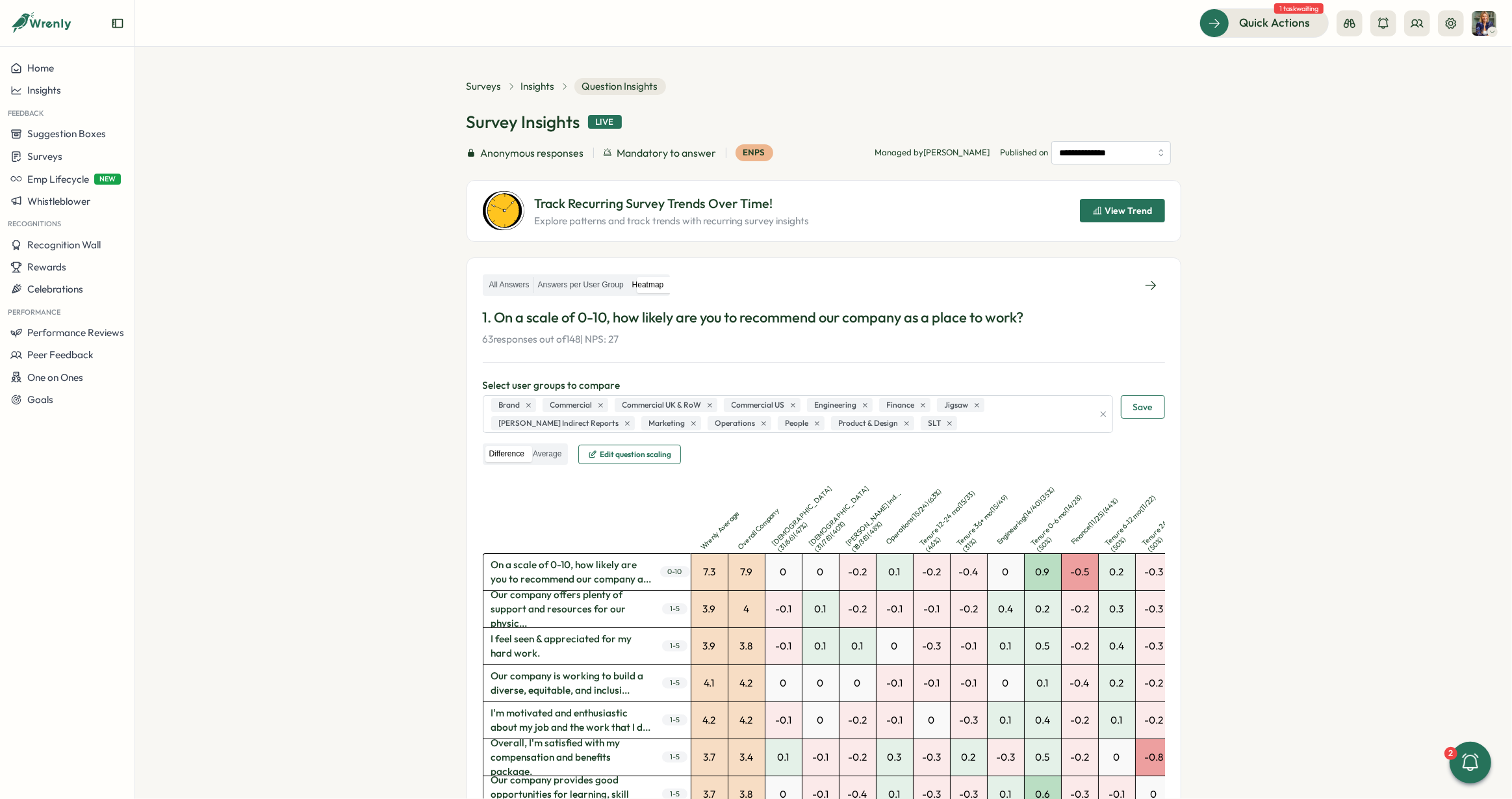
click at [1151, 410] on button "Save" at bounding box center [1143, 407] width 44 height 23
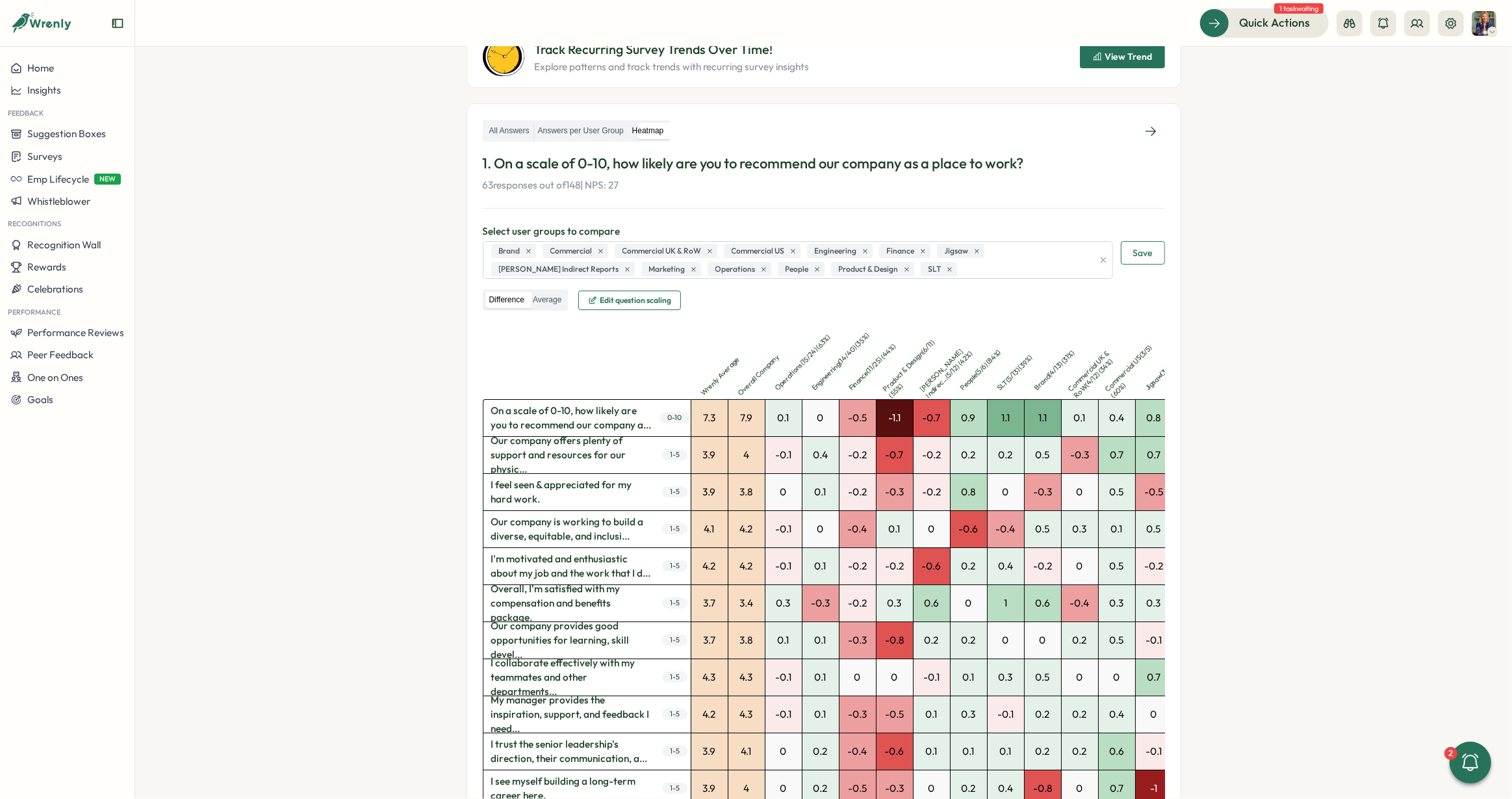
scroll to position [177, 0]
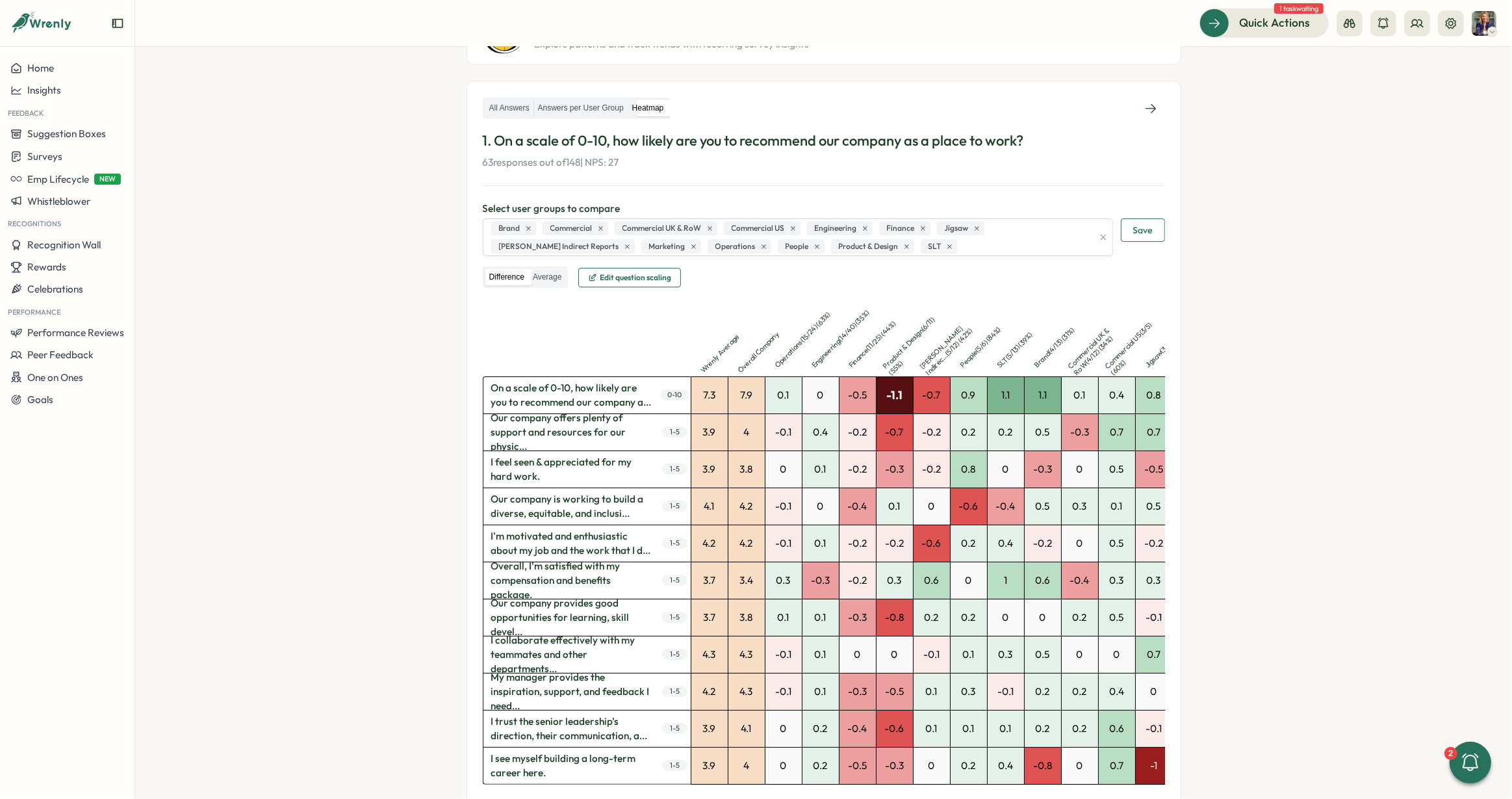
click at [887, 398] on div "-1.1" at bounding box center [895, 395] width 37 height 37
click at [891, 357] on p "Product & Design ( 6 / 11 ) ( 55 %)" at bounding box center [915, 343] width 68 height 68
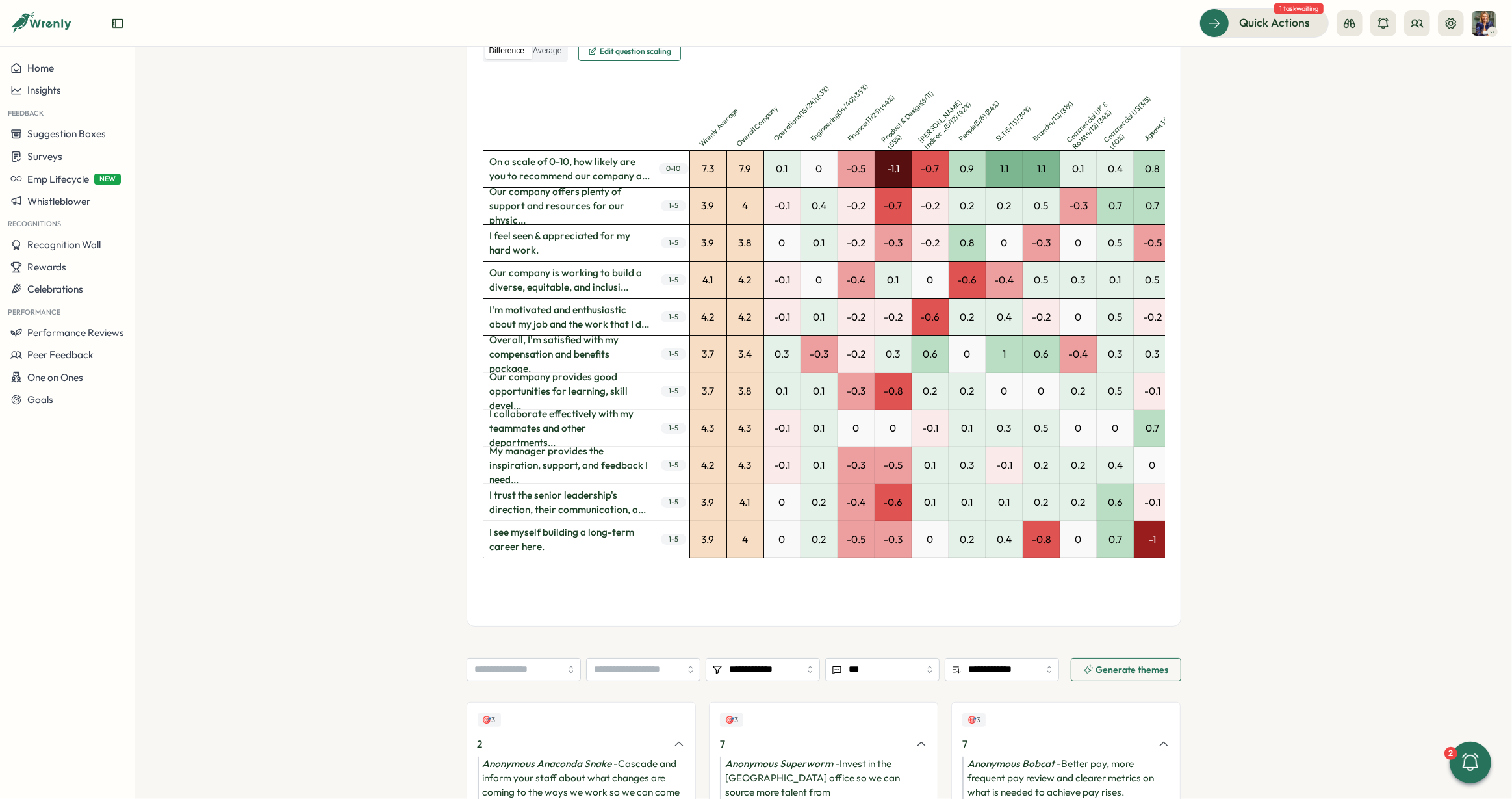
scroll to position [0, 0]
